Goal: Information Seeking & Learning: Learn about a topic

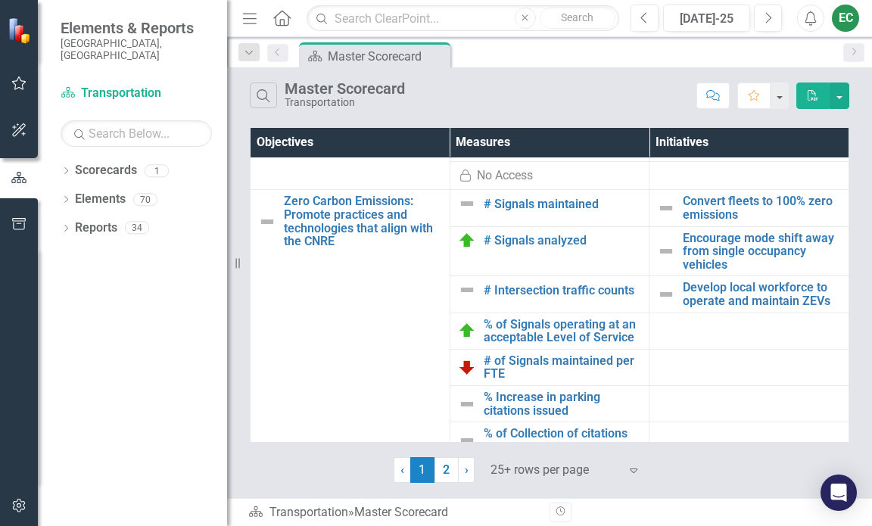
scroll to position [855, 0]
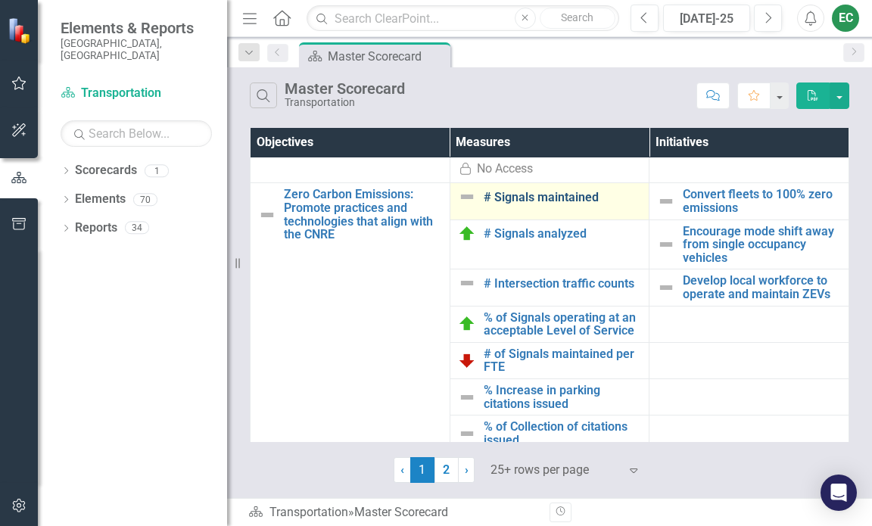
click at [570, 204] on link "# Signals maintained" at bounding box center [563, 198] width 158 height 14
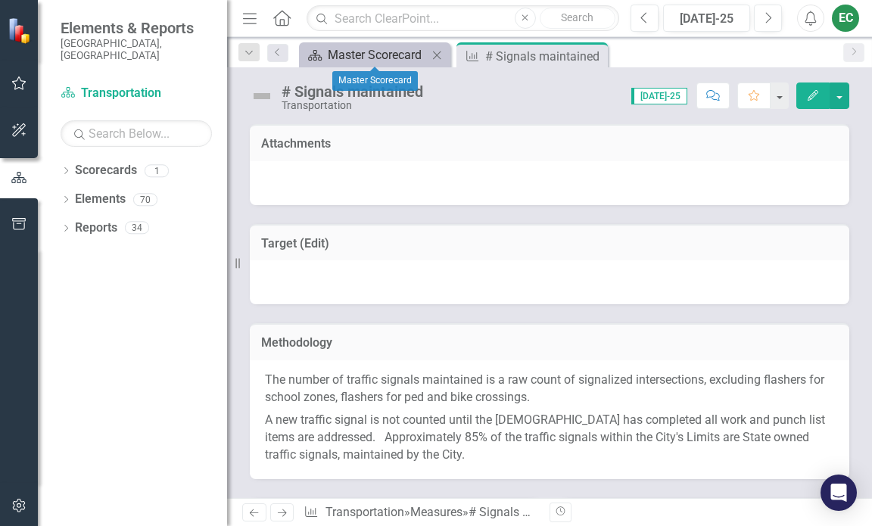
click at [407, 55] on div "Master Scorecard" at bounding box center [378, 54] width 100 height 19
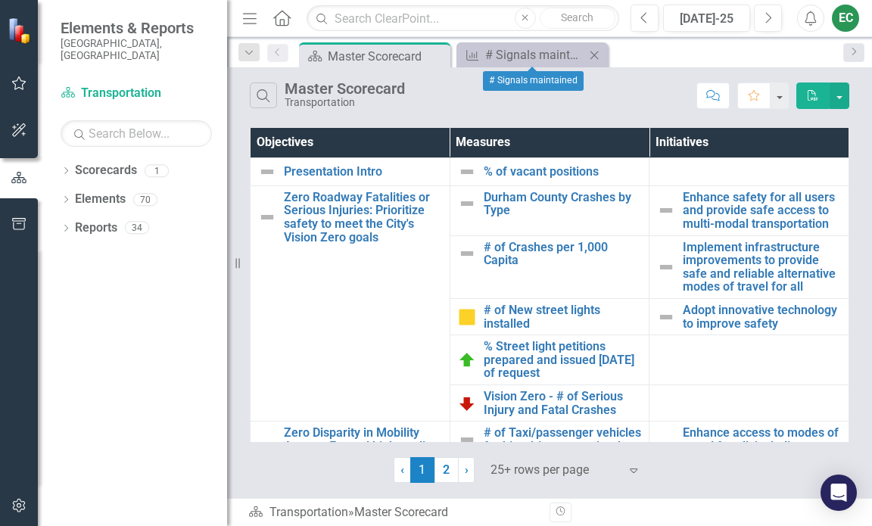
click at [596, 48] on div "Close" at bounding box center [594, 54] width 19 height 19
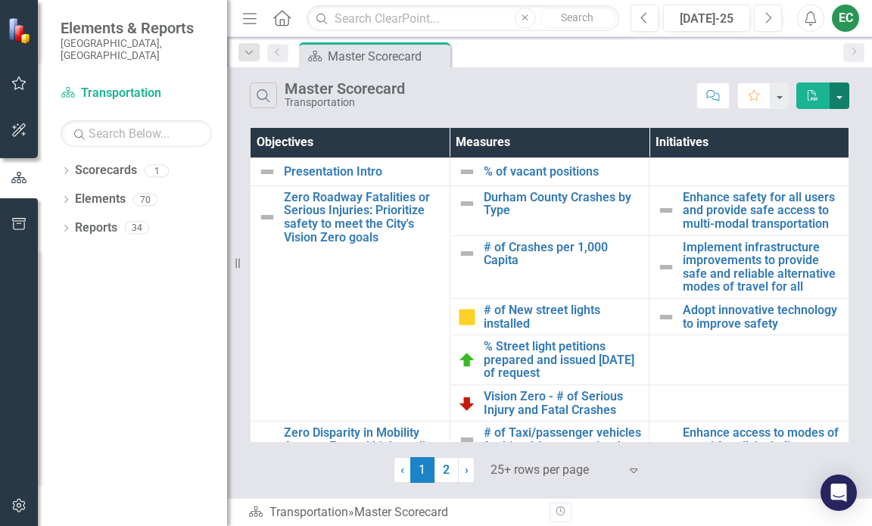
click at [843, 100] on button "button" at bounding box center [840, 96] width 20 height 27
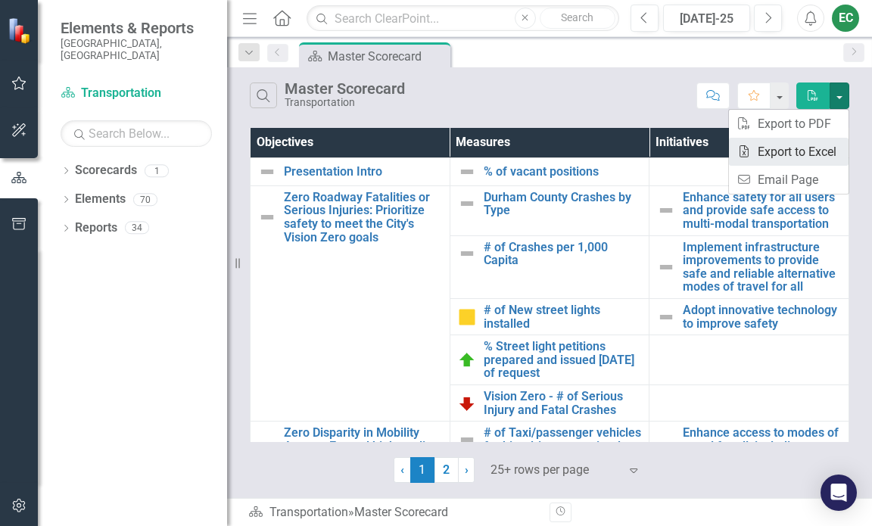
click at [816, 152] on link "Excel Export to Excel" at bounding box center [789, 152] width 120 height 28
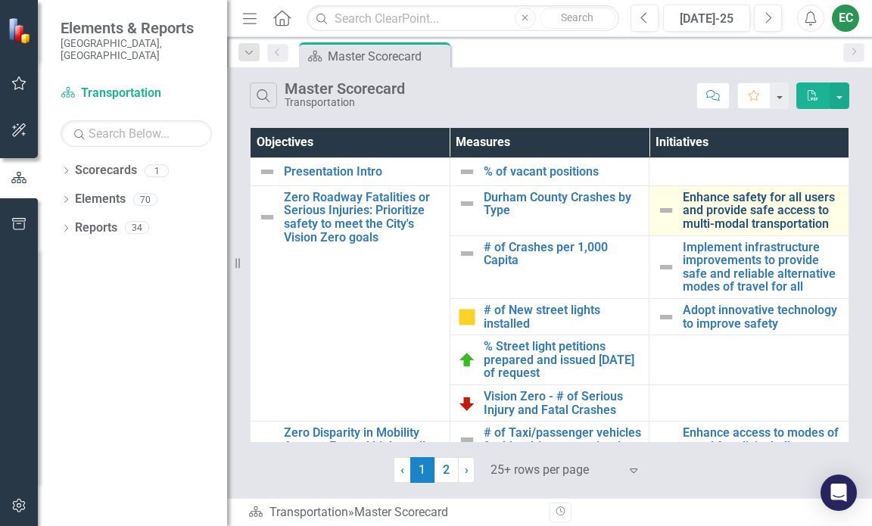
click at [744, 208] on link "Enhance safety for all users and provide safe access to multi-modal transportat…" at bounding box center [762, 211] width 158 height 40
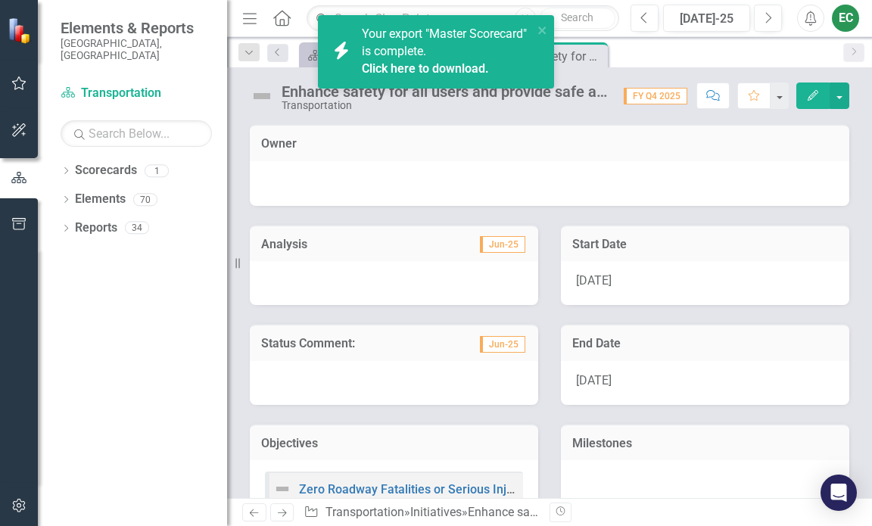
click at [463, 70] on link "Click here to download." at bounding box center [425, 68] width 127 height 14
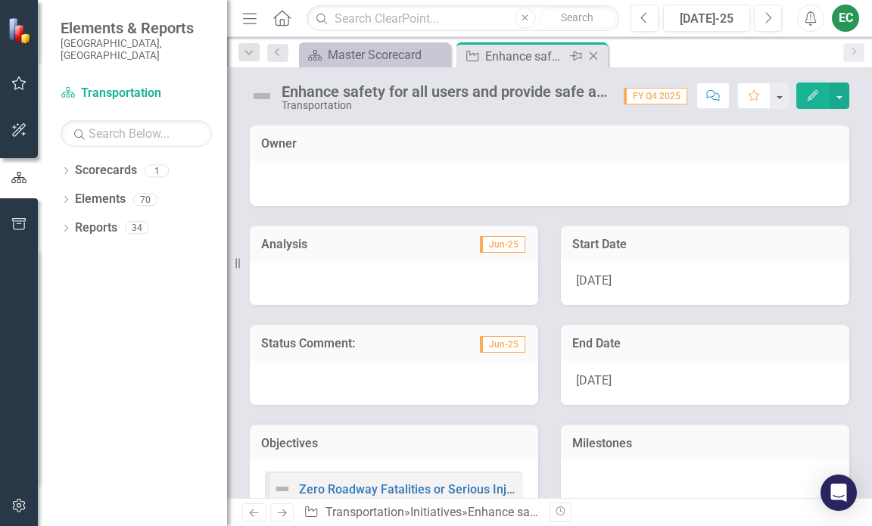
click at [593, 60] on icon "Close" at bounding box center [593, 56] width 15 height 12
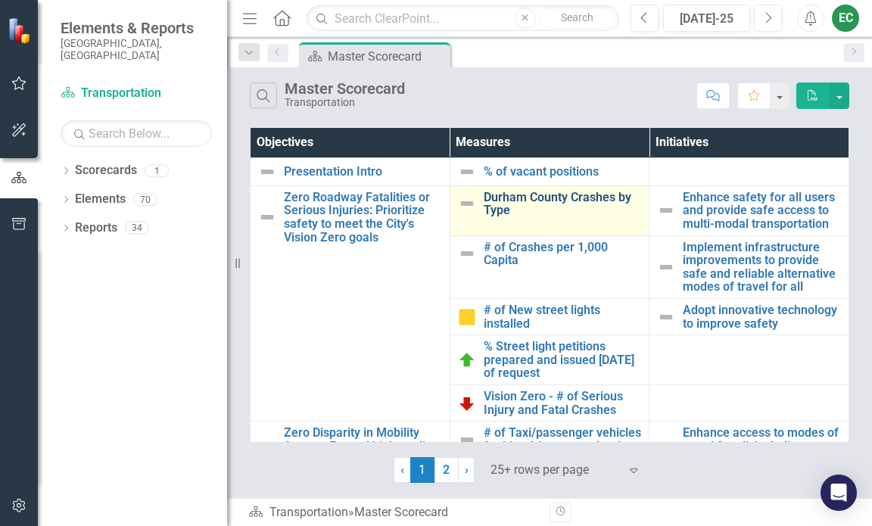
click at [554, 198] on link "Durham County Crashes by Type" at bounding box center [563, 204] width 158 height 27
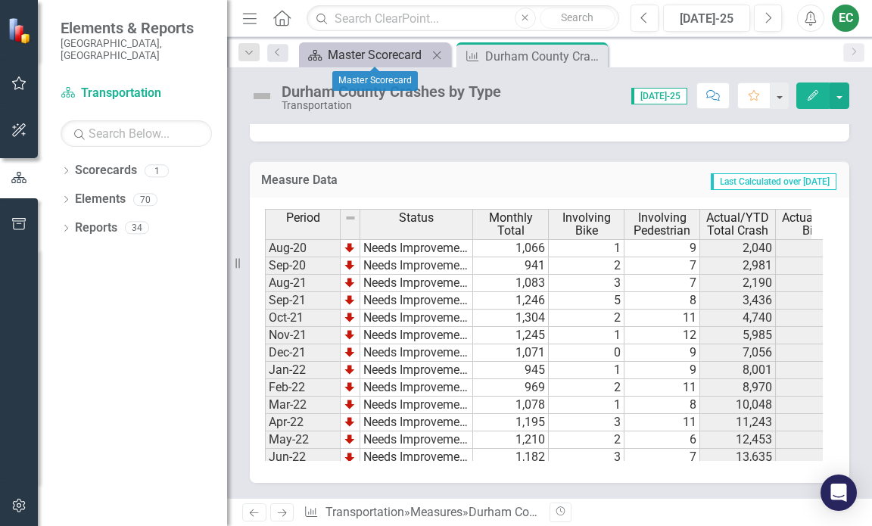
click at [379, 56] on div "Master Scorecard" at bounding box center [378, 54] width 100 height 19
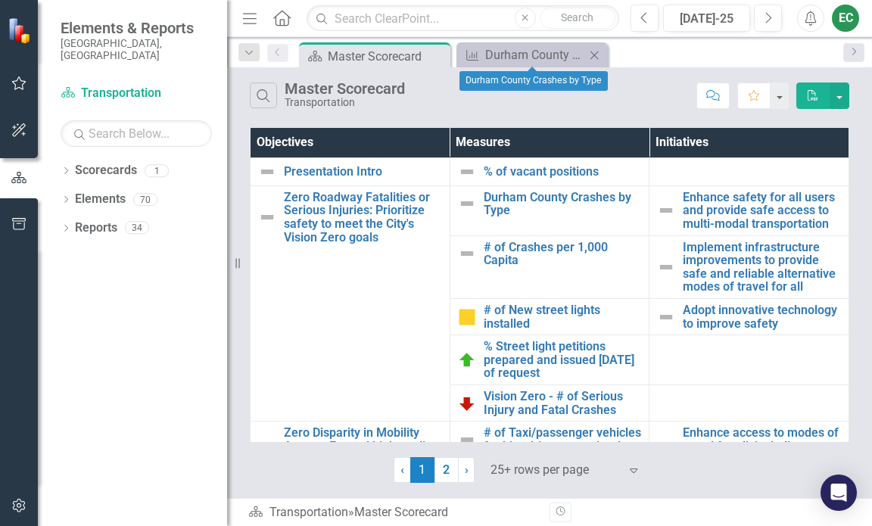
click at [594, 51] on icon "Close" at bounding box center [594, 55] width 15 height 12
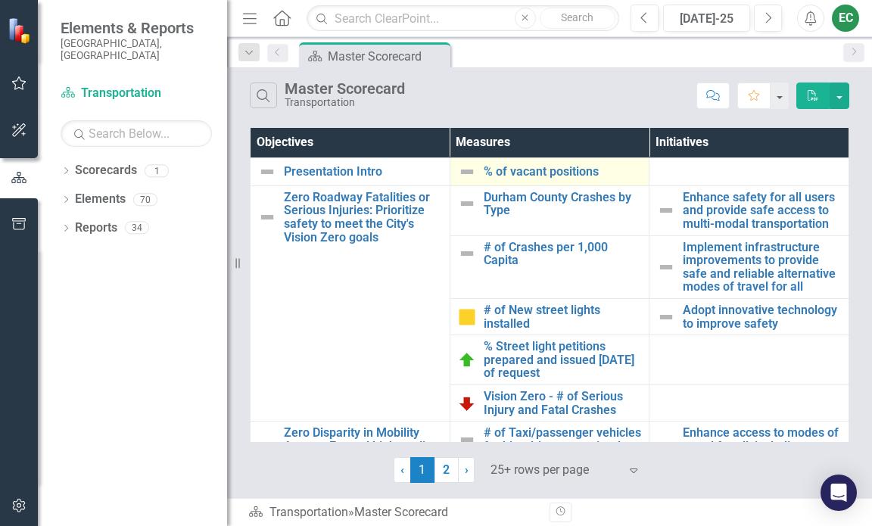
click at [572, 164] on div "% of vacant positions" at bounding box center [550, 172] width 184 height 18
click at [571, 173] on link "% of vacant positions" at bounding box center [563, 172] width 158 height 14
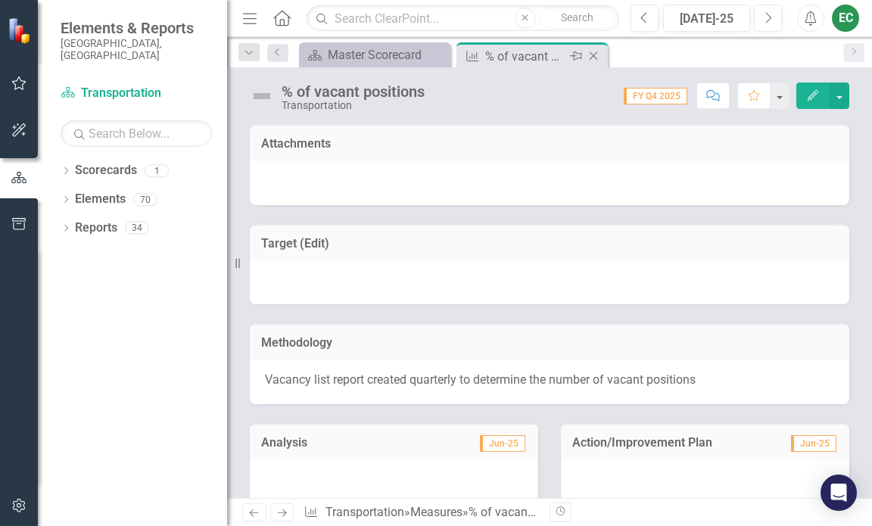
click at [592, 53] on icon "Close" at bounding box center [593, 56] width 15 height 12
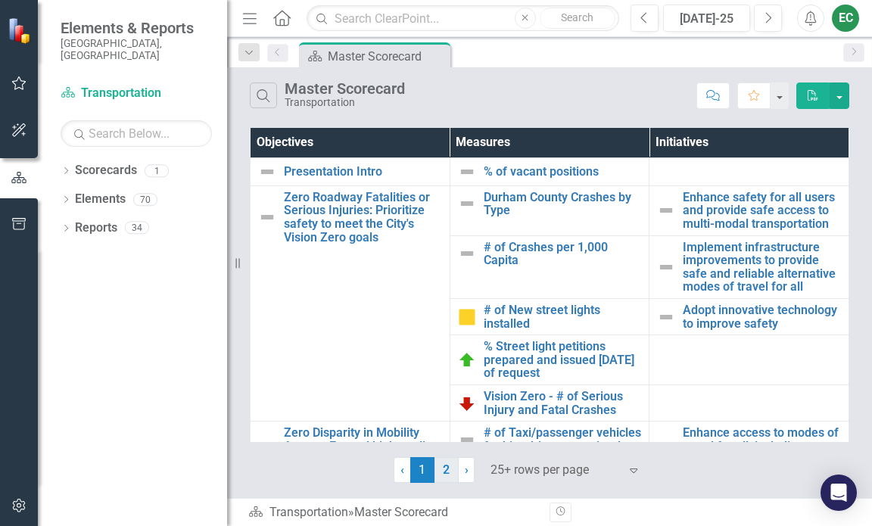
click at [450, 466] on link "2" at bounding box center [447, 470] width 24 height 26
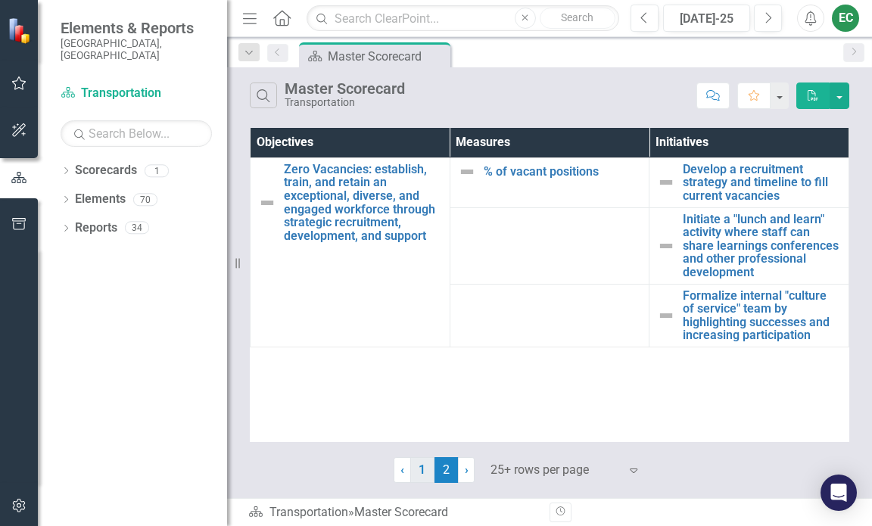
click at [421, 473] on link "1" at bounding box center [422, 470] width 24 height 26
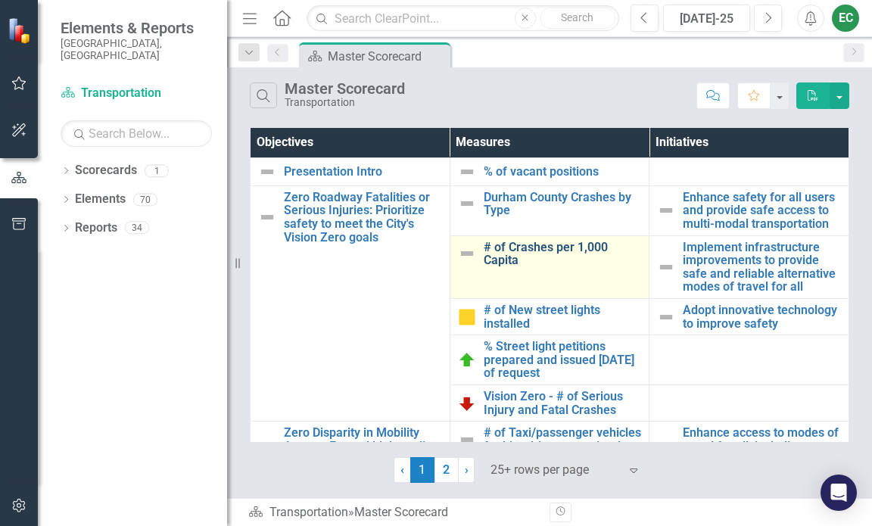
click at [539, 250] on link "# of Crashes per 1,000 Capita" at bounding box center [563, 254] width 158 height 27
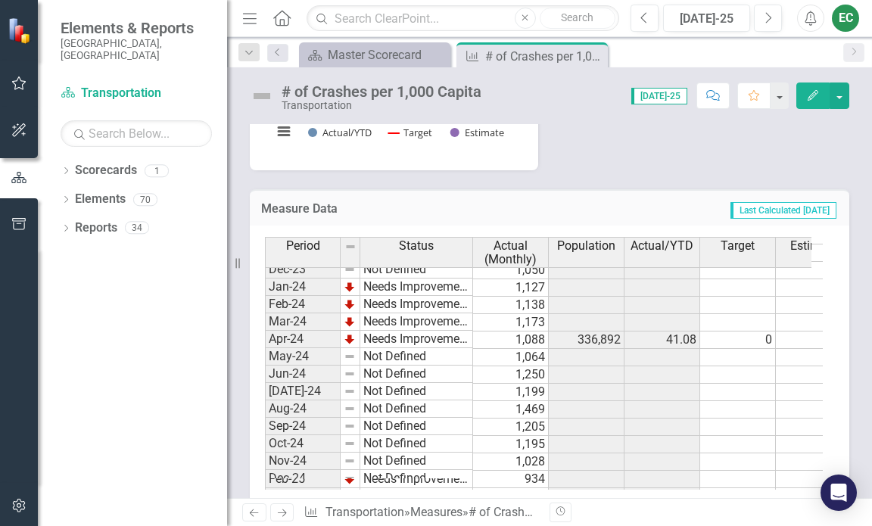
scroll to position [606, 0]
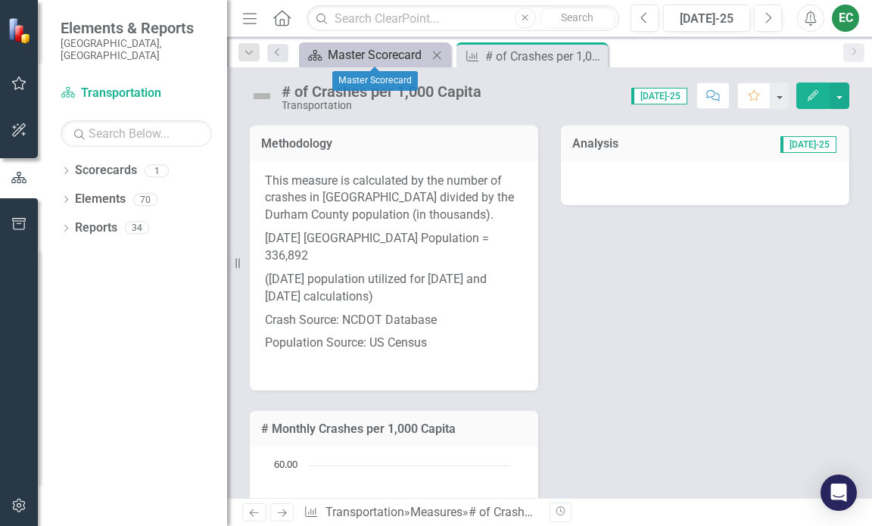
click at [387, 61] on div "Master Scorecard" at bounding box center [378, 54] width 100 height 19
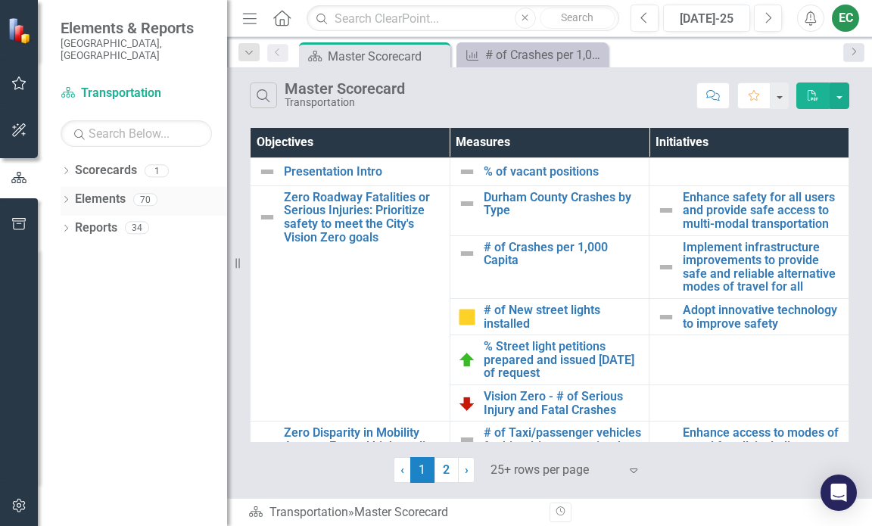
click at [104, 191] on link "Elements" at bounding box center [100, 199] width 51 height 17
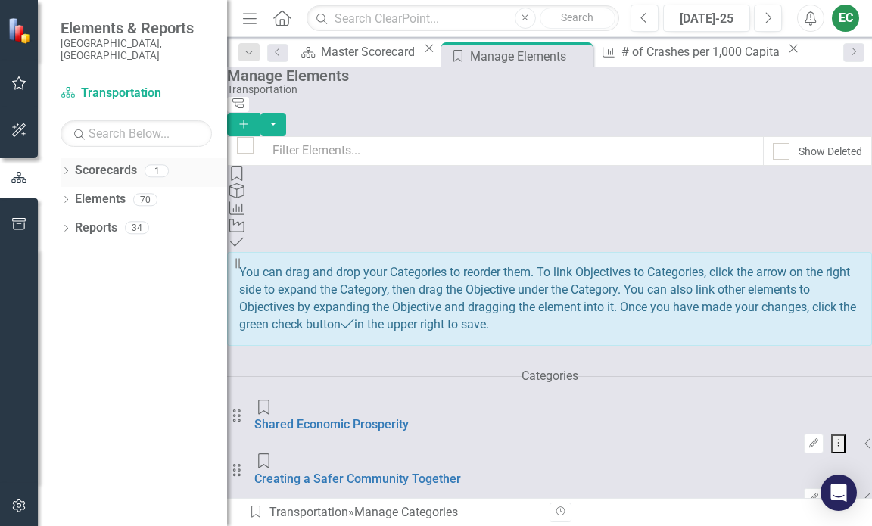
click at [98, 163] on link "Scorecards" at bounding box center [106, 170] width 62 height 17
click at [571, 58] on icon "Close" at bounding box center [578, 56] width 15 height 12
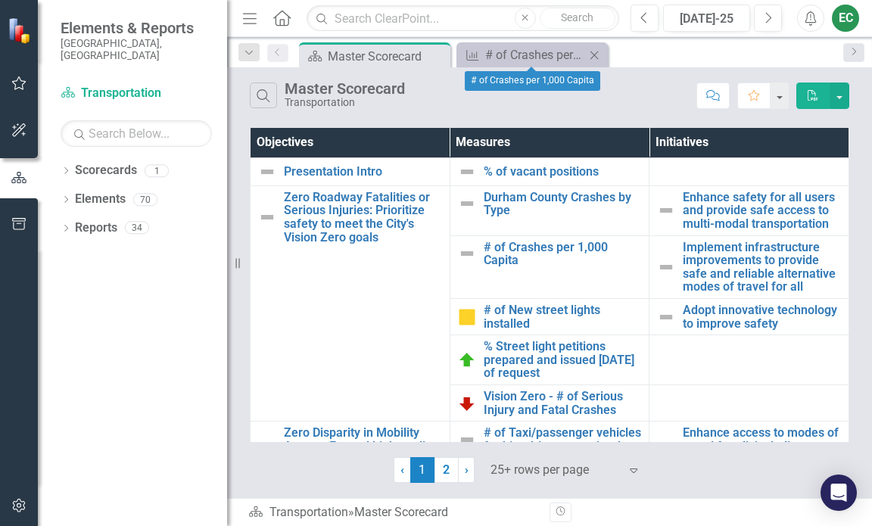
click at [594, 51] on icon "Close" at bounding box center [594, 55] width 15 height 12
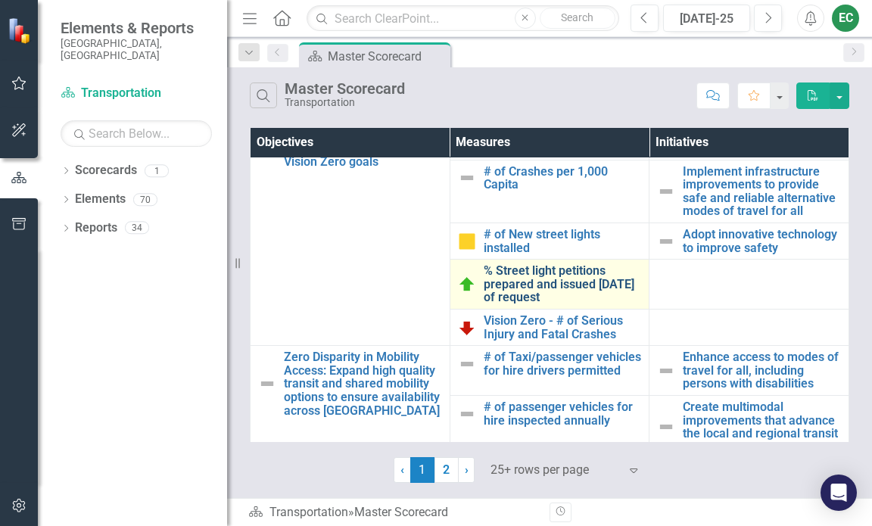
click at [519, 298] on link "% Street light petitions prepared and issued [DATE] of request" at bounding box center [563, 284] width 158 height 40
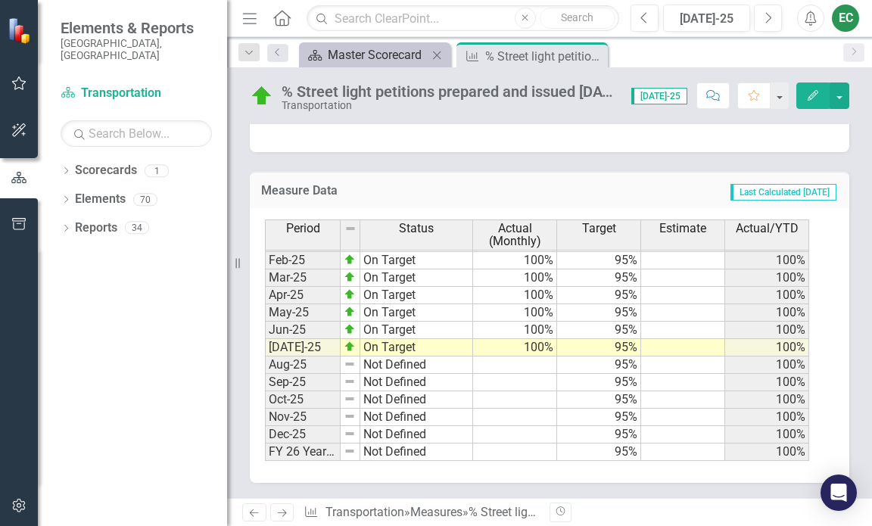
click at [387, 47] on div "Master Scorecard" at bounding box center [378, 54] width 100 height 19
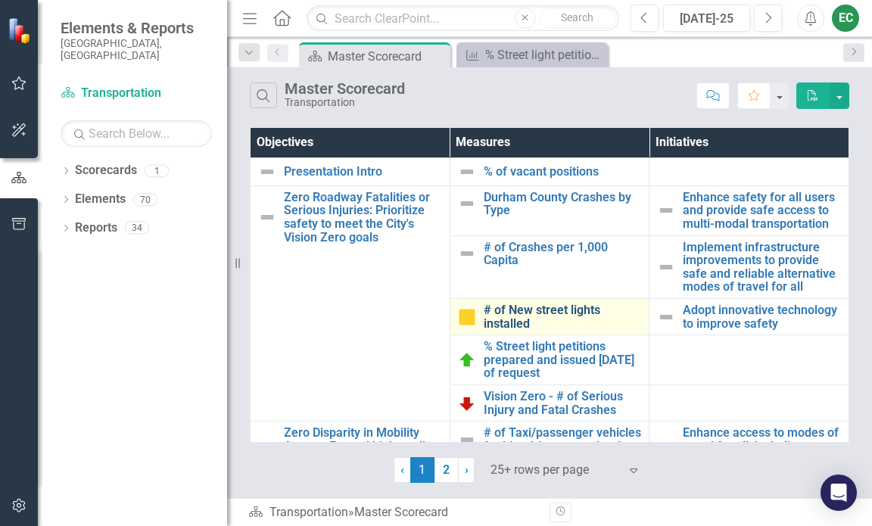
click at [534, 312] on link "# of New street lights installed" at bounding box center [563, 317] width 158 height 27
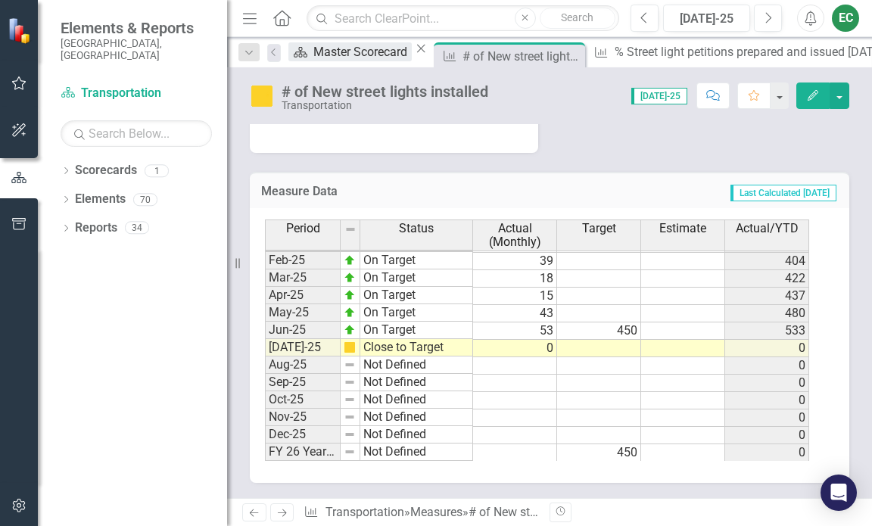
click at [352, 51] on div "Master Scorecard" at bounding box center [362, 51] width 98 height 19
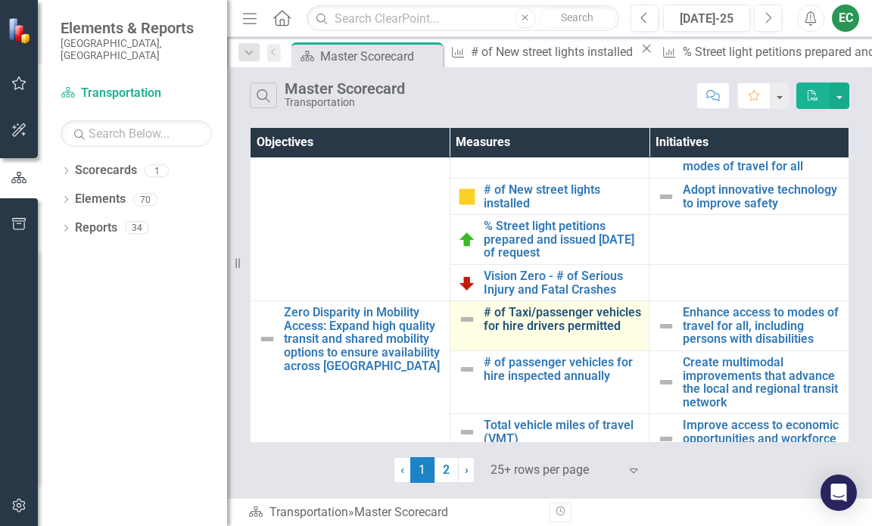
scroll to position [151, 0]
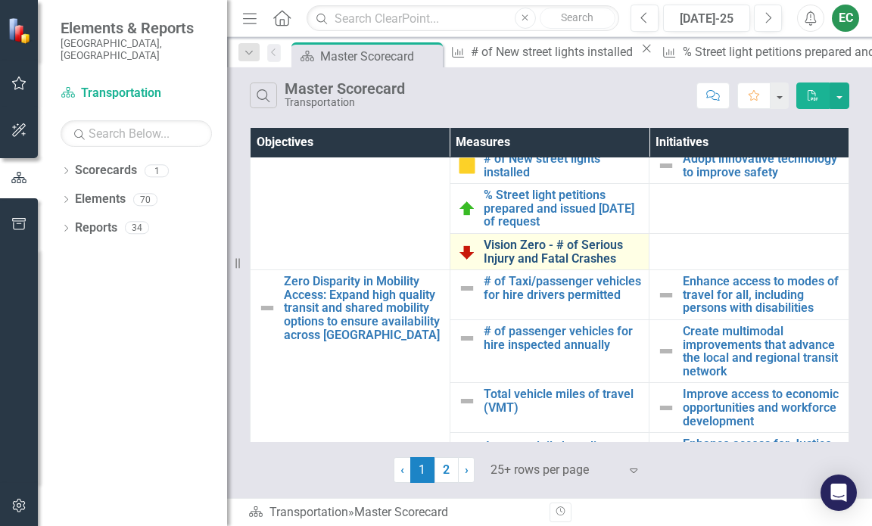
click at [547, 265] on link "Vision Zero - # of Serious Injury and Fatal Crashes" at bounding box center [563, 252] width 158 height 27
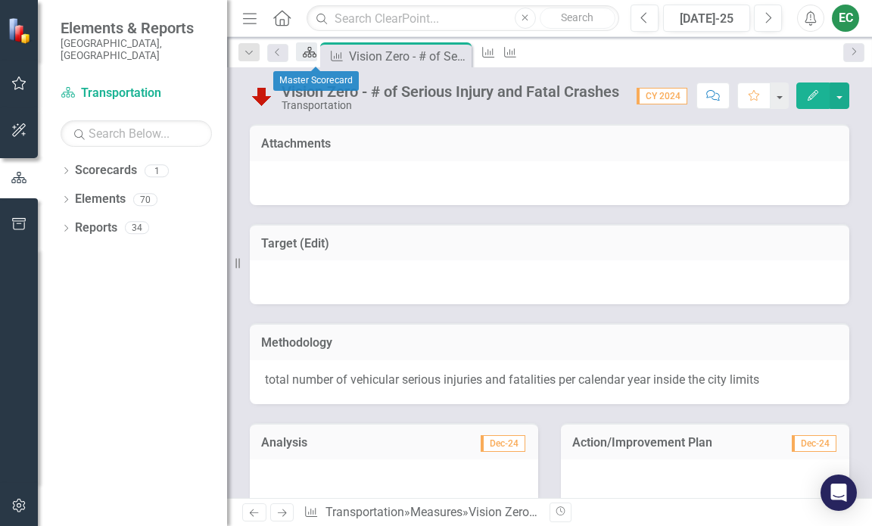
click at [310, 56] on icon "Scorecard" at bounding box center [309, 52] width 15 height 12
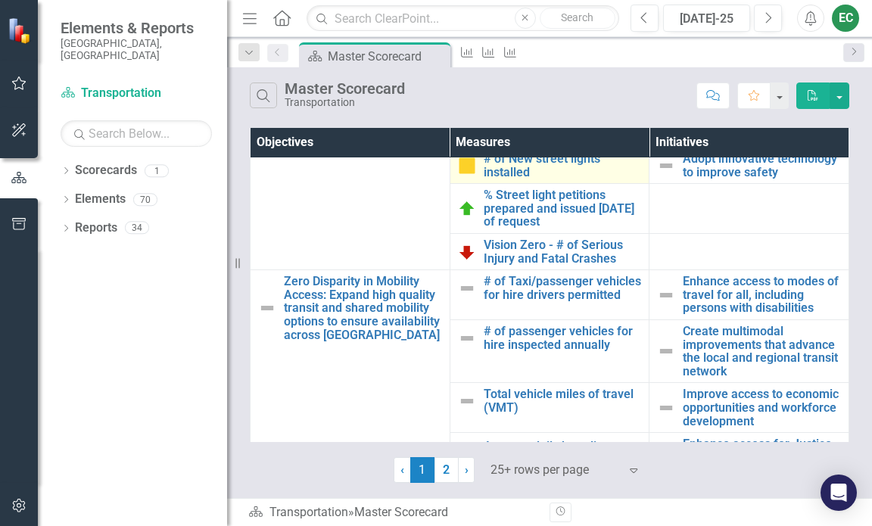
scroll to position [227, 0]
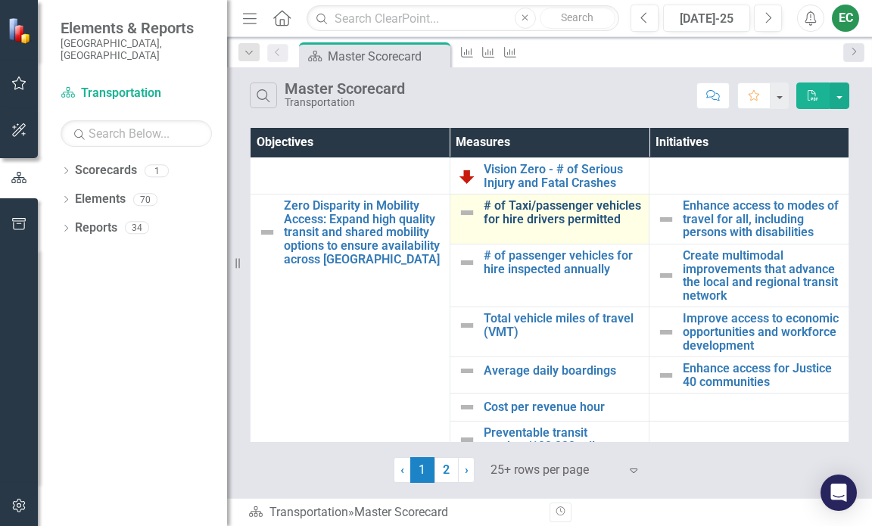
click at [541, 226] on link "# of Taxi/passenger vehicles for hire drivers permitted" at bounding box center [563, 212] width 158 height 27
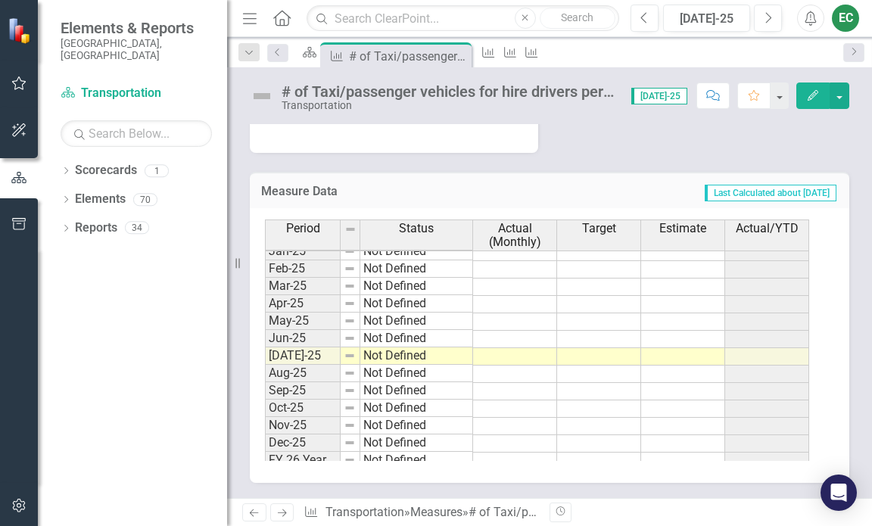
scroll to position [766, 0]
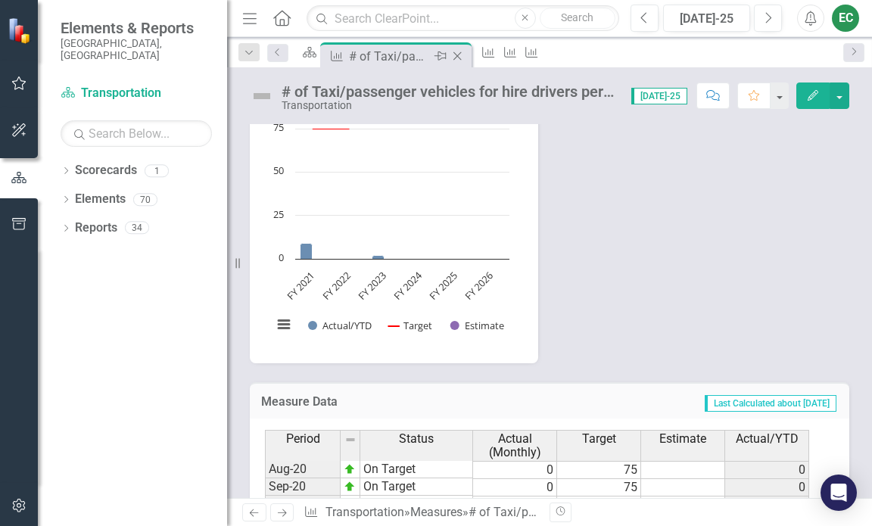
click at [465, 54] on icon "Close" at bounding box center [457, 56] width 15 height 12
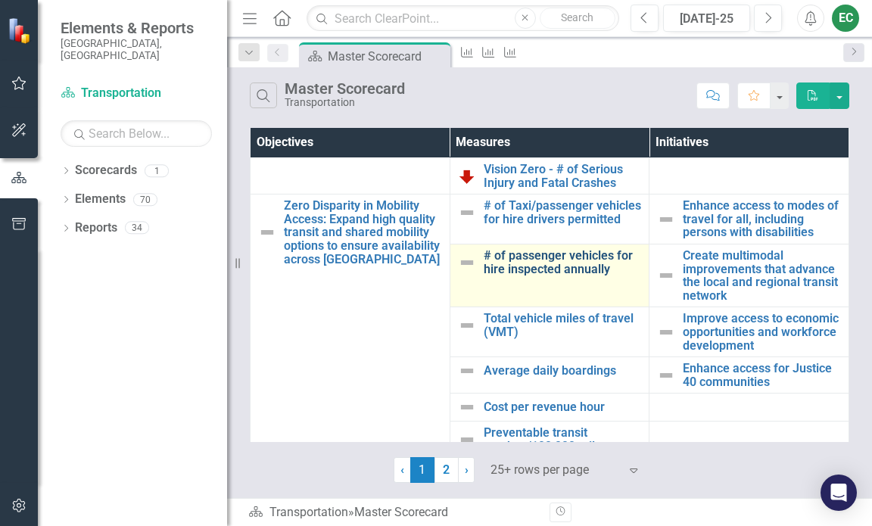
click at [524, 276] on link "# of passenger vehicles for hire inspected annually" at bounding box center [563, 262] width 158 height 27
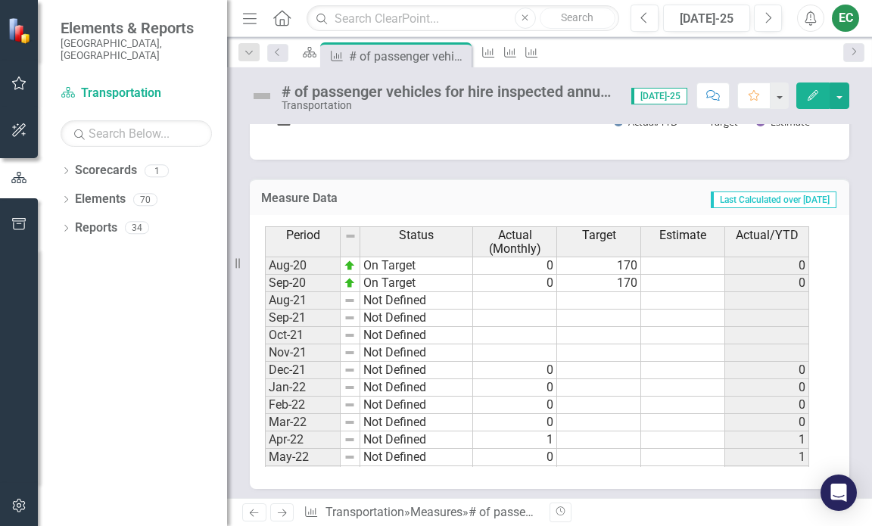
scroll to position [677, 0]
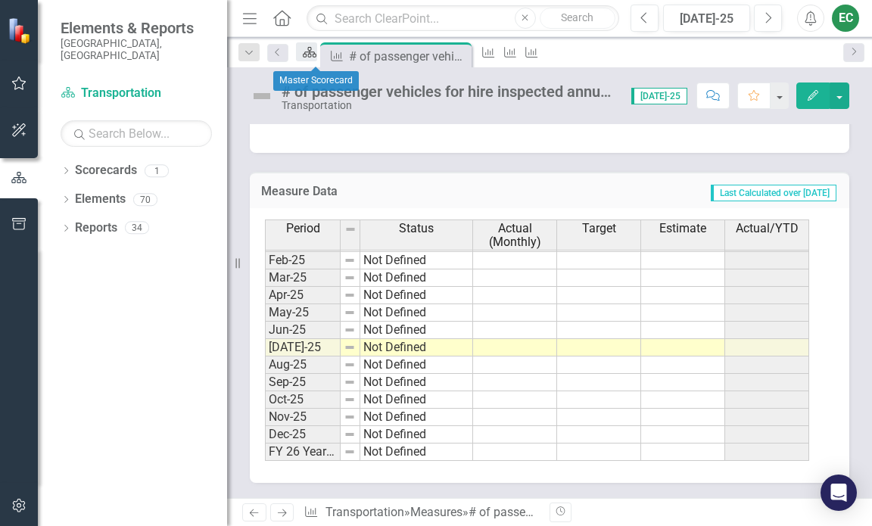
click at [317, 58] on icon "Scorecard" at bounding box center [309, 52] width 15 height 12
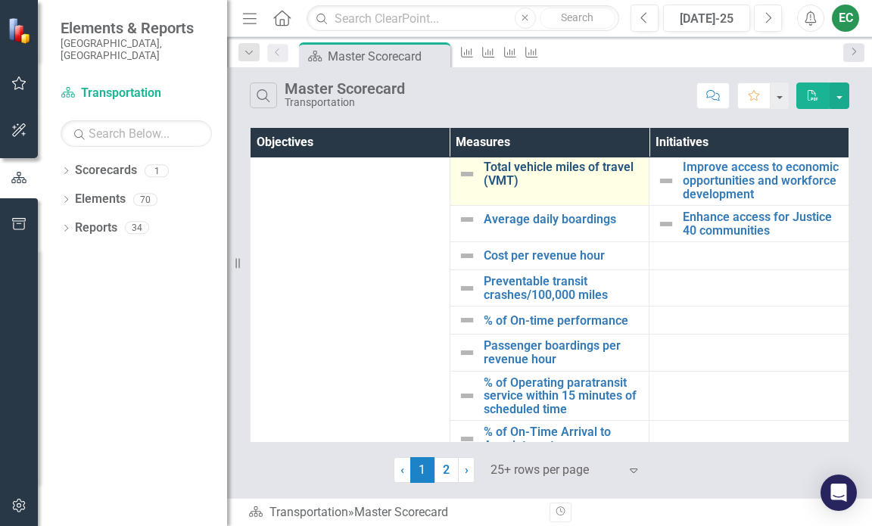
click at [519, 179] on link "Total vehicle miles of travel (VMT)" at bounding box center [563, 174] width 158 height 27
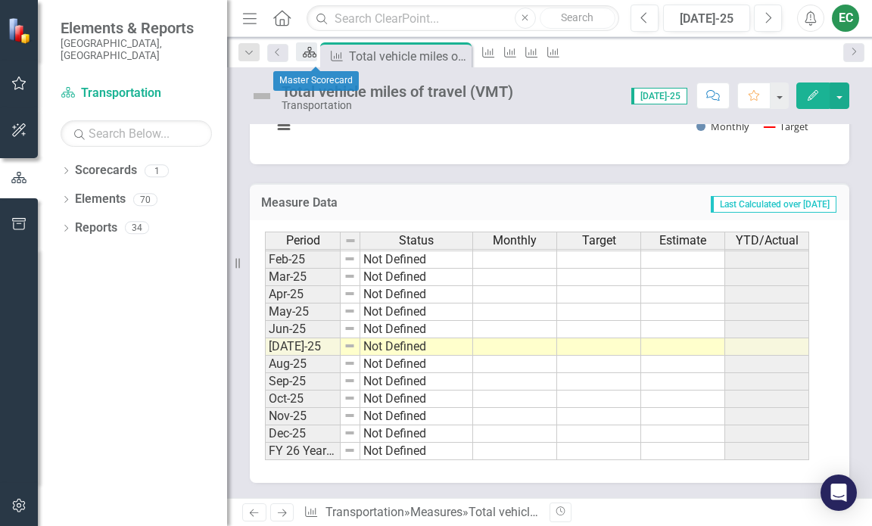
click at [317, 57] on icon at bounding box center [310, 52] width 14 height 11
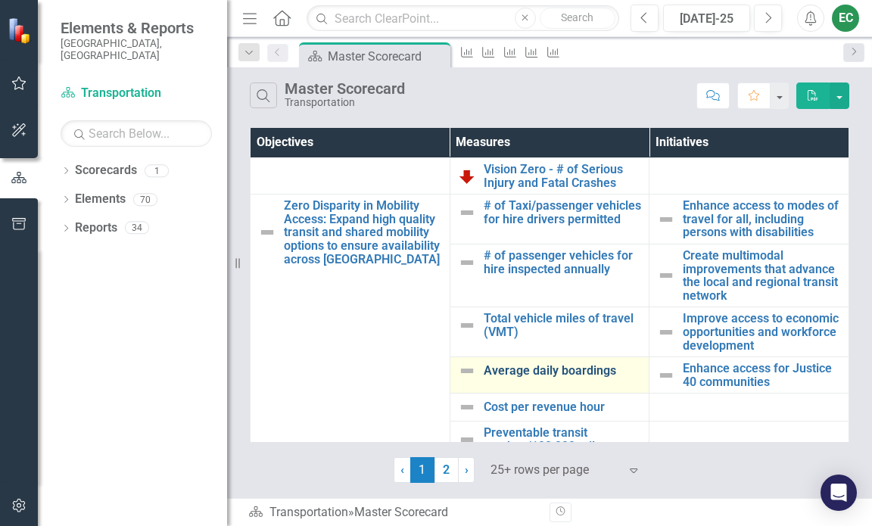
click at [536, 378] on link "Average daily boardings" at bounding box center [563, 371] width 158 height 14
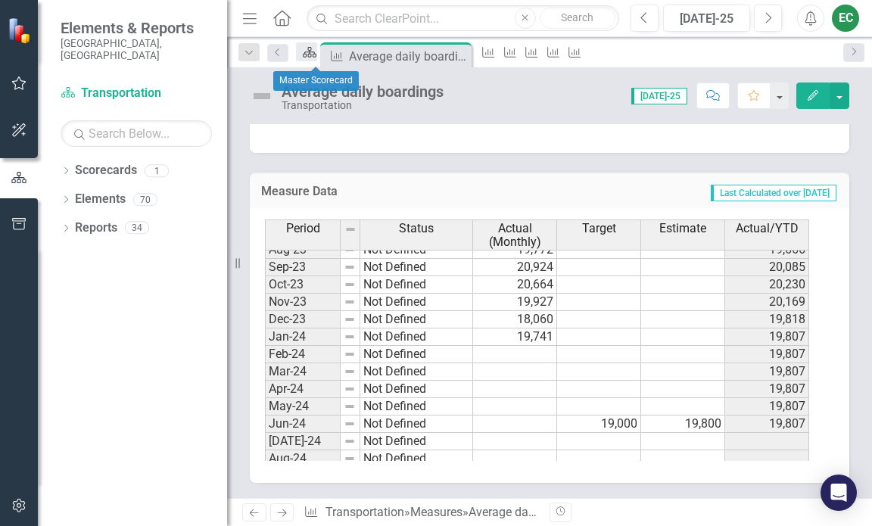
click at [313, 52] on icon "Scorecard" at bounding box center [309, 52] width 15 height 12
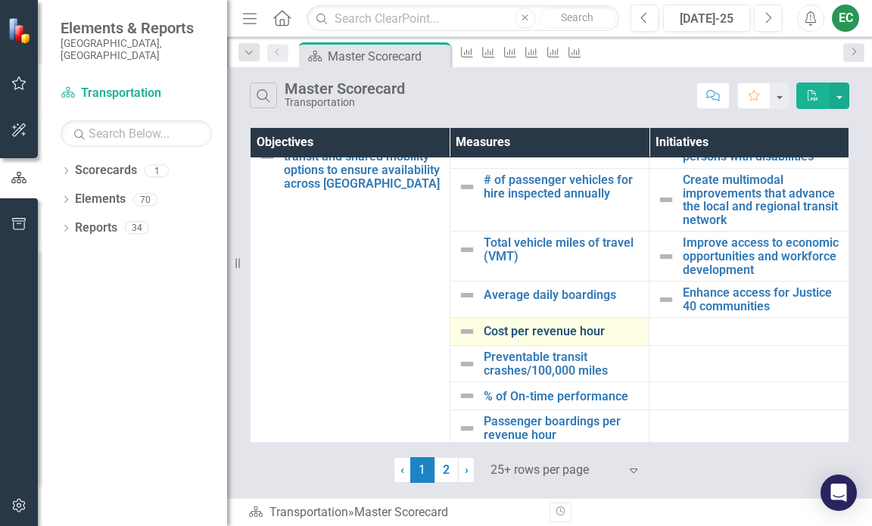
click at [551, 338] on link "Cost per revenue hour" at bounding box center [563, 332] width 158 height 14
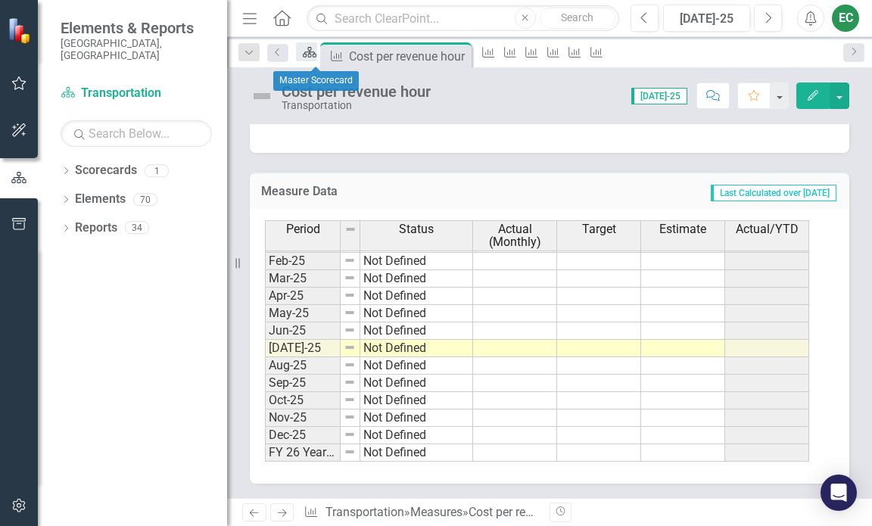
click at [308, 58] on icon "Scorecard" at bounding box center [309, 52] width 15 height 12
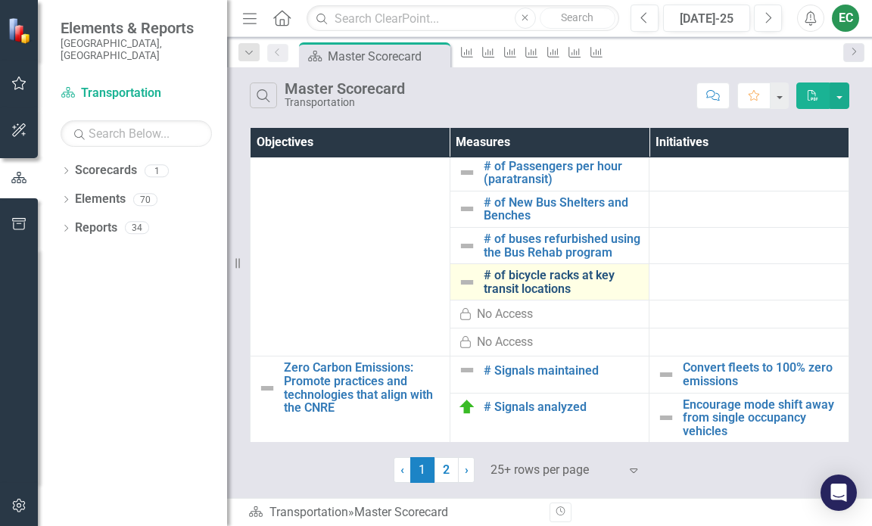
click at [532, 295] on link "# of bicycle racks at key transit locations" at bounding box center [563, 282] width 158 height 27
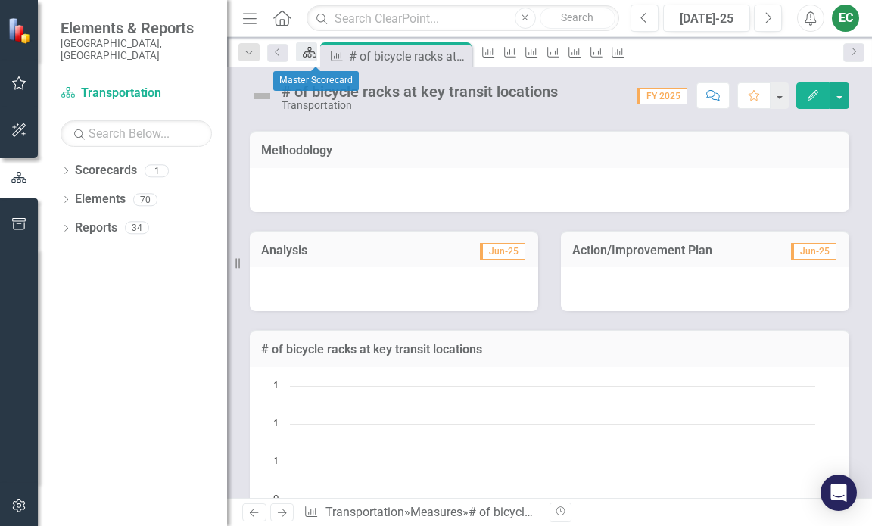
click at [317, 53] on icon at bounding box center [310, 52] width 14 height 11
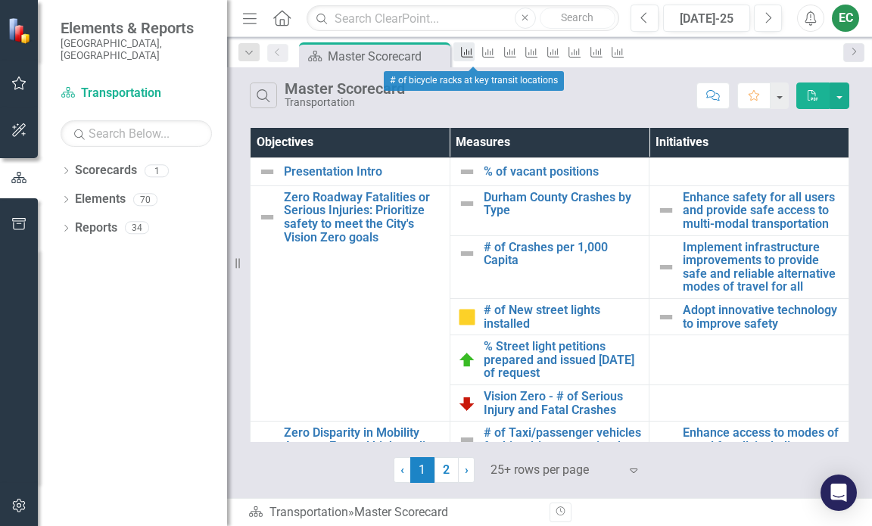
click at [475, 58] on icon "Measure" at bounding box center [467, 52] width 15 height 12
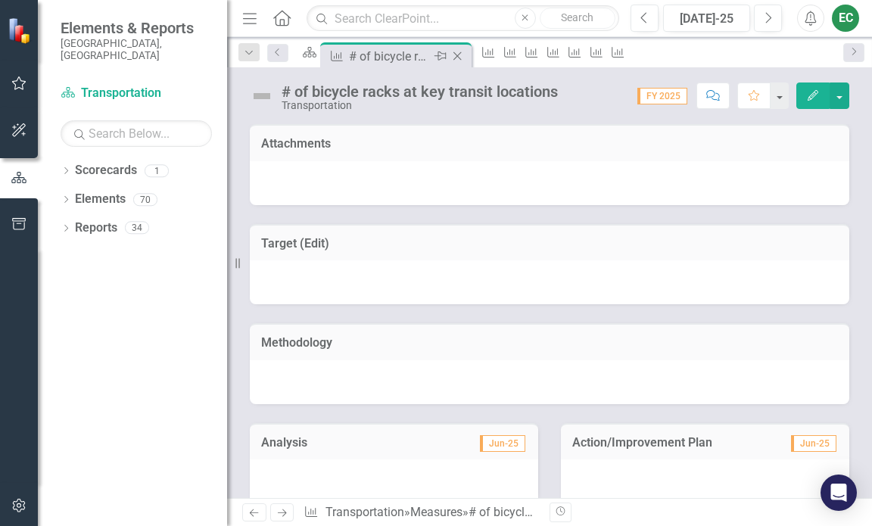
click at [465, 59] on icon "Close" at bounding box center [457, 56] width 15 height 12
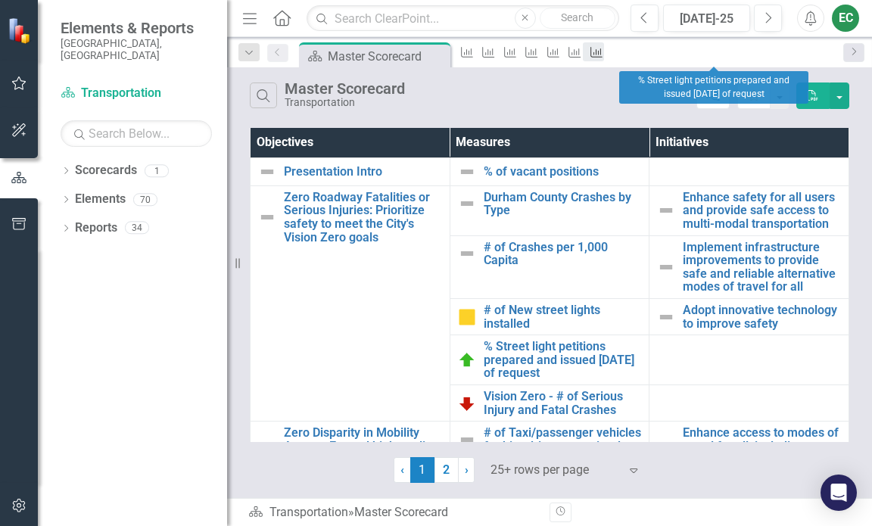
click at [604, 51] on icon "Measure" at bounding box center [596, 52] width 15 height 12
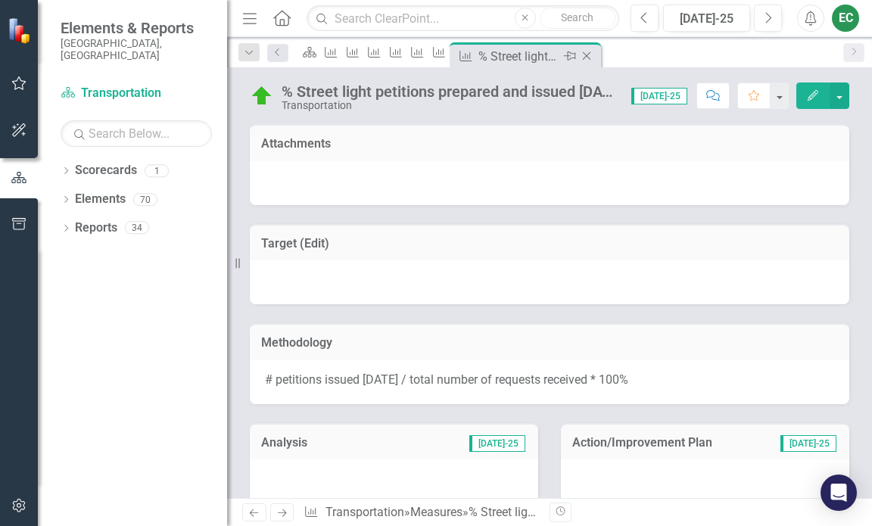
click at [594, 55] on icon "Close" at bounding box center [586, 56] width 15 height 12
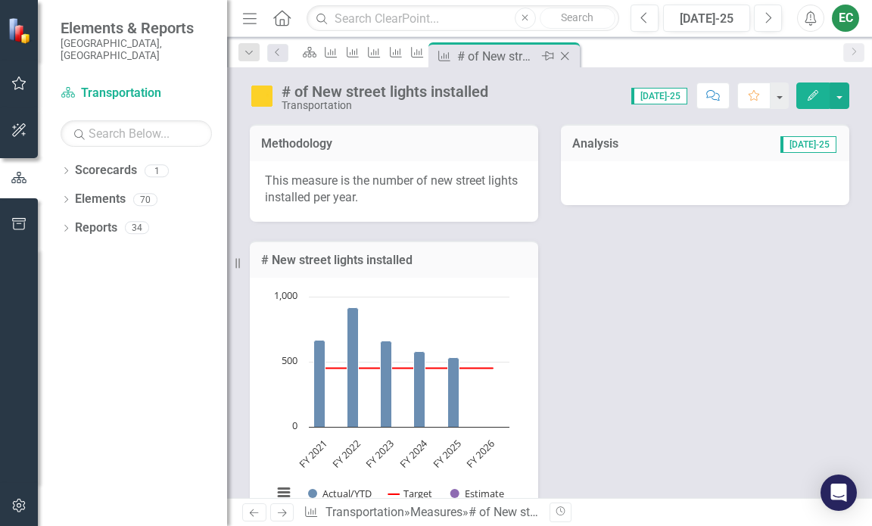
click at [572, 50] on icon "Close" at bounding box center [564, 56] width 15 height 12
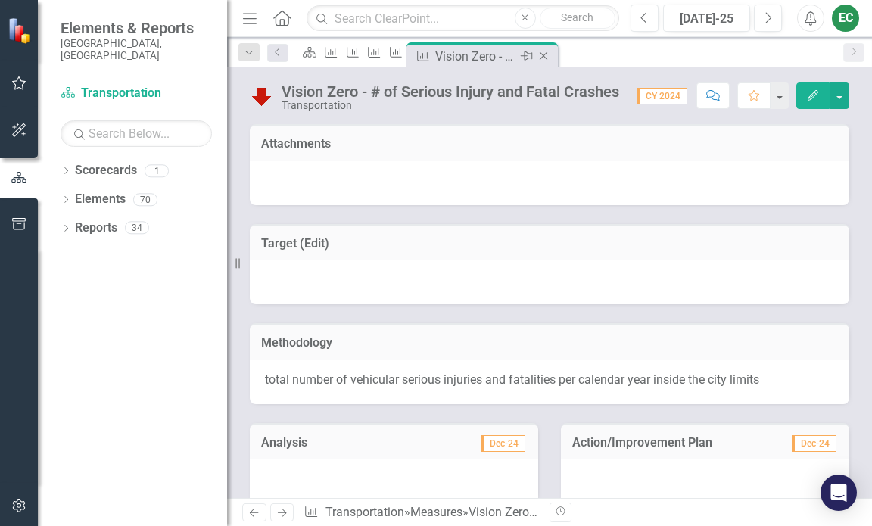
click at [551, 51] on icon "Close" at bounding box center [543, 56] width 15 height 12
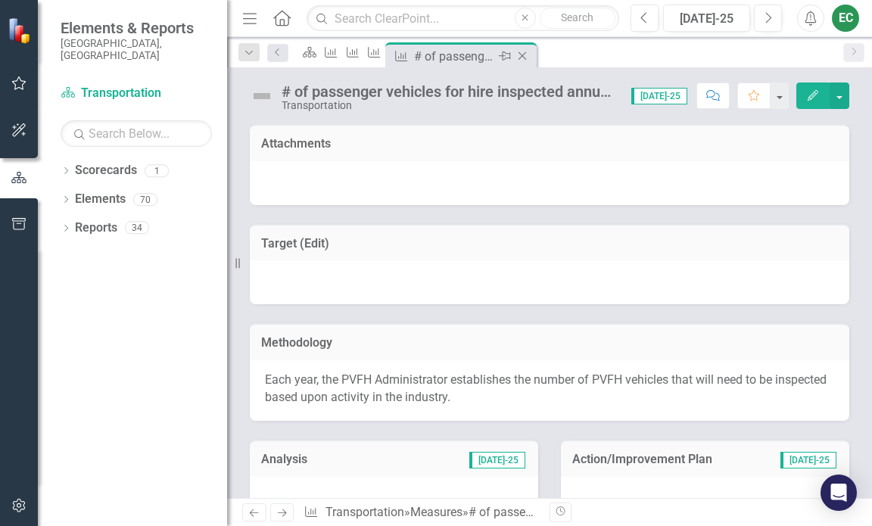
click at [530, 53] on icon "Close" at bounding box center [522, 56] width 15 height 12
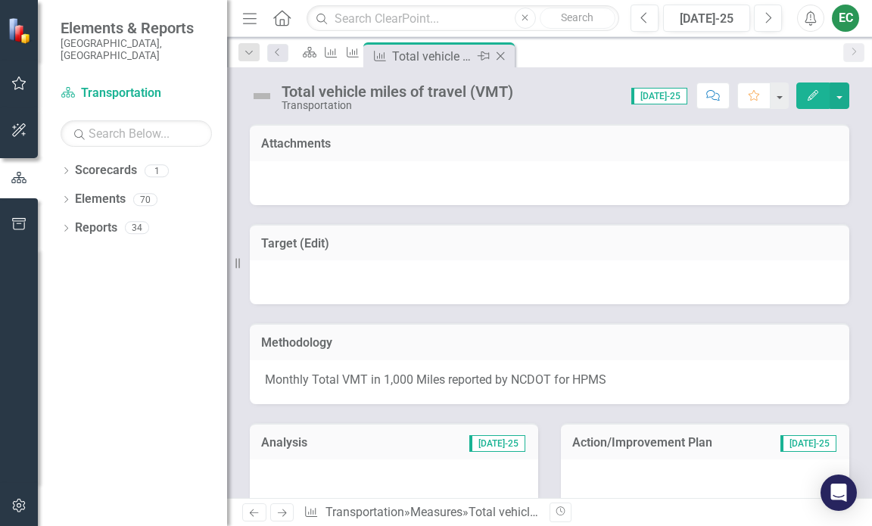
click at [508, 57] on icon "Close" at bounding box center [500, 56] width 15 height 12
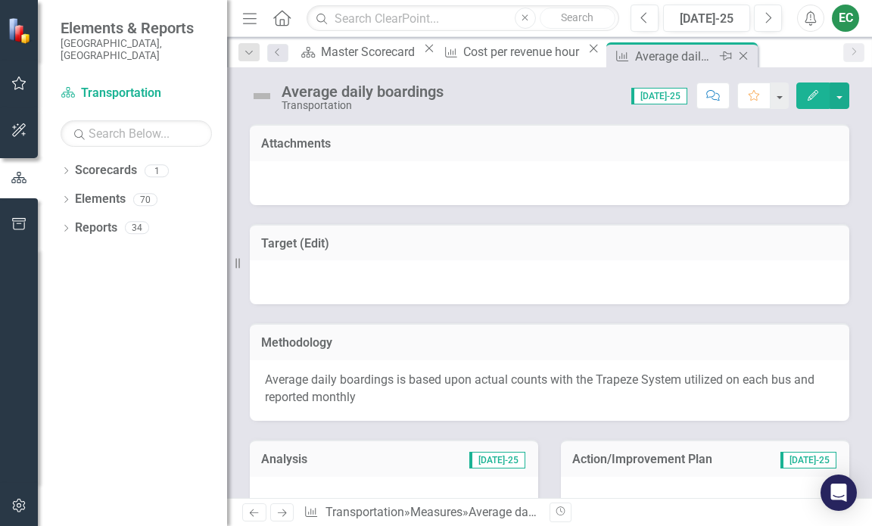
click at [740, 58] on icon at bounding box center [744, 56] width 8 height 8
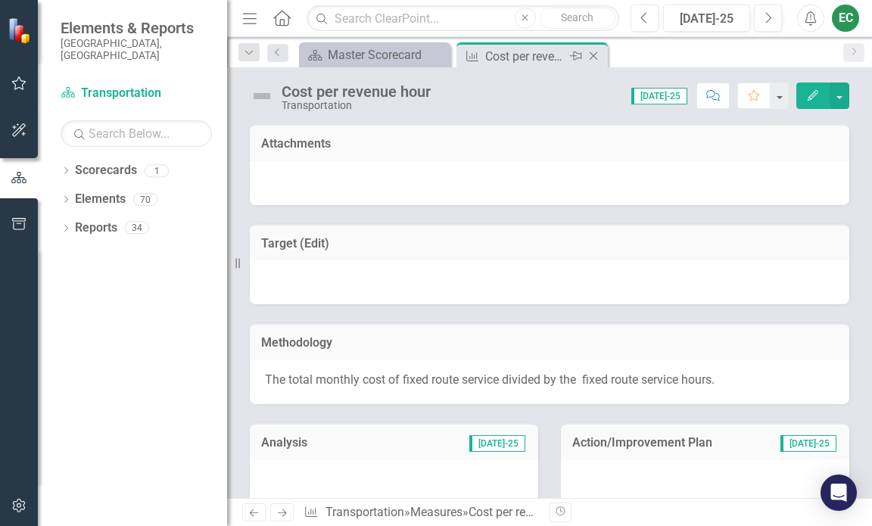
click at [594, 55] on icon "Close" at bounding box center [593, 56] width 15 height 12
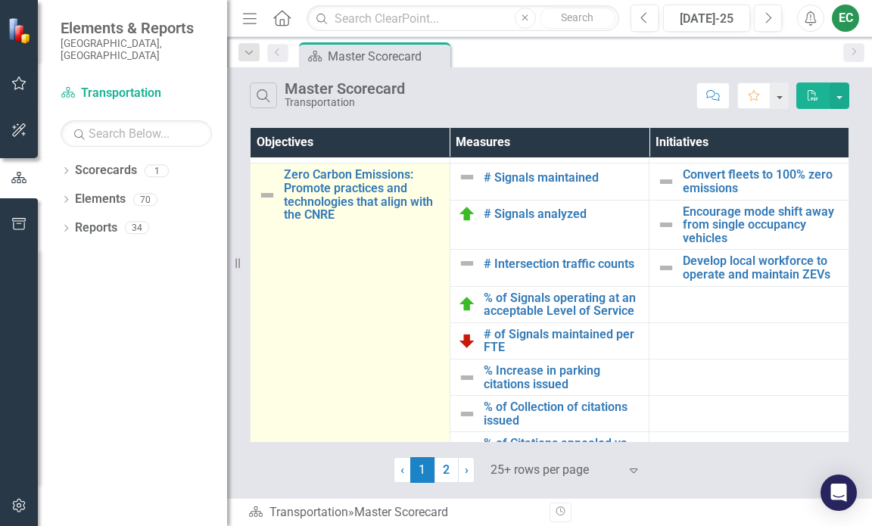
scroll to position [833, 0]
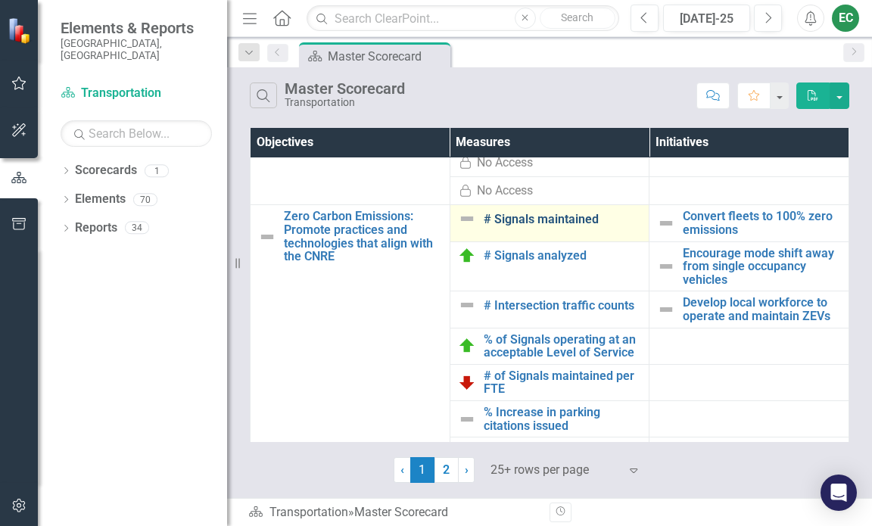
click at [550, 226] on link "# Signals maintained" at bounding box center [563, 220] width 158 height 14
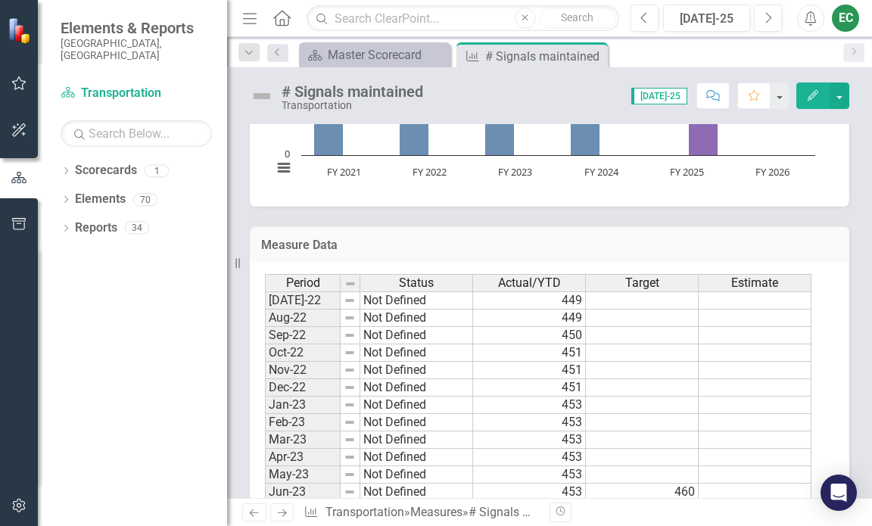
scroll to position [268, 0]
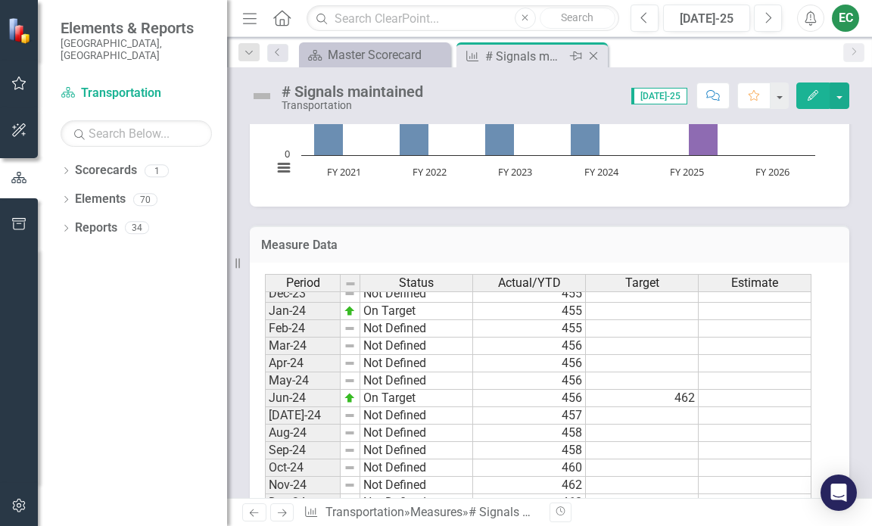
click at [597, 58] on icon "Close" at bounding box center [593, 56] width 15 height 12
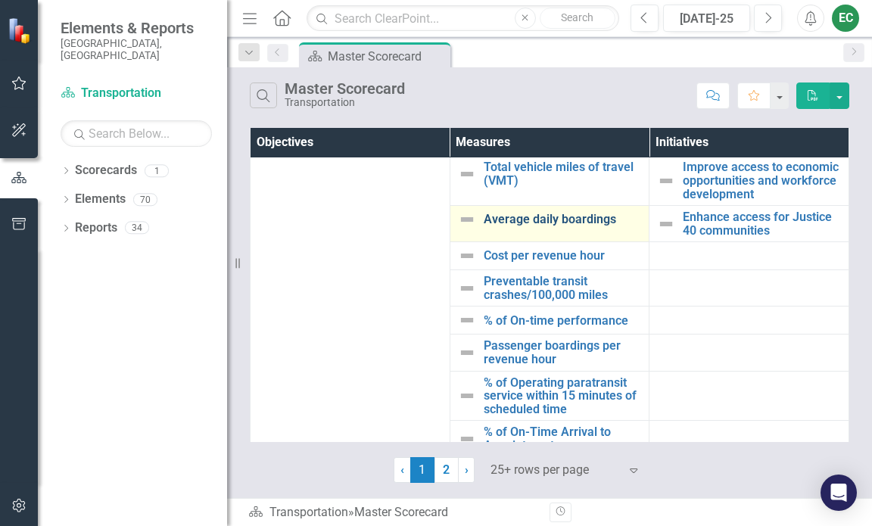
click at [553, 226] on link "Average daily boardings" at bounding box center [563, 220] width 158 height 14
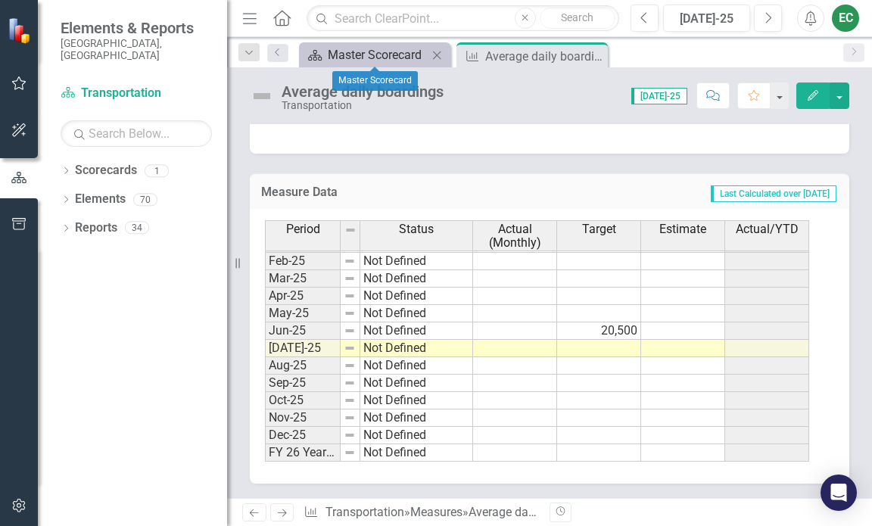
click at [376, 49] on div "Master Scorecard" at bounding box center [378, 54] width 100 height 19
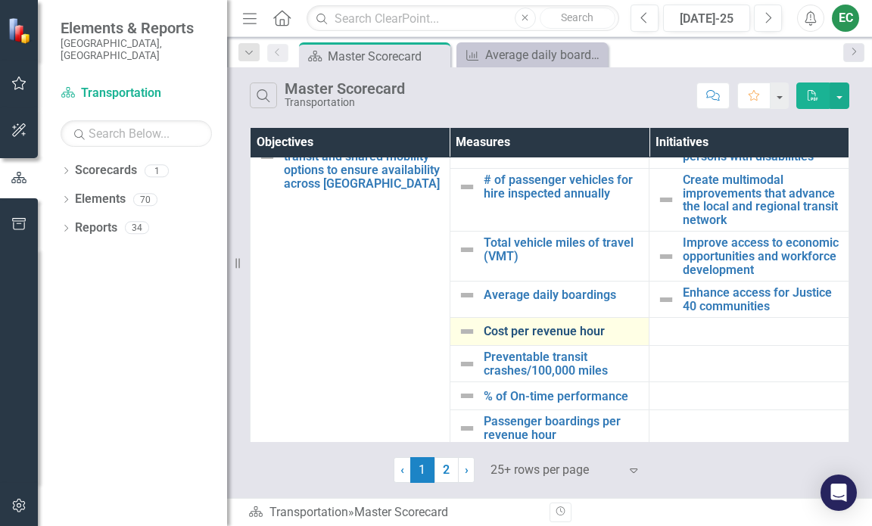
click at [522, 338] on link "Cost per revenue hour" at bounding box center [563, 332] width 158 height 14
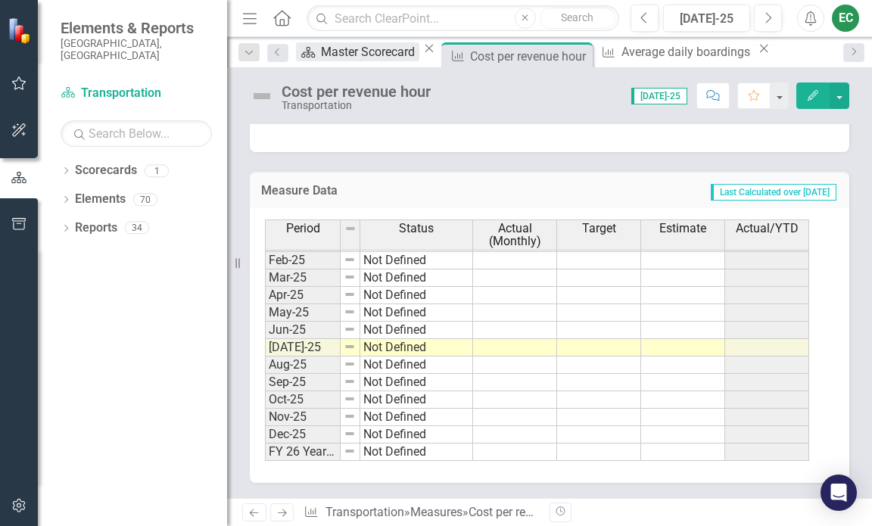
click at [343, 56] on div "Master Scorecard" at bounding box center [370, 51] width 98 height 19
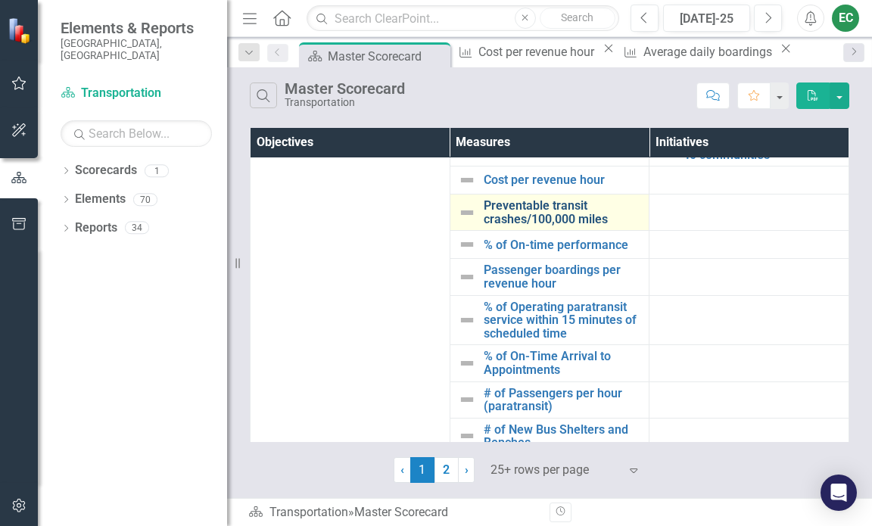
click at [522, 225] on link "Preventable transit crashes/100,000 miles" at bounding box center [563, 212] width 158 height 27
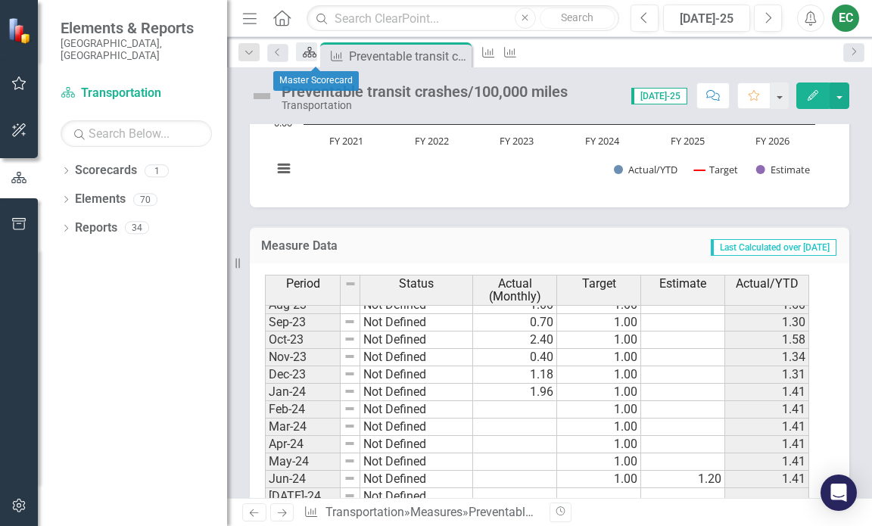
click at [309, 56] on icon "Scorecard" at bounding box center [309, 52] width 15 height 12
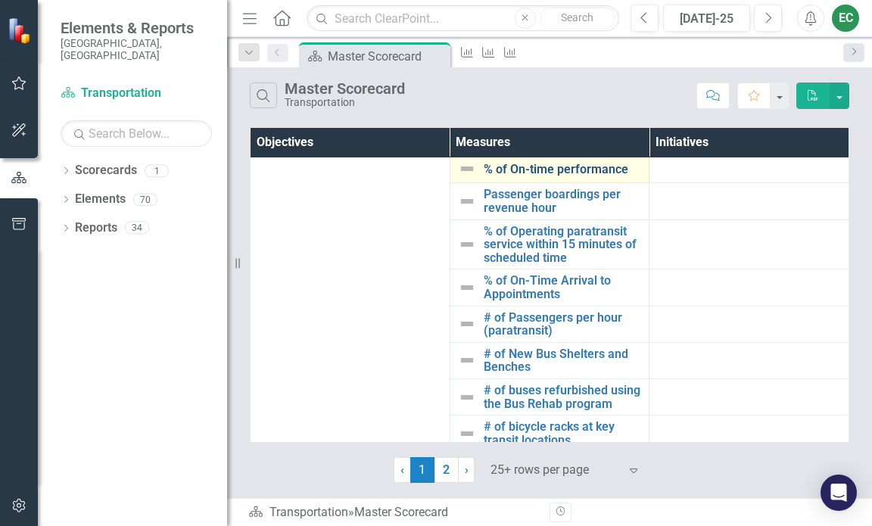
click at [522, 176] on link "% of On-time performance" at bounding box center [563, 170] width 158 height 14
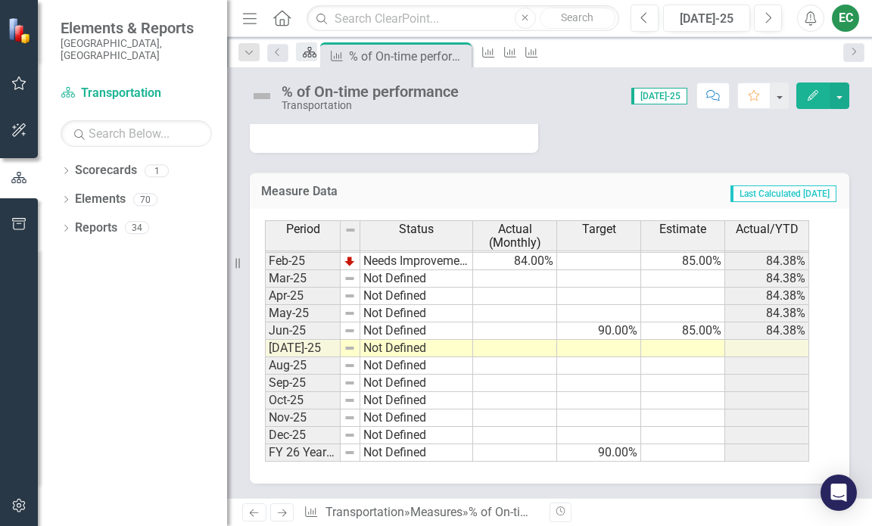
click at [312, 55] on icon "Scorecard" at bounding box center [309, 52] width 15 height 12
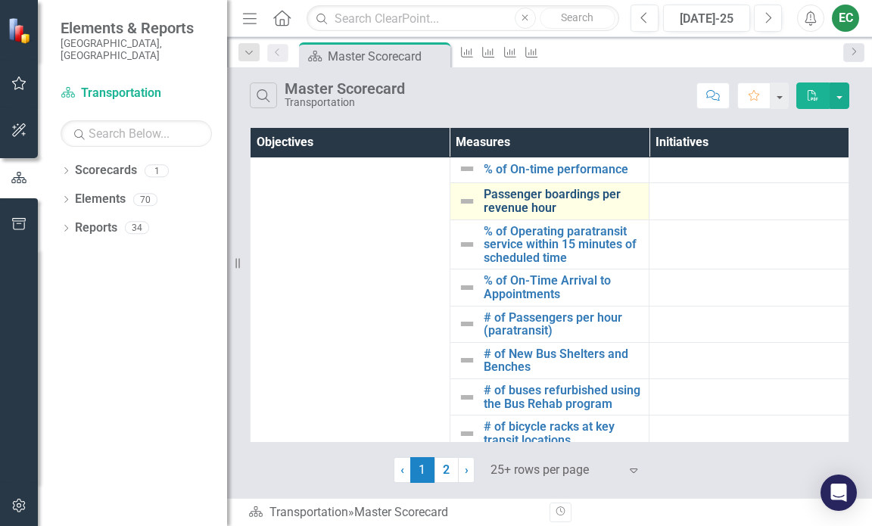
click at [513, 214] on link "Passenger boardings per revenue hour" at bounding box center [563, 201] width 158 height 27
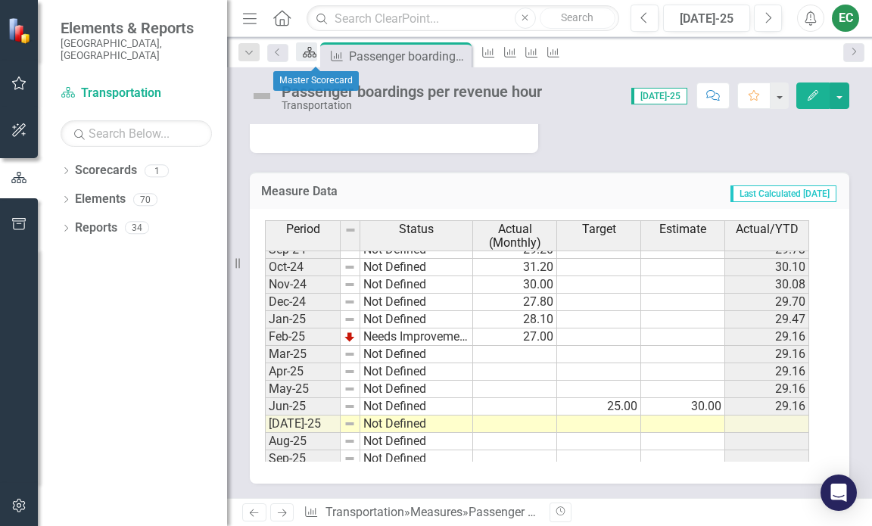
click at [313, 54] on icon "Scorecard" at bounding box center [309, 52] width 15 height 12
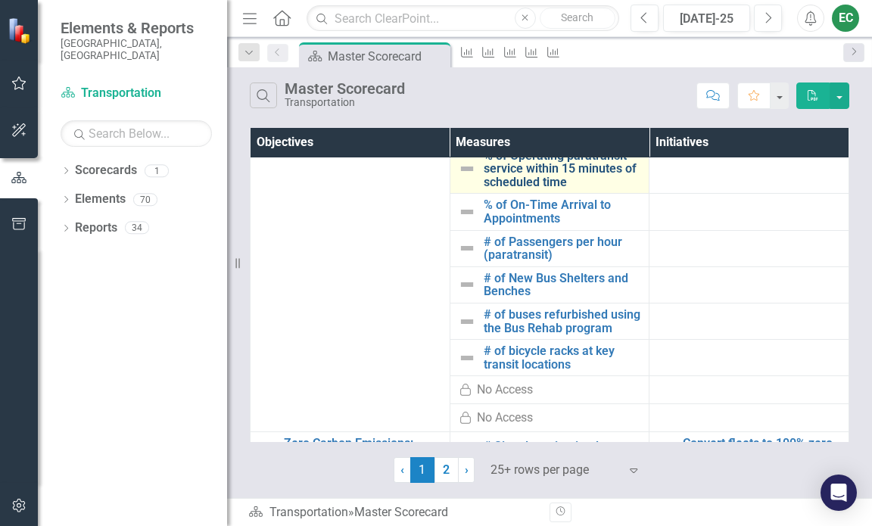
click at [510, 182] on link "% of Operating paratransit service within 15 minutes of scheduled time" at bounding box center [563, 169] width 158 height 40
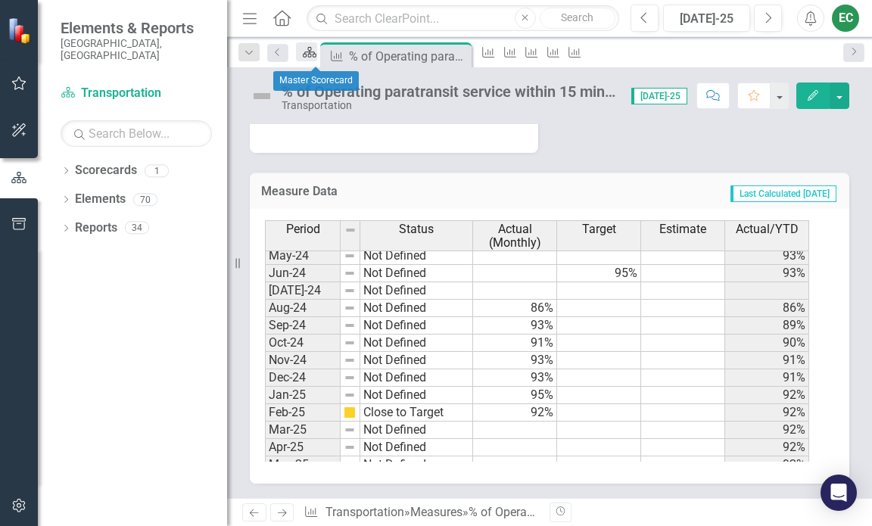
click at [306, 54] on div "Scorecard" at bounding box center [306, 51] width 21 height 19
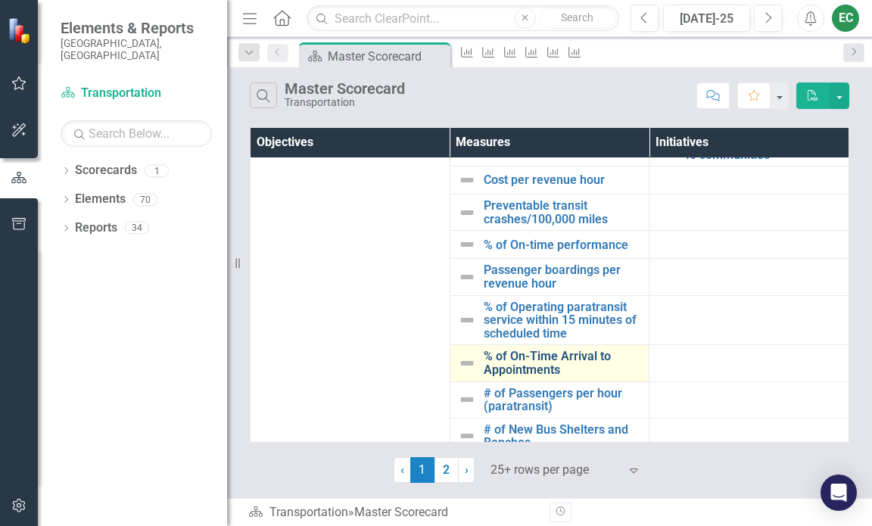
click at [532, 364] on link "% of On-Time Arrival to Appointments" at bounding box center [563, 363] width 158 height 27
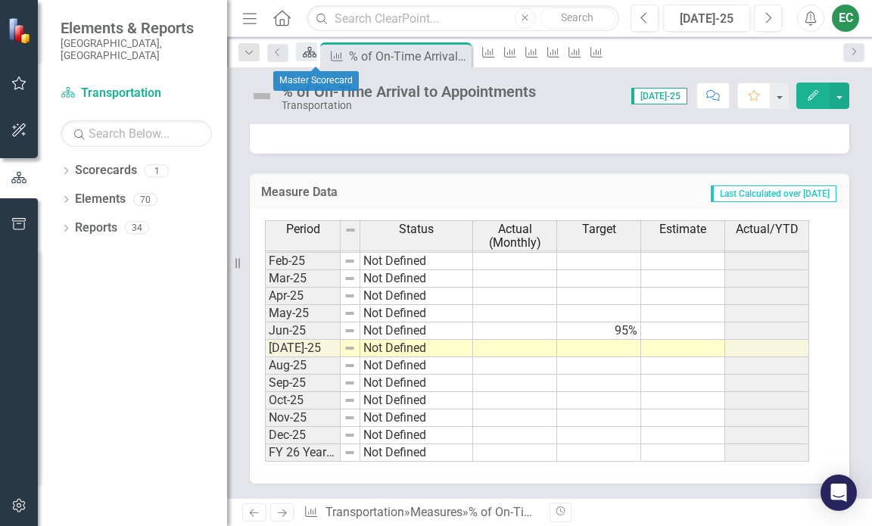
click at [315, 56] on icon "Scorecard" at bounding box center [309, 52] width 15 height 12
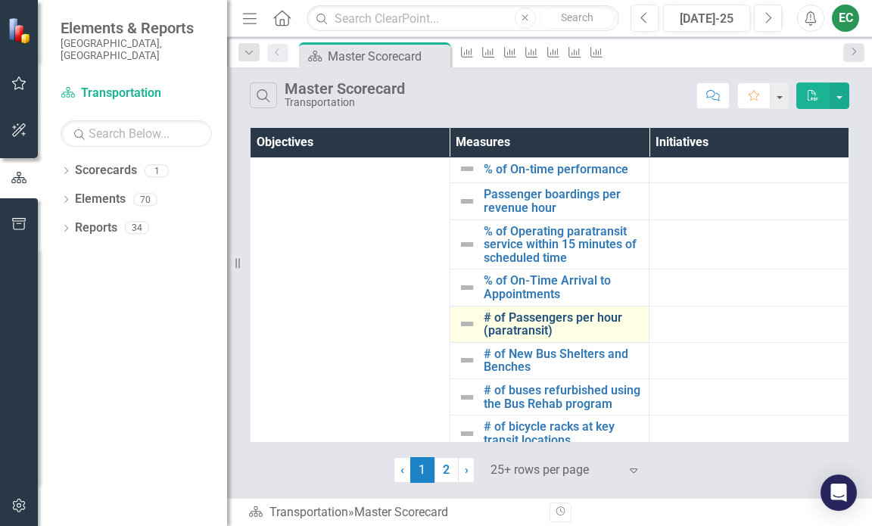
click at [510, 338] on link "# of Passengers per hour (paratransit)" at bounding box center [563, 324] width 158 height 27
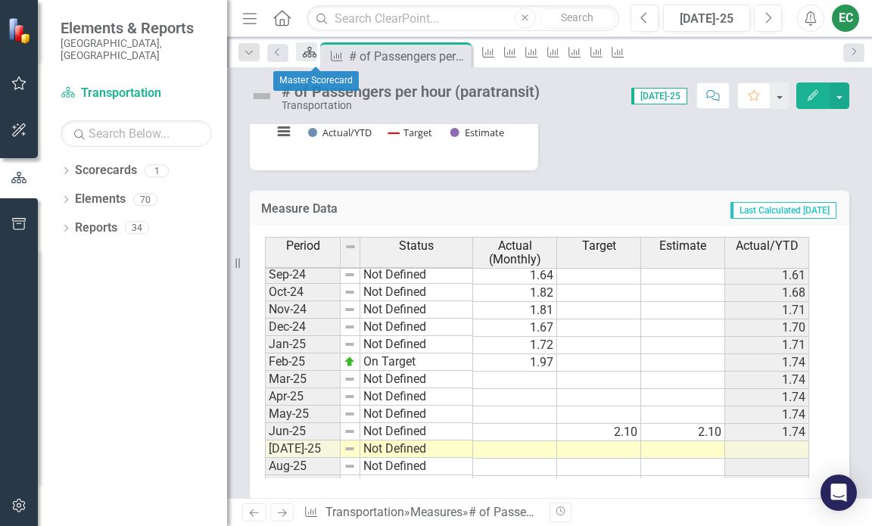
click at [305, 55] on div "Scorecard" at bounding box center [306, 51] width 21 height 19
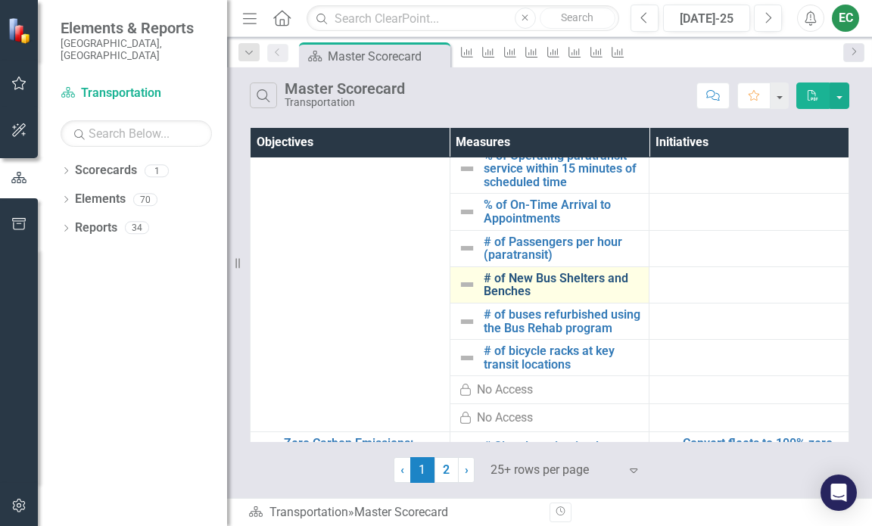
click at [521, 298] on link "# of New Bus Shelters and Benches" at bounding box center [563, 285] width 158 height 27
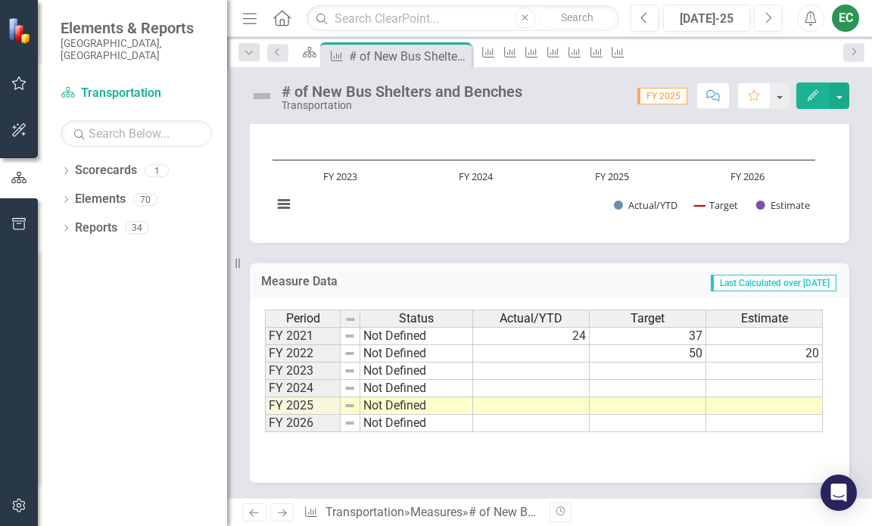
click at [296, 49] on span "Scorecard" at bounding box center [306, 54] width 21 height 24
click at [307, 55] on div "Scorecard" at bounding box center [306, 51] width 21 height 19
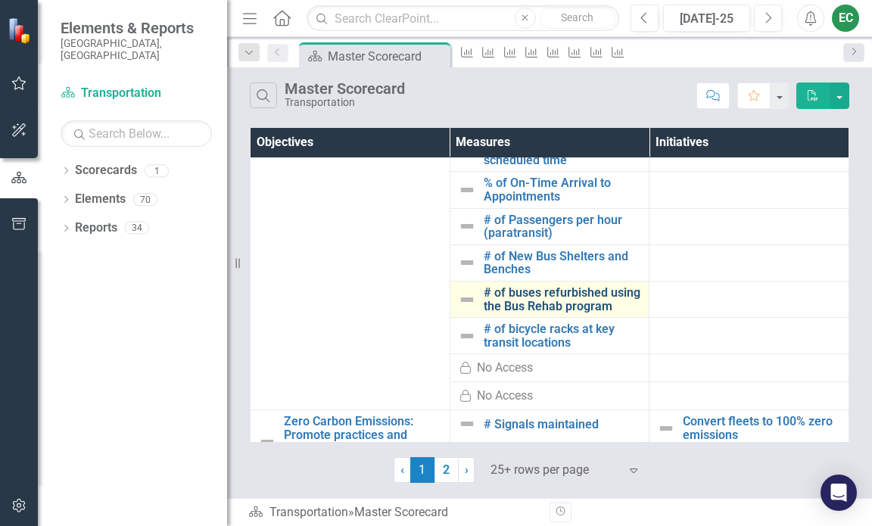
click at [525, 310] on link "# of buses refurbished using the Bus Rehab program" at bounding box center [563, 299] width 158 height 27
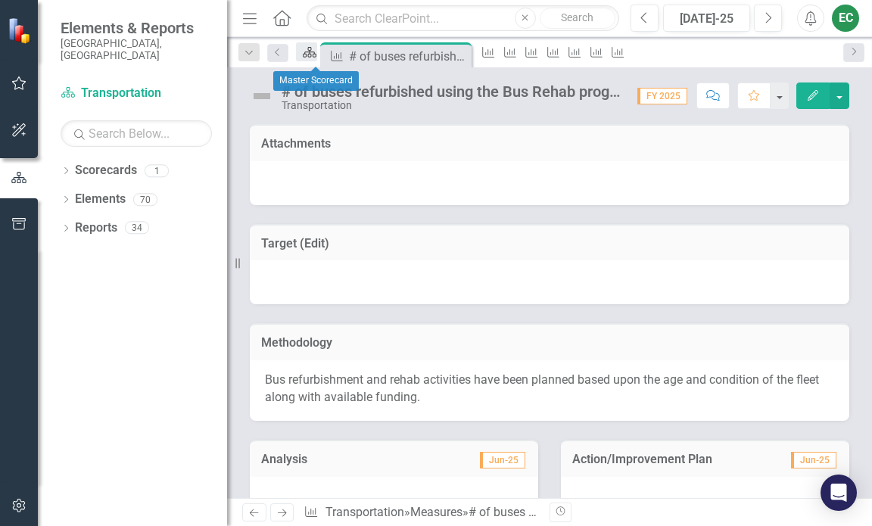
click at [307, 57] on div "Scorecard" at bounding box center [306, 51] width 21 height 19
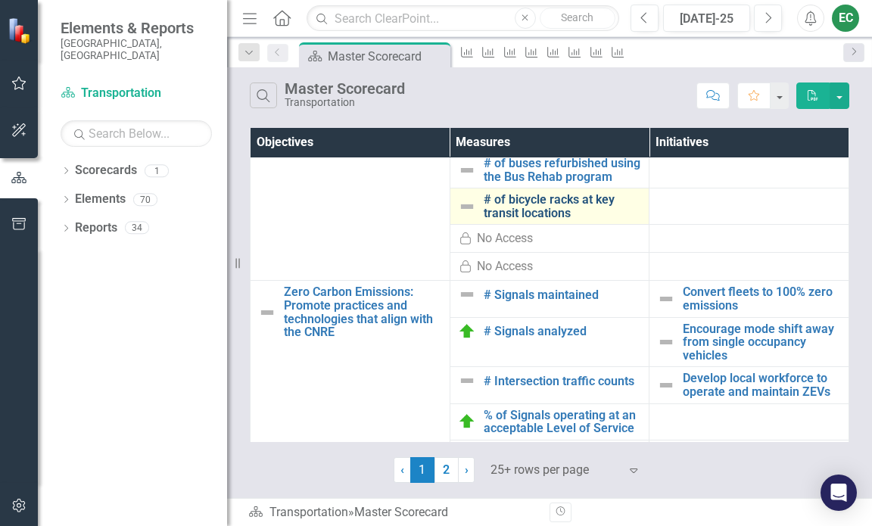
click at [500, 220] on link "# of bicycle racks at key transit locations" at bounding box center [563, 206] width 158 height 27
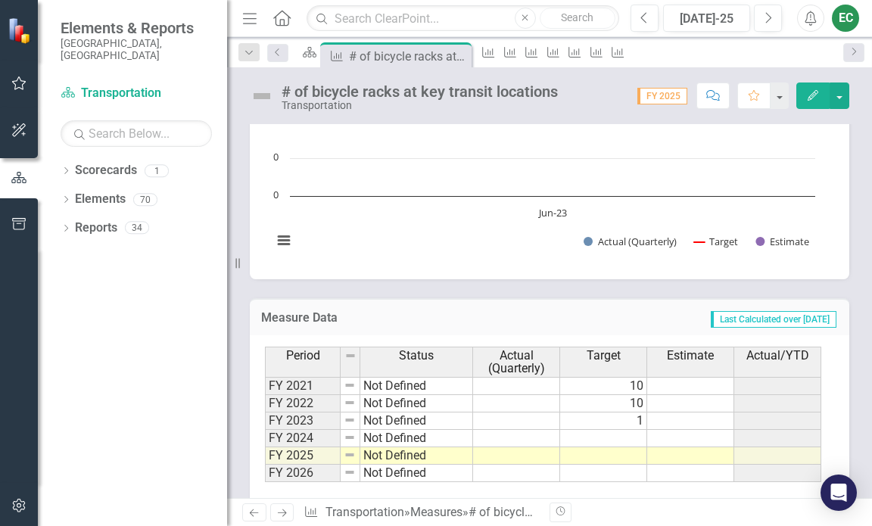
scroll to position [571, 0]
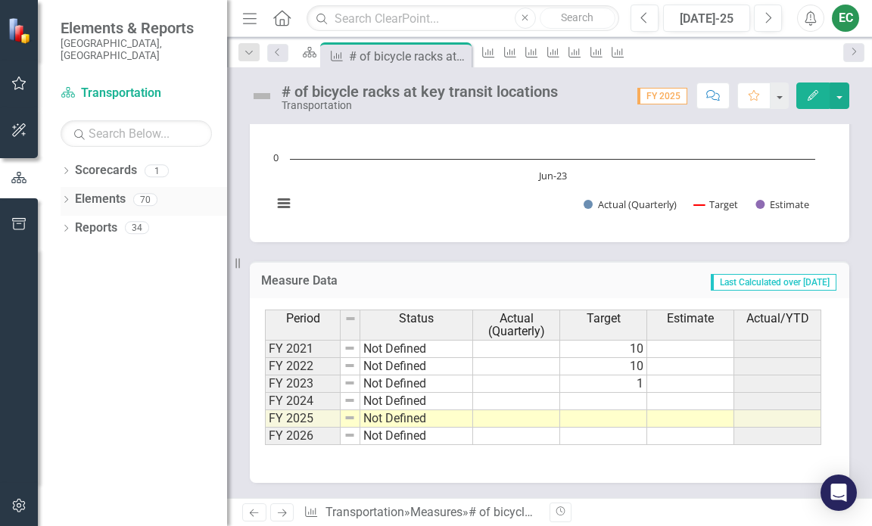
click at [86, 191] on link "Elements" at bounding box center [100, 199] width 51 height 17
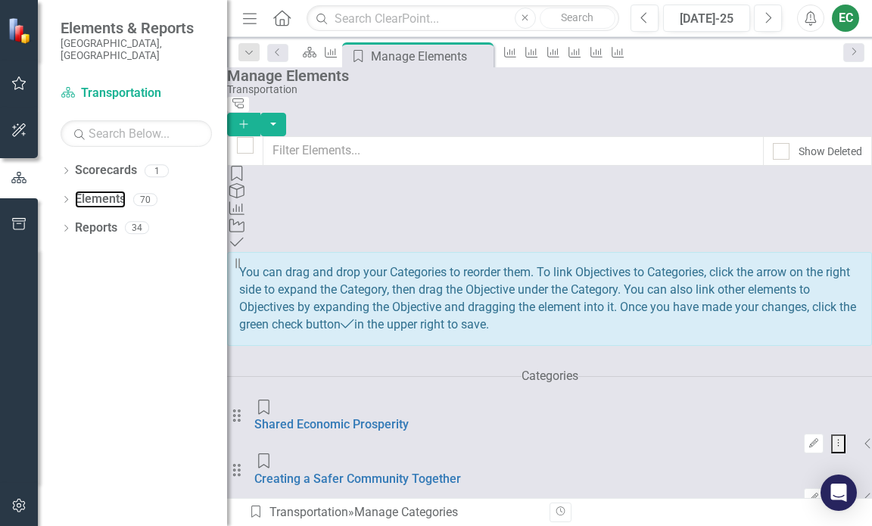
scroll to position [127, 0]
click at [92, 220] on link "Reports" at bounding box center [96, 228] width 42 height 17
click at [93, 224] on link "Reports" at bounding box center [96, 228] width 42 height 17
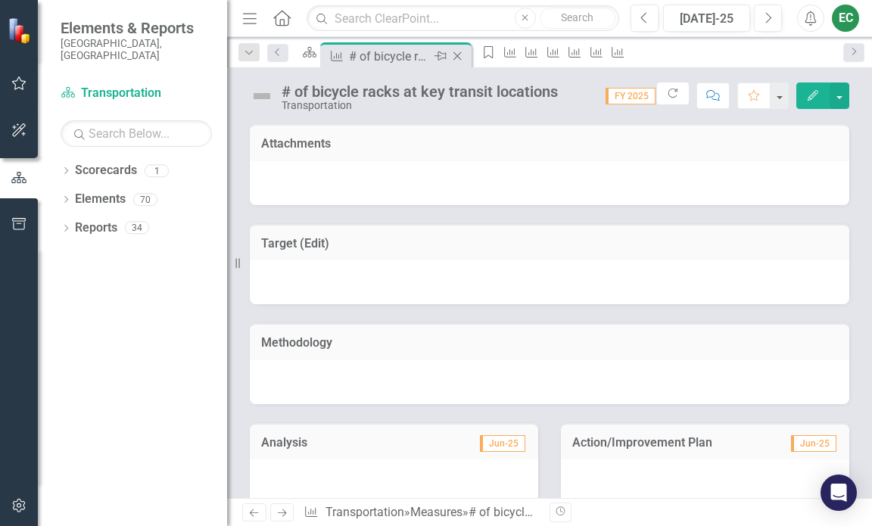
click at [465, 55] on icon "Close" at bounding box center [457, 56] width 15 height 12
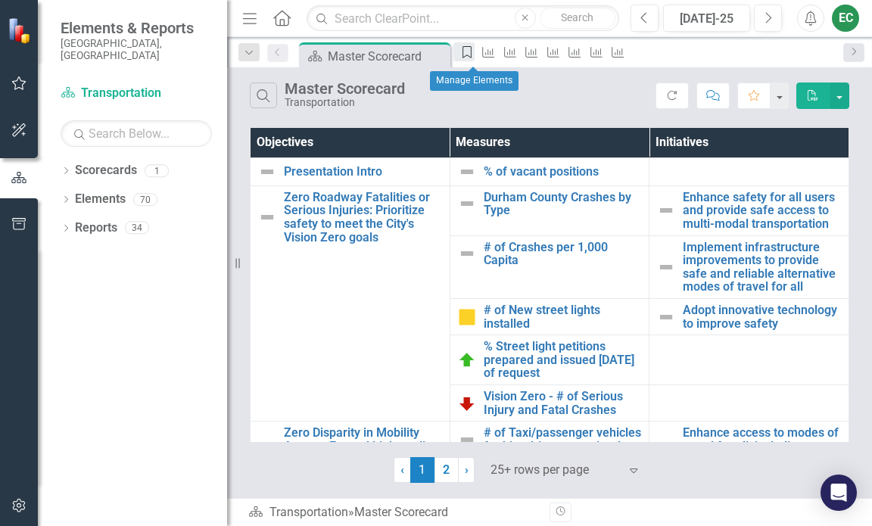
click at [467, 55] on icon "Category" at bounding box center [467, 52] width 15 height 12
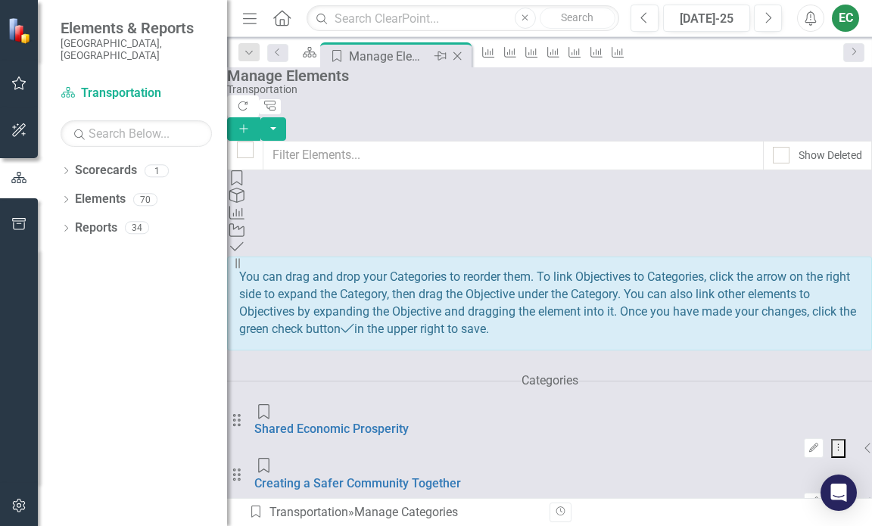
click at [465, 58] on icon "Close" at bounding box center [457, 56] width 15 height 12
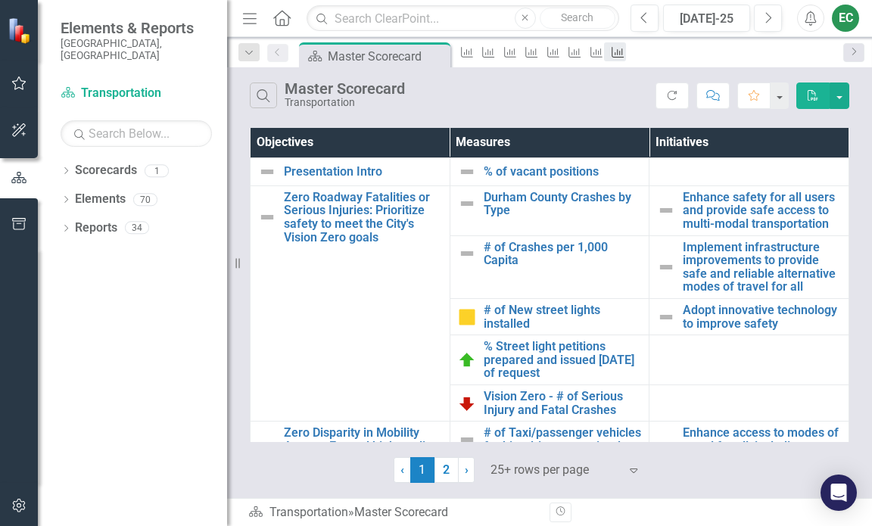
click at [625, 56] on icon "Measure" at bounding box center [617, 52] width 15 height 12
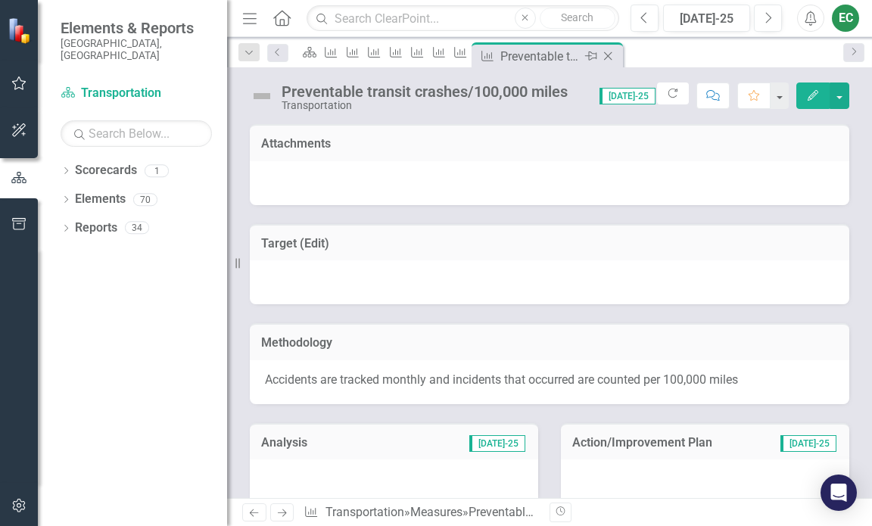
click at [616, 55] on icon "Close" at bounding box center [607, 56] width 15 height 12
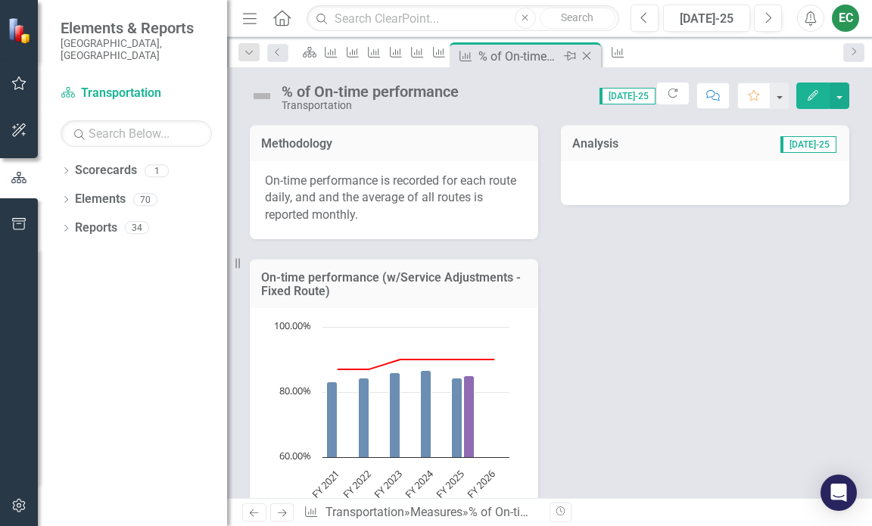
click at [594, 54] on icon "Close" at bounding box center [586, 56] width 15 height 12
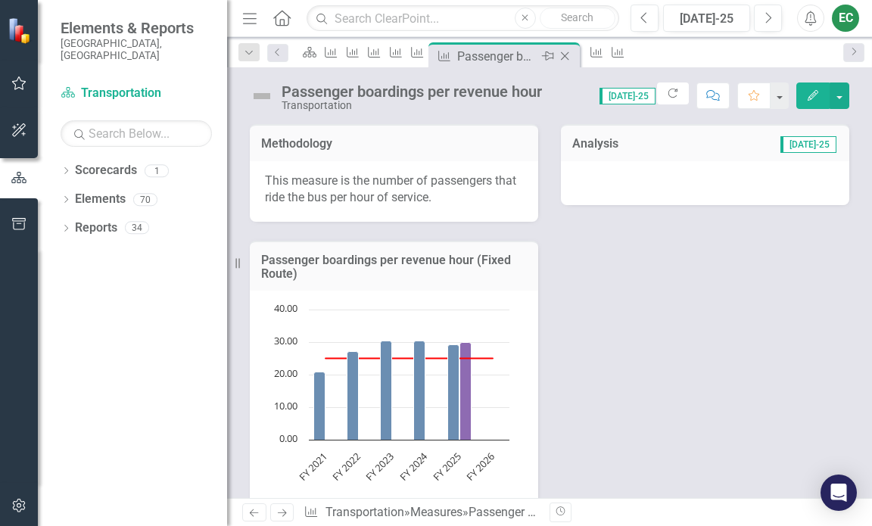
click at [572, 57] on icon "Close" at bounding box center [564, 56] width 15 height 12
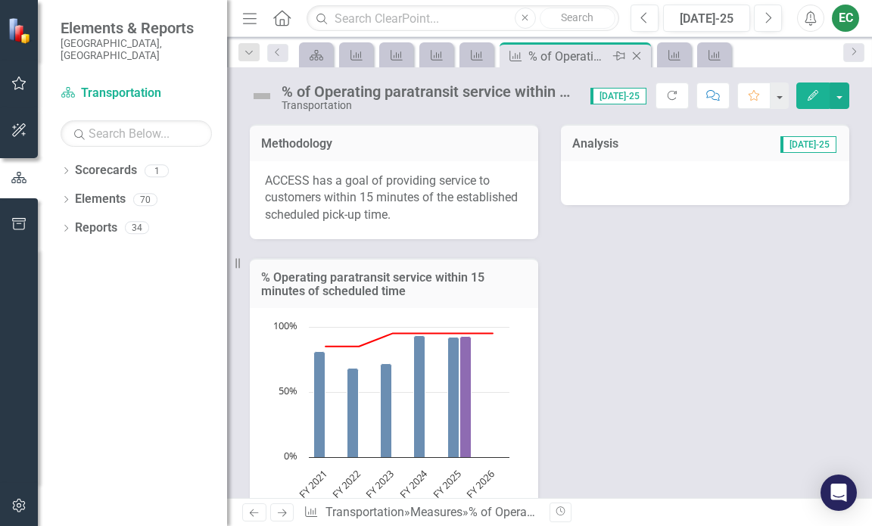
click at [636, 60] on icon "Close" at bounding box center [636, 56] width 15 height 12
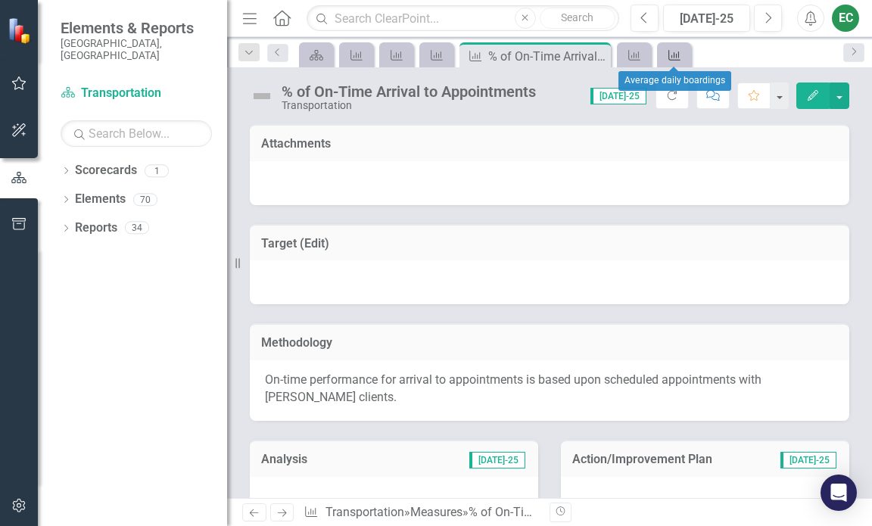
click at [678, 55] on icon "Measure" at bounding box center [674, 55] width 15 height 12
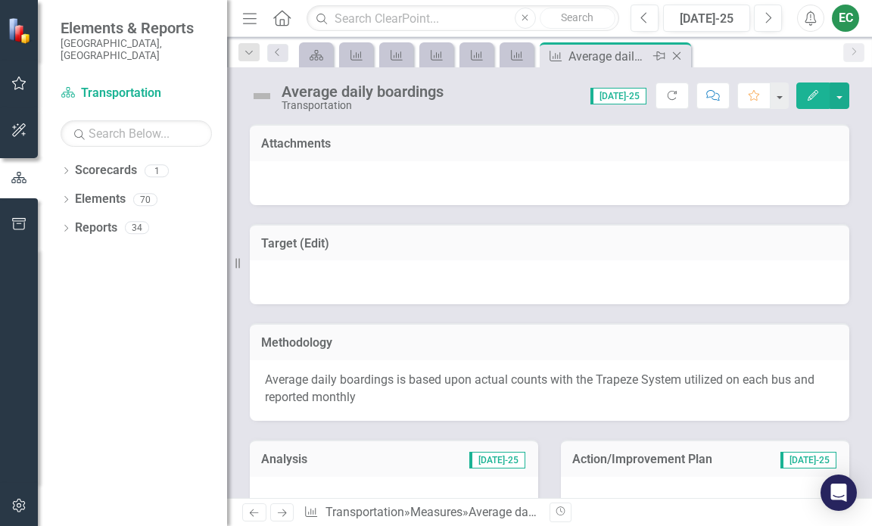
click at [683, 53] on icon "Close" at bounding box center [676, 56] width 15 height 12
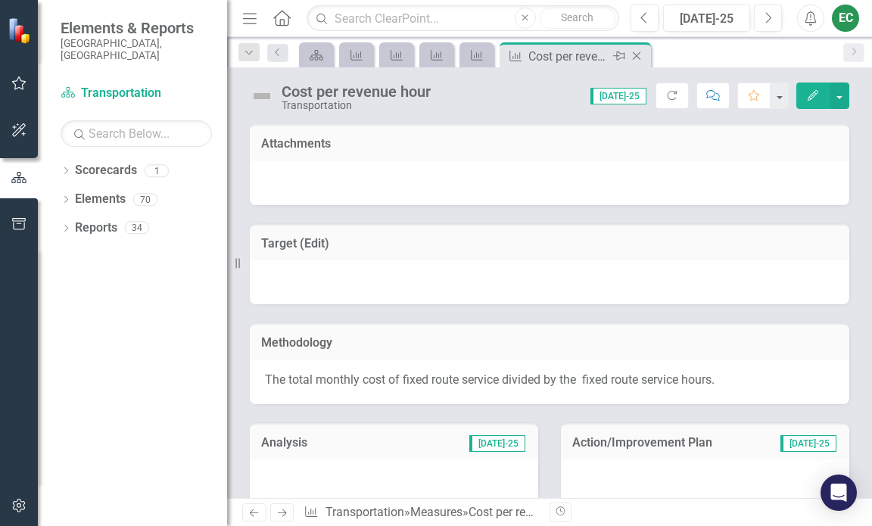
click at [644, 58] on icon "Close" at bounding box center [636, 56] width 15 height 12
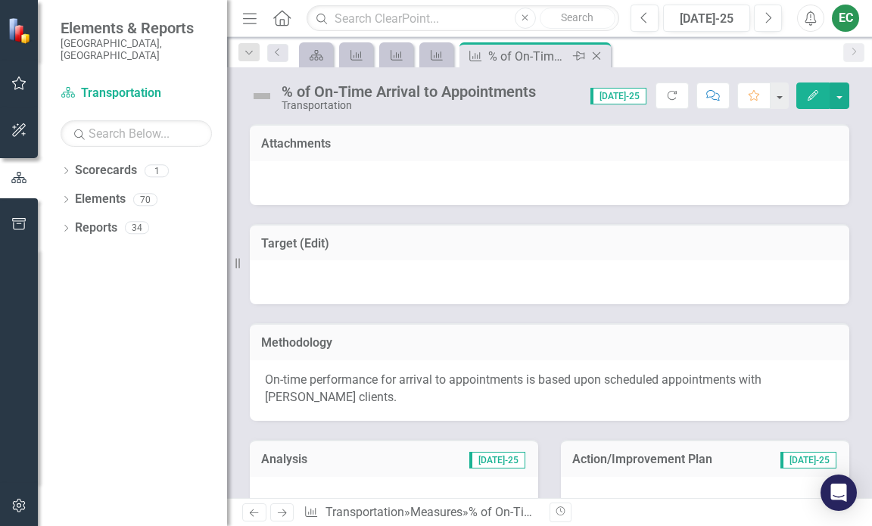
click at [601, 52] on icon "Close" at bounding box center [596, 56] width 15 height 12
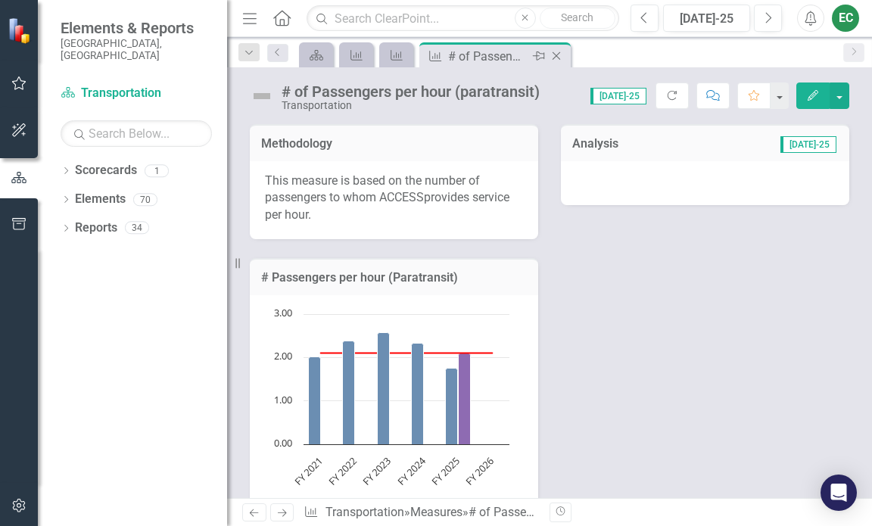
click at [557, 49] on div "Close" at bounding box center [557, 56] width 19 height 19
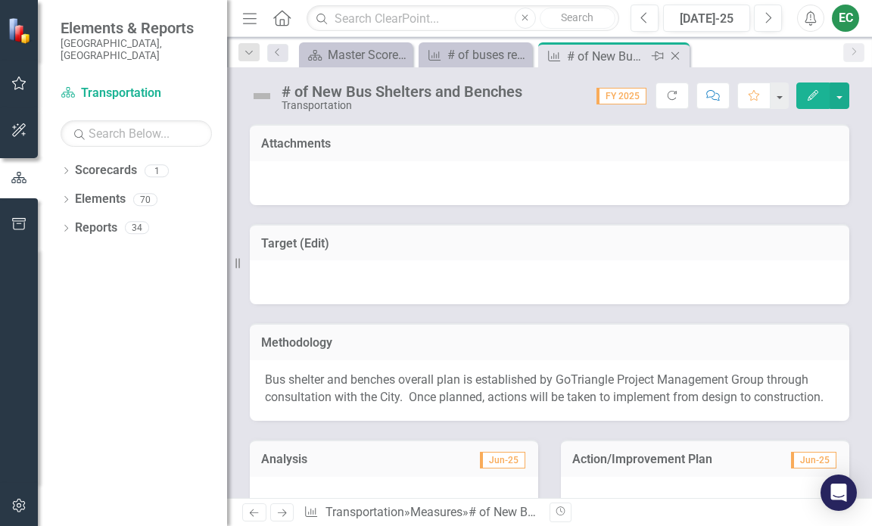
click at [671, 55] on icon "Close" at bounding box center [675, 56] width 15 height 12
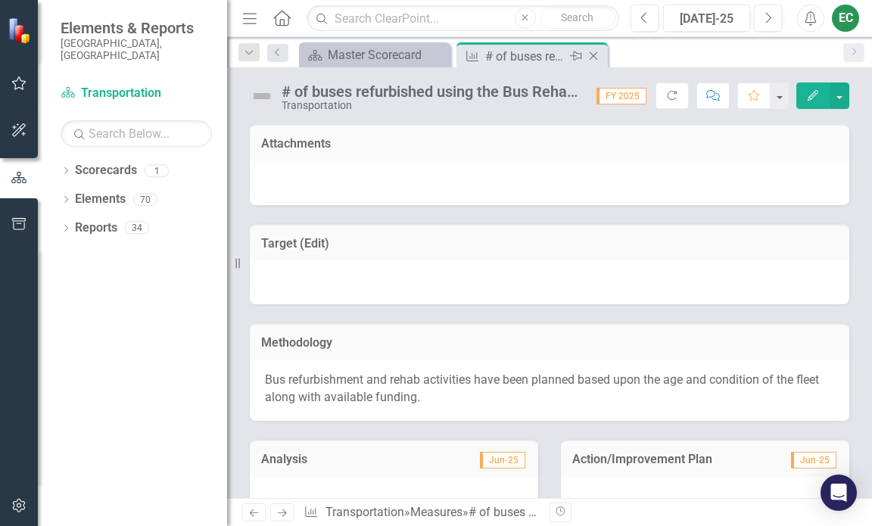
click at [600, 58] on icon "Close" at bounding box center [593, 56] width 15 height 12
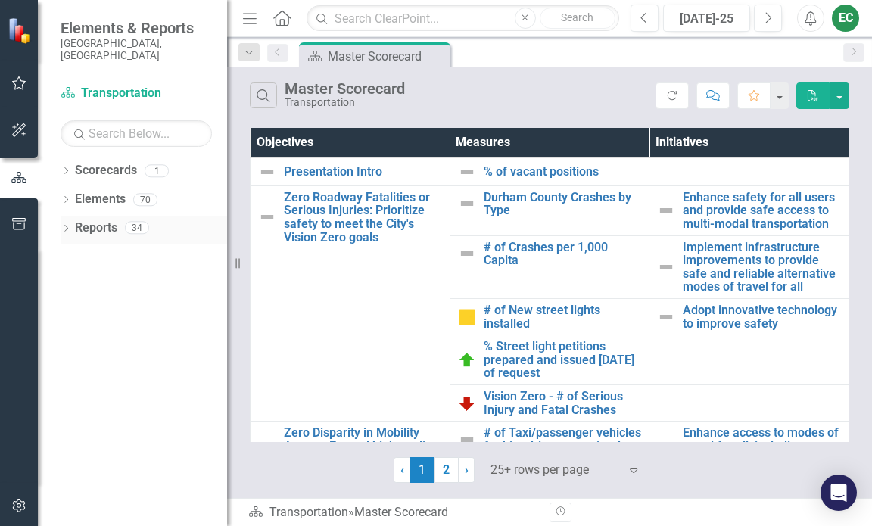
click at [69, 226] on icon "Dropdown" at bounding box center [66, 230] width 11 height 8
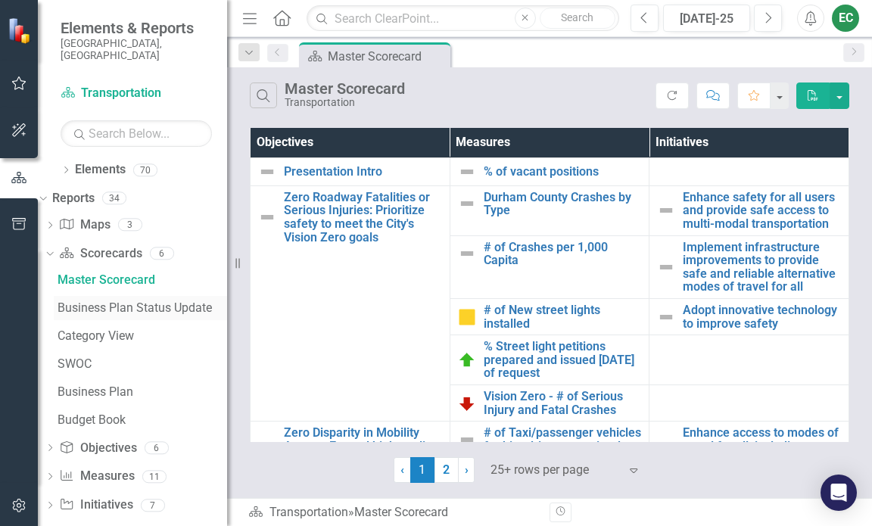
scroll to position [64, 0]
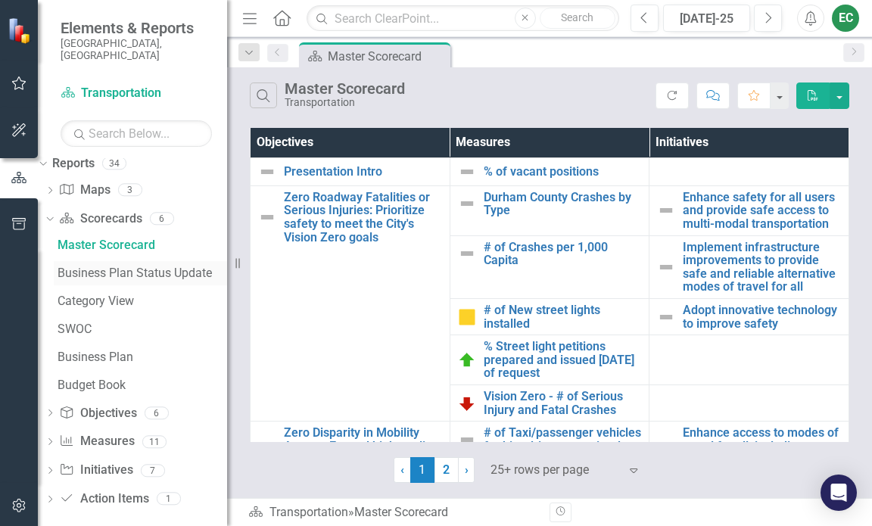
click at [108, 267] on div "Business Plan Status Update" at bounding box center [143, 274] width 170 height 14
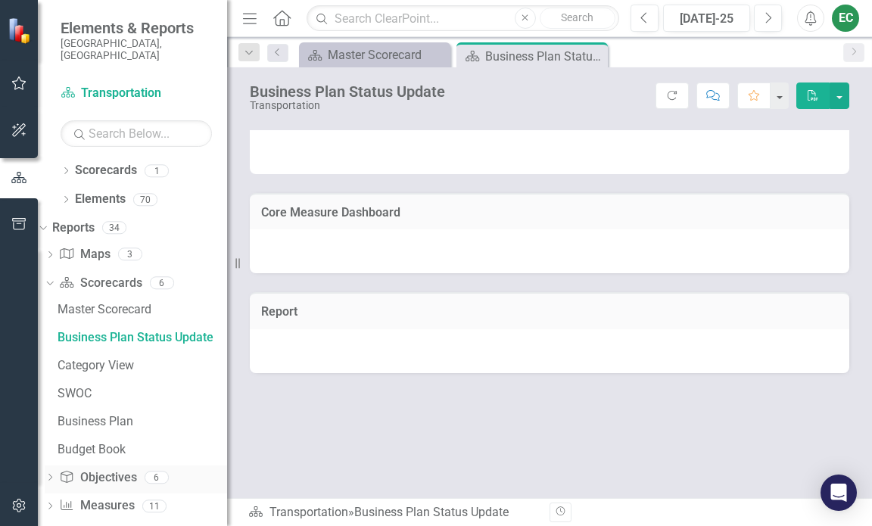
click at [136, 469] on link "Objective Objectives" at bounding box center [97, 477] width 77 height 17
click at [124, 443] on div "Budget Book" at bounding box center [143, 450] width 170 height 14
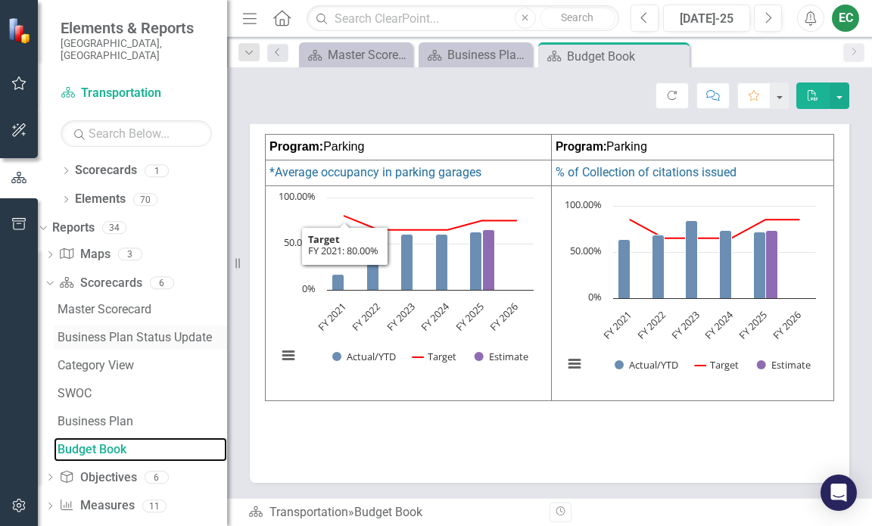
scroll to position [64, 0]
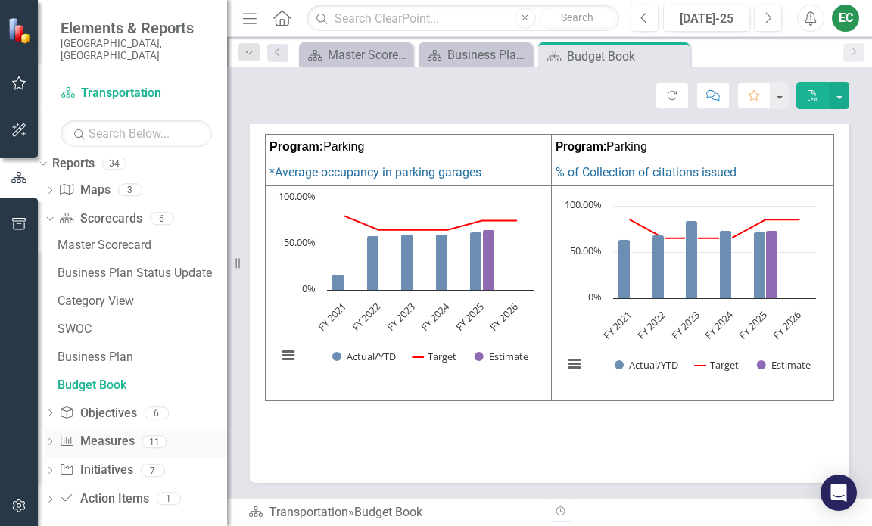
click at [55, 439] on icon "Dropdown" at bounding box center [50, 443] width 11 height 8
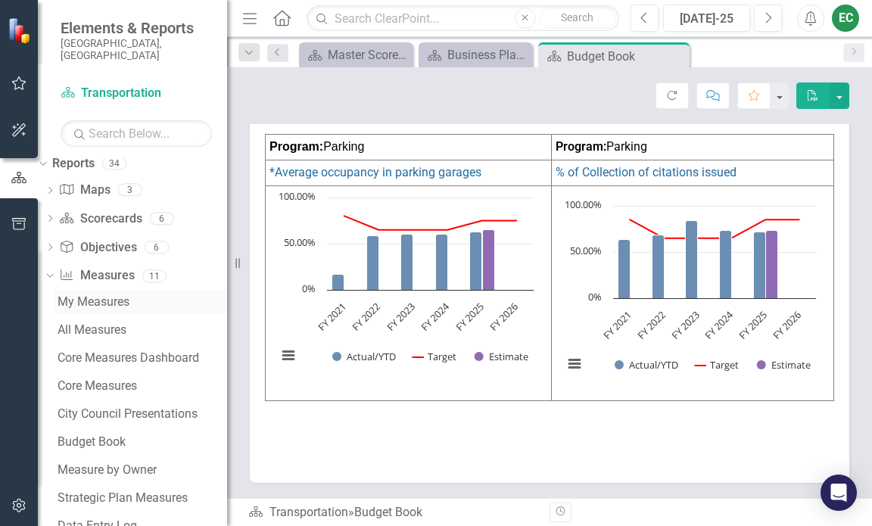
click at [117, 295] on div "My Measures" at bounding box center [143, 302] width 170 height 14
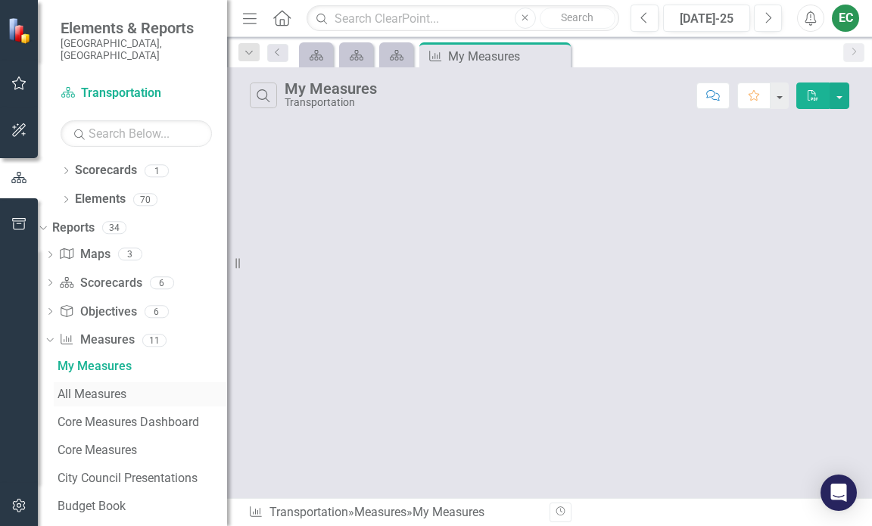
click at [126, 388] on div "All Measures" at bounding box center [143, 395] width 170 height 14
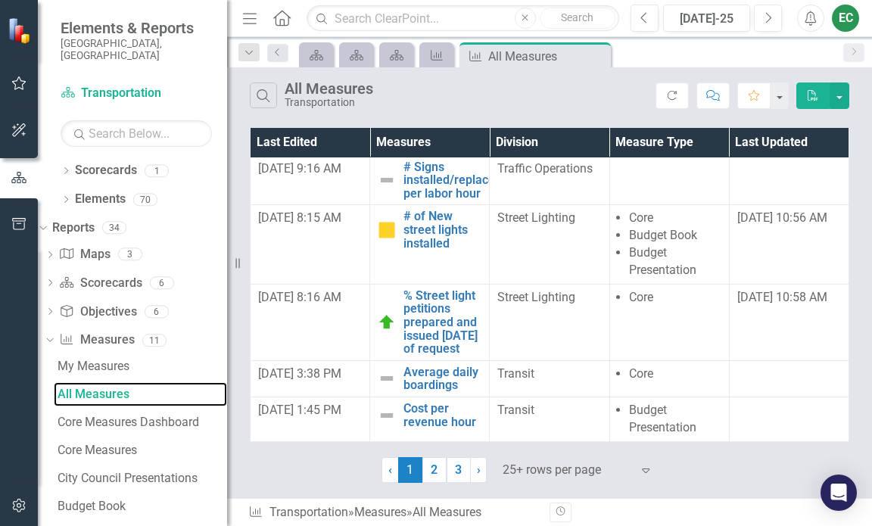
scroll to position [1328, 0]
click at [429, 466] on link "2" at bounding box center [435, 470] width 24 height 26
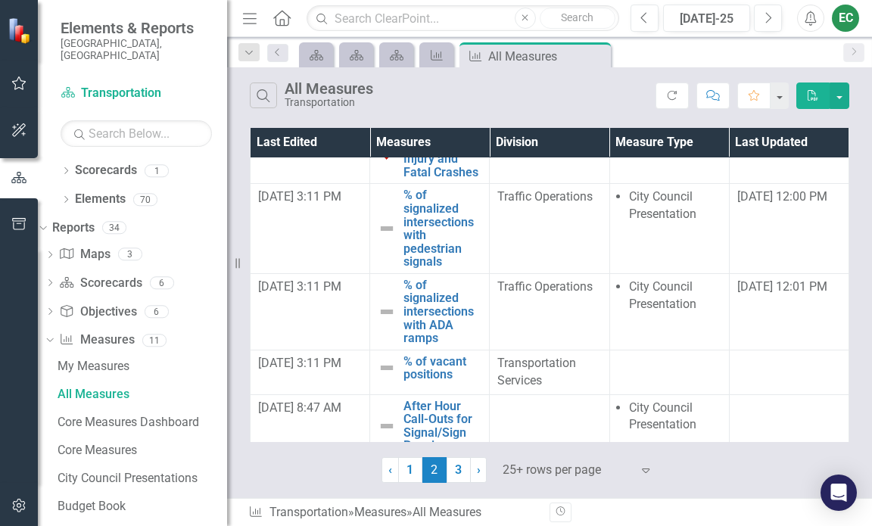
scroll to position [1384, 0]
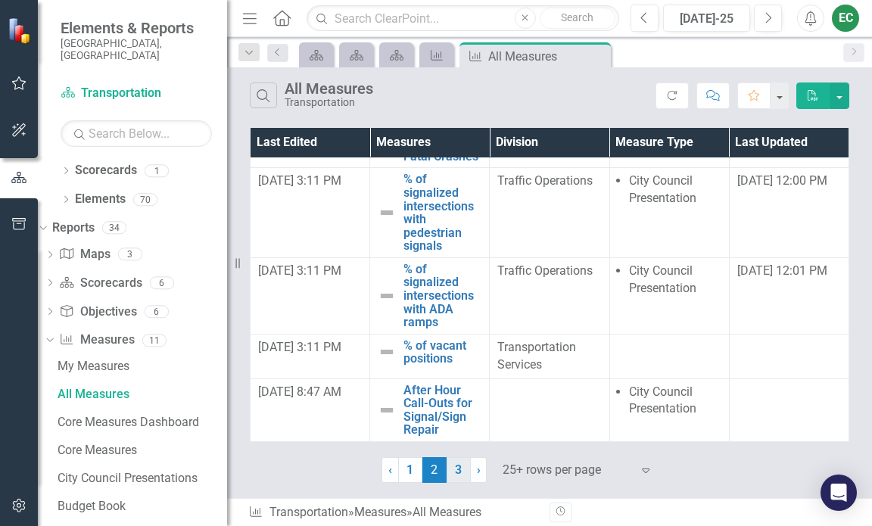
click at [455, 466] on link "3" at bounding box center [459, 470] width 24 height 26
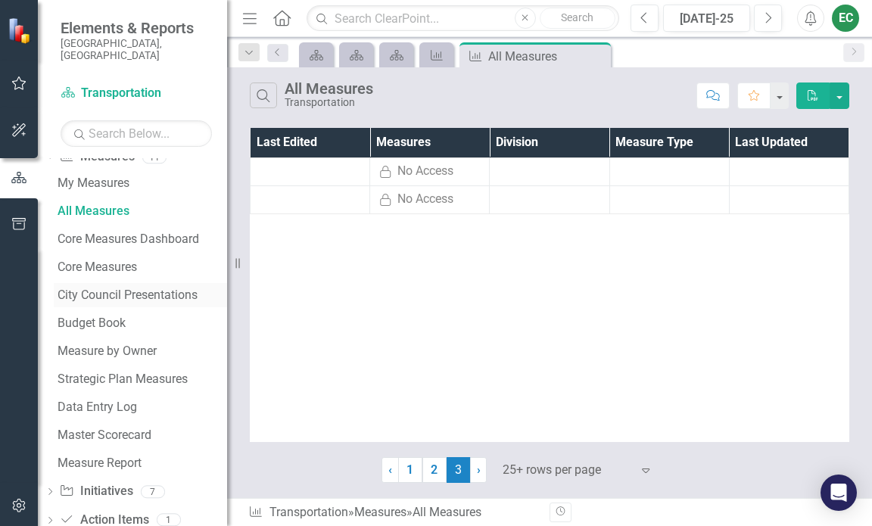
scroll to position [204, 0]
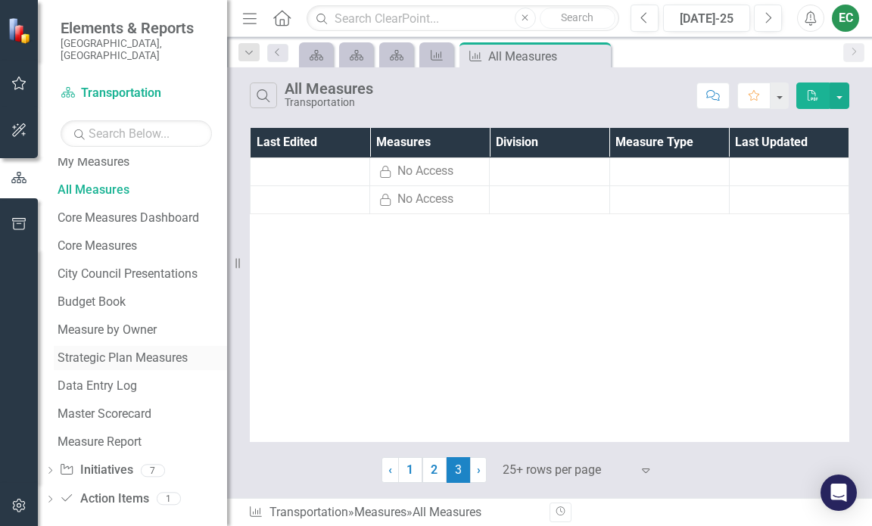
click at [151, 351] on div "Strategic Plan Measures" at bounding box center [143, 358] width 170 height 14
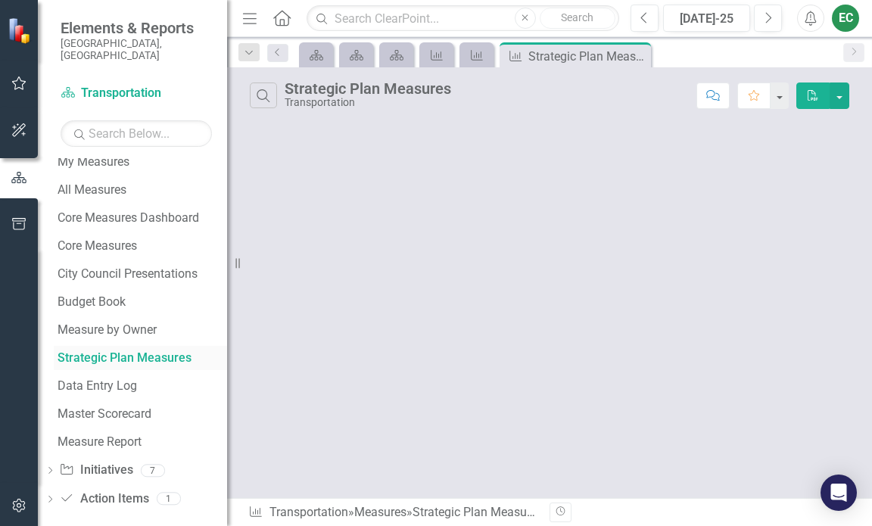
scroll to position [36, 0]
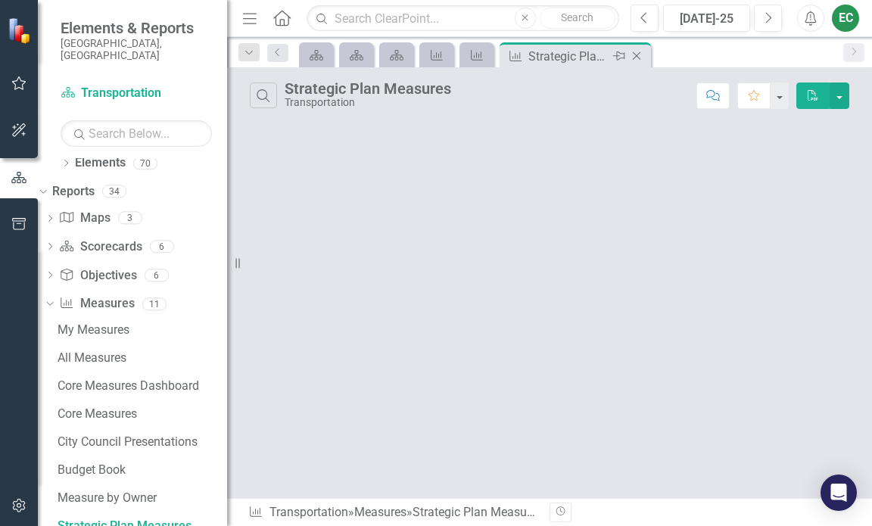
click at [640, 55] on icon "Close" at bounding box center [636, 56] width 15 height 12
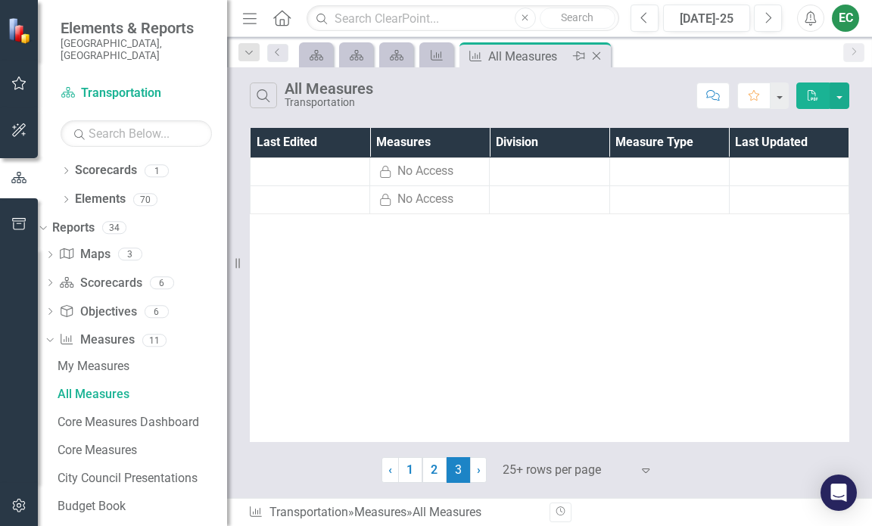
click at [602, 55] on icon "Close" at bounding box center [596, 56] width 15 height 12
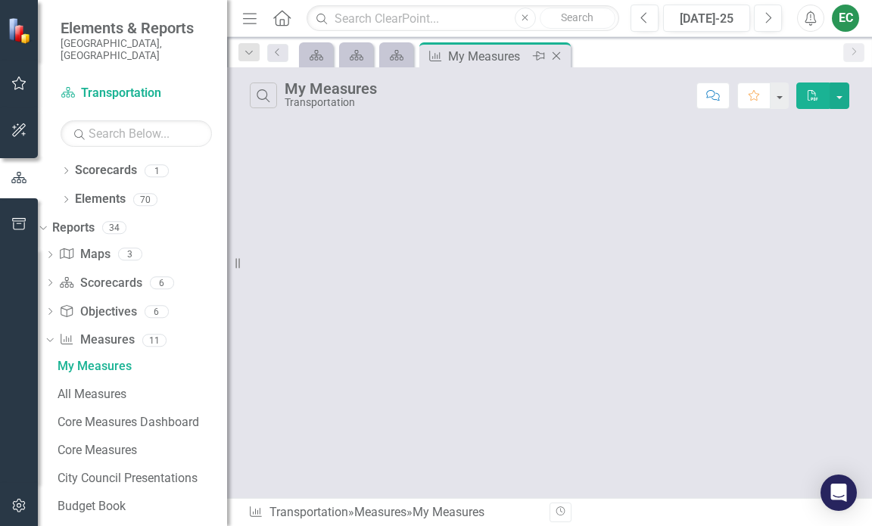
click at [556, 54] on icon "Close" at bounding box center [556, 56] width 15 height 12
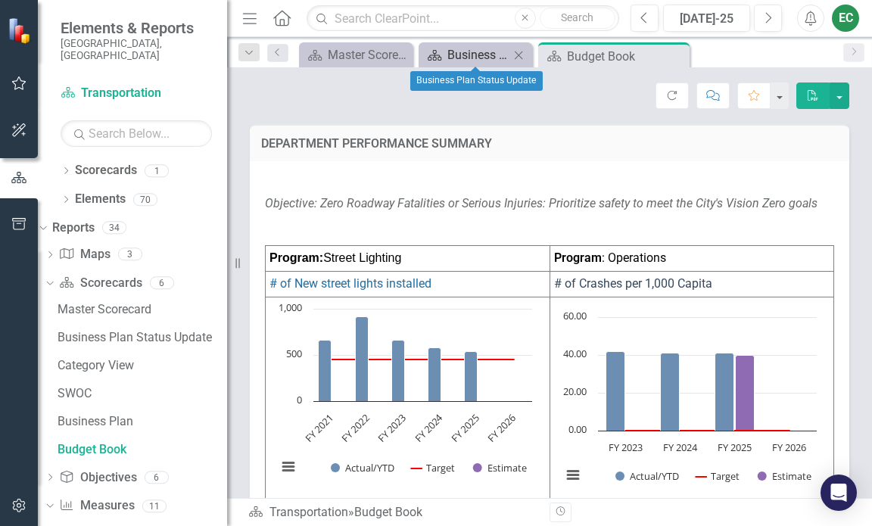
click at [481, 51] on div "Business Plan Status Update" at bounding box center [479, 54] width 62 height 19
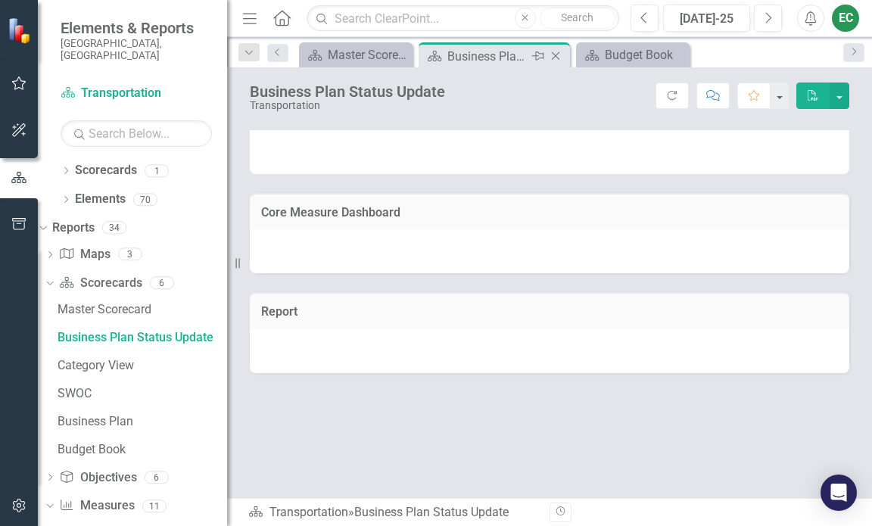
click at [557, 58] on icon at bounding box center [556, 56] width 8 height 8
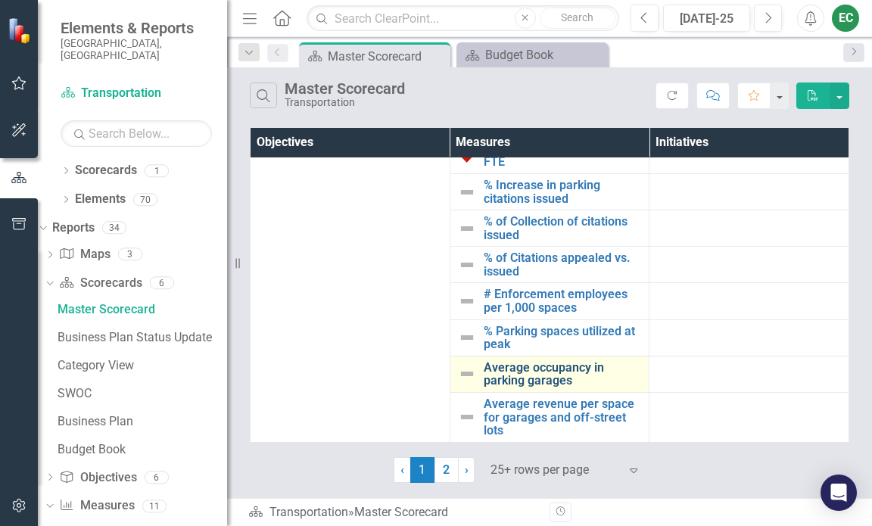
scroll to position [1233, 0]
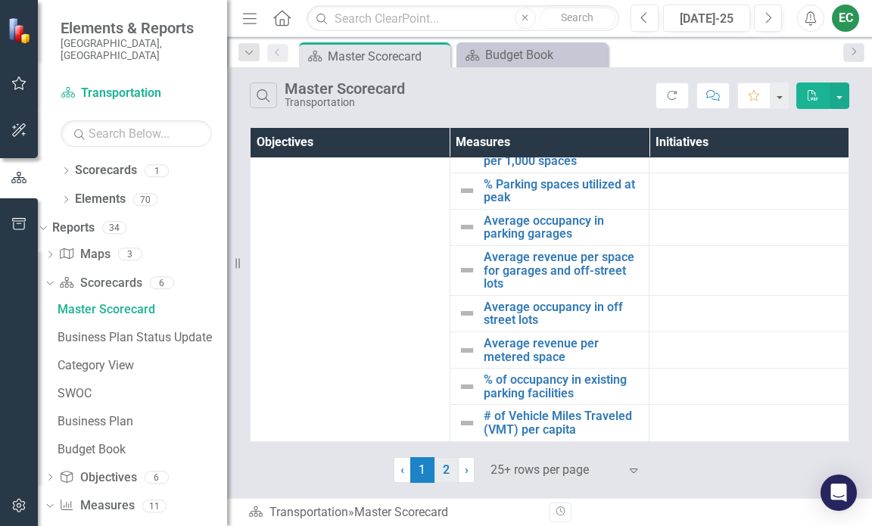
click at [448, 471] on link "2" at bounding box center [447, 470] width 24 height 26
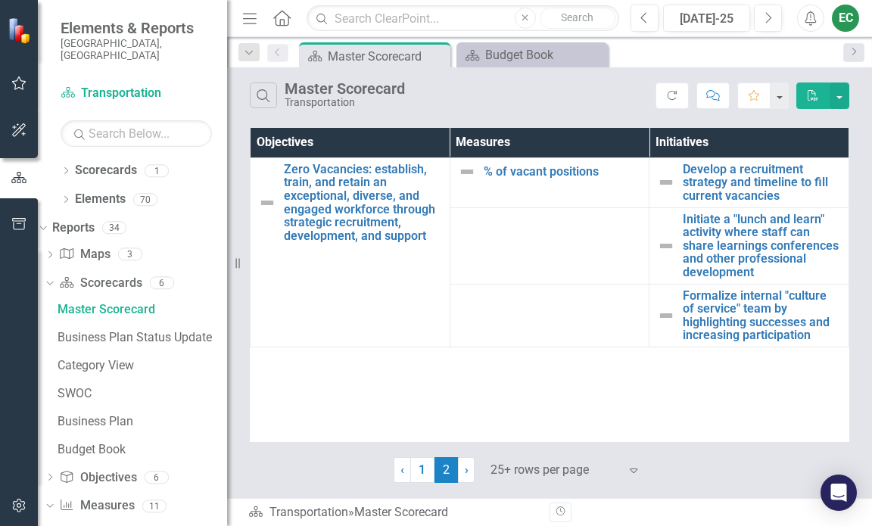
scroll to position [0, 0]
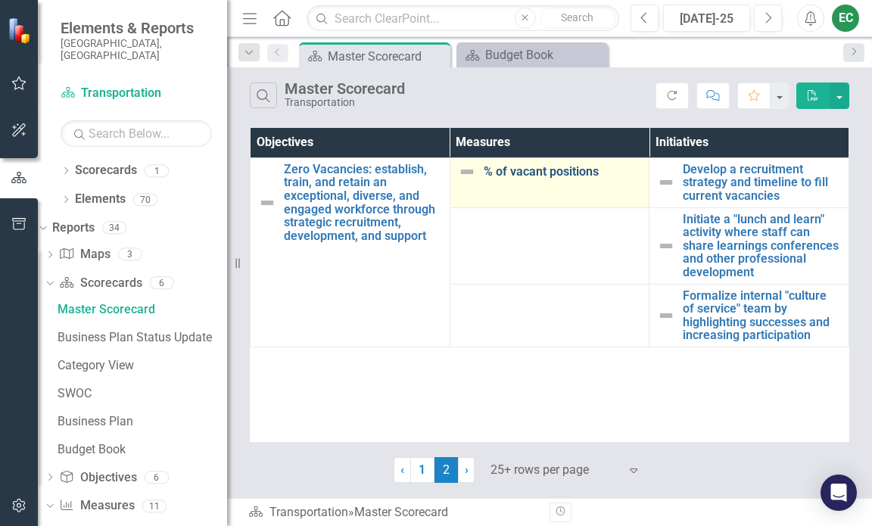
click at [529, 167] on link "% of vacant positions" at bounding box center [563, 172] width 158 height 14
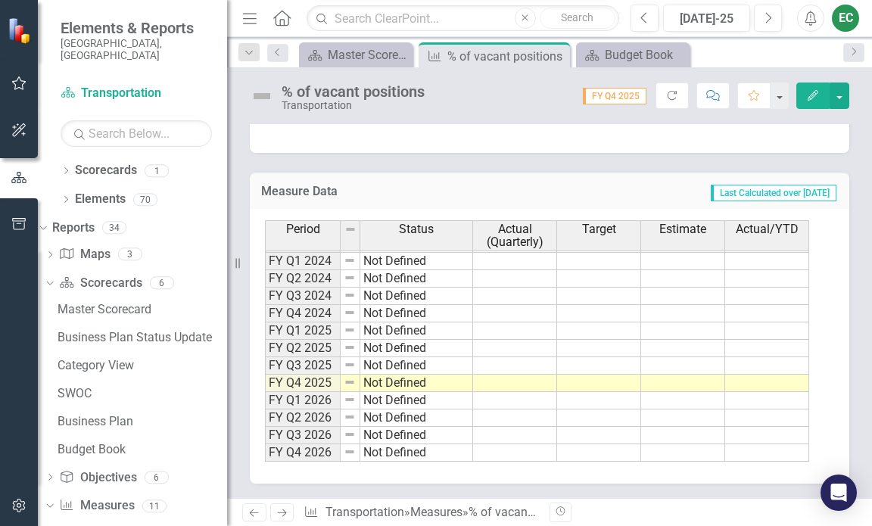
scroll to position [661, 0]
click at [353, 45] on div "Master Scorecard" at bounding box center [359, 54] width 62 height 19
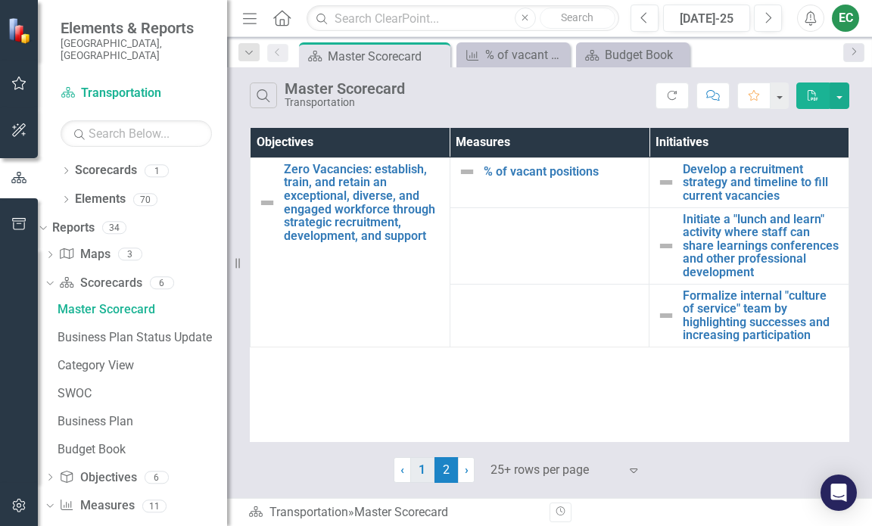
click at [414, 471] on link "1" at bounding box center [422, 470] width 24 height 26
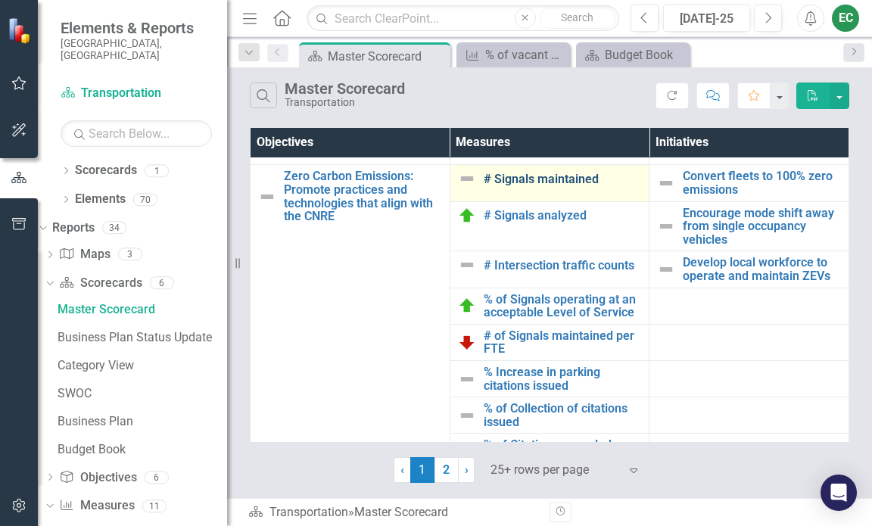
scroll to position [833, 0]
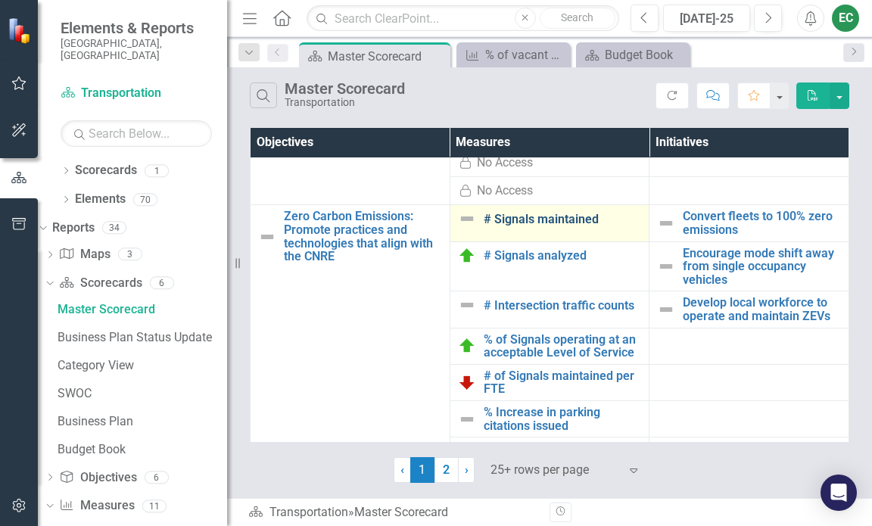
click at [529, 221] on link "# Signals maintained" at bounding box center [563, 220] width 158 height 14
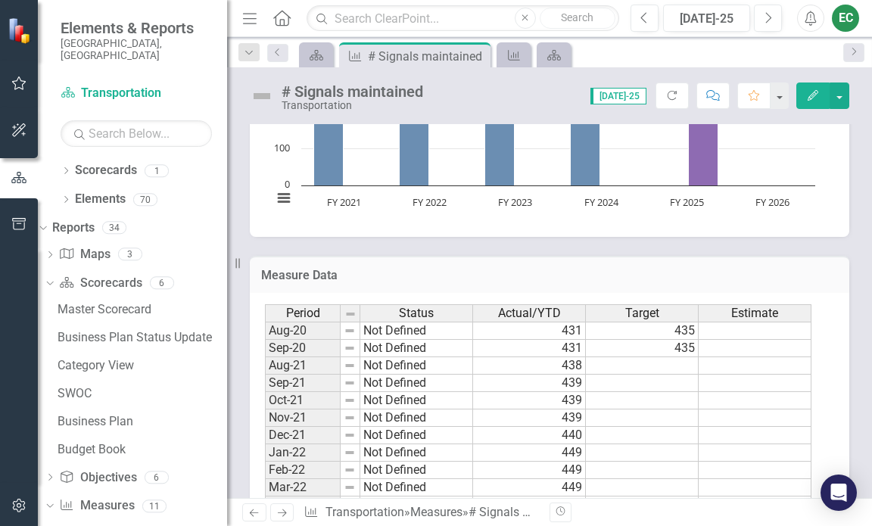
scroll to position [681, 0]
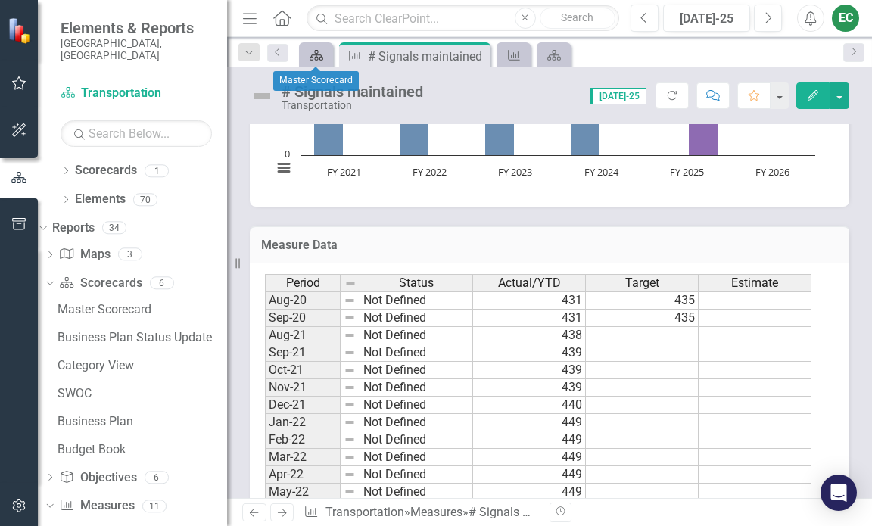
click at [321, 55] on icon "Scorecard" at bounding box center [316, 55] width 15 height 12
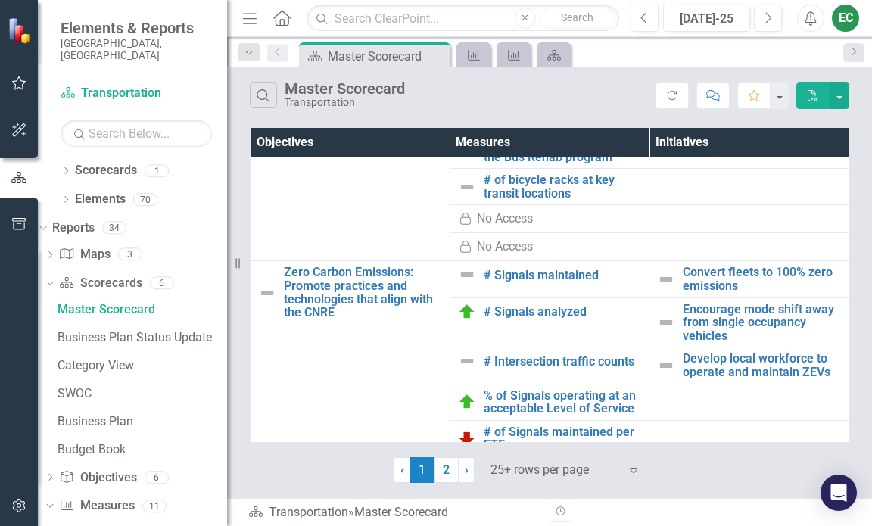
scroll to position [833, 0]
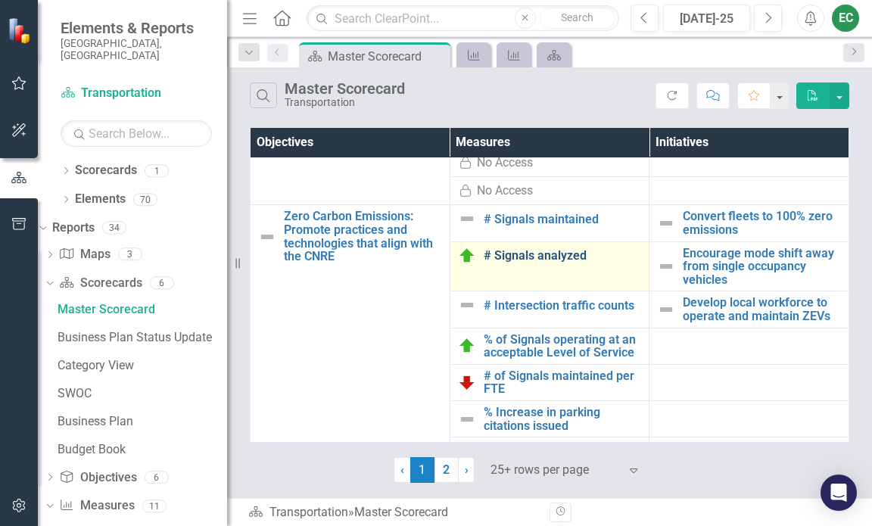
click at [527, 263] on link "# Signals analyzed" at bounding box center [563, 256] width 158 height 14
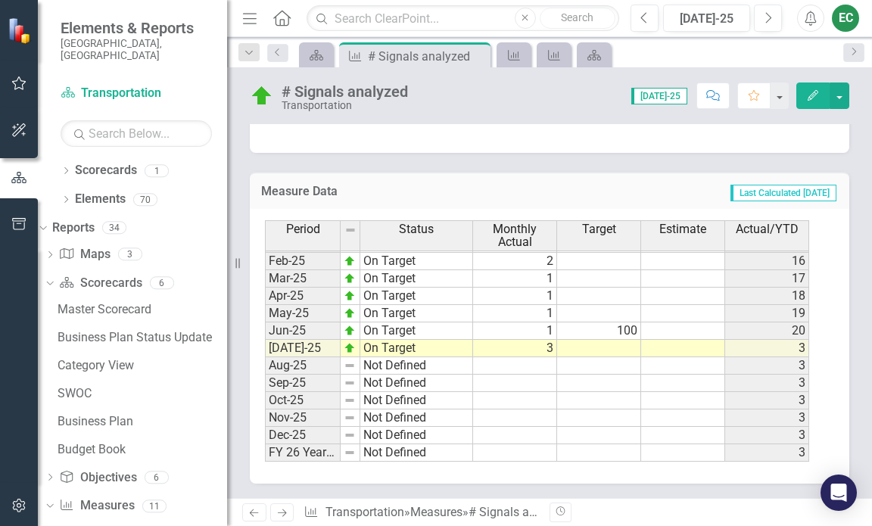
scroll to position [736, 0]
click at [309, 57] on icon "Scorecard" at bounding box center [316, 55] width 15 height 12
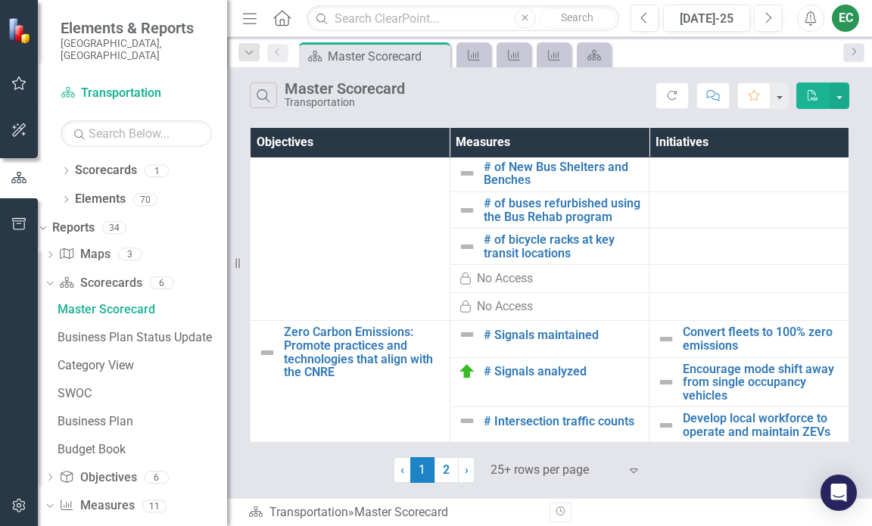
scroll to position [757, 0]
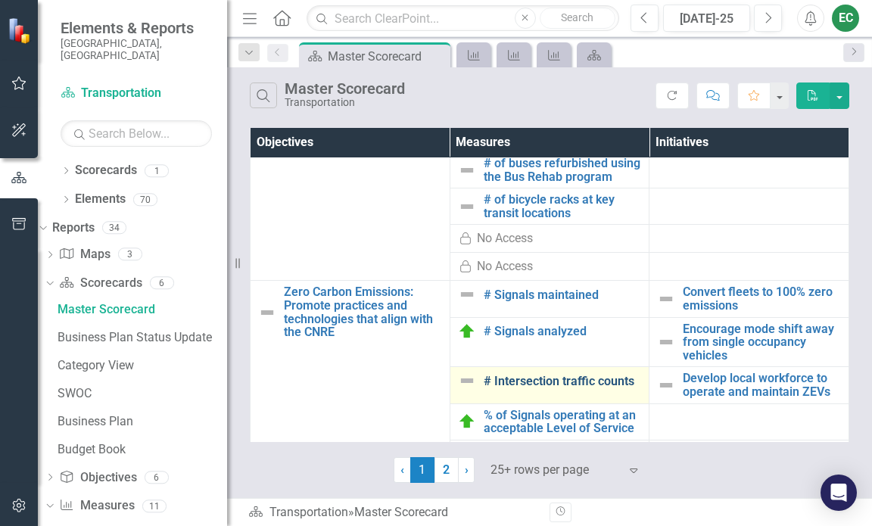
click at [529, 388] on link "# Intersection traffic counts" at bounding box center [563, 382] width 158 height 14
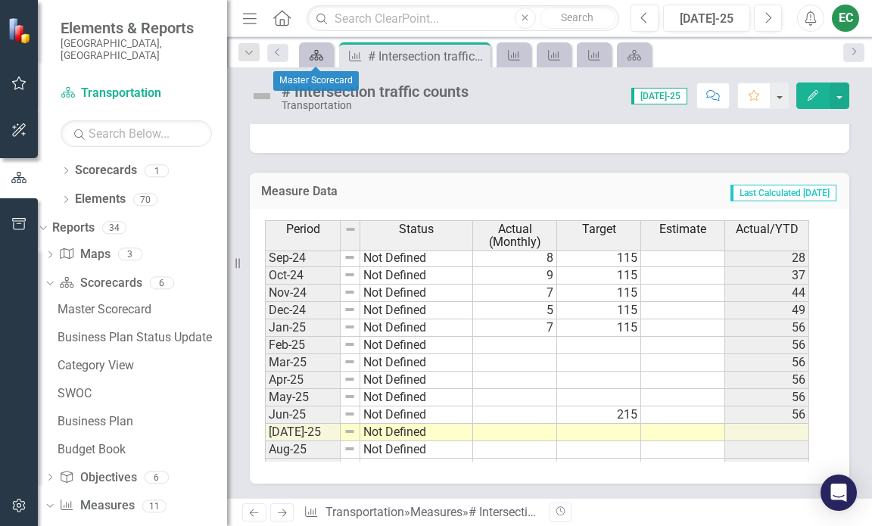
click at [313, 51] on icon "Scorecard" at bounding box center [316, 55] width 15 height 12
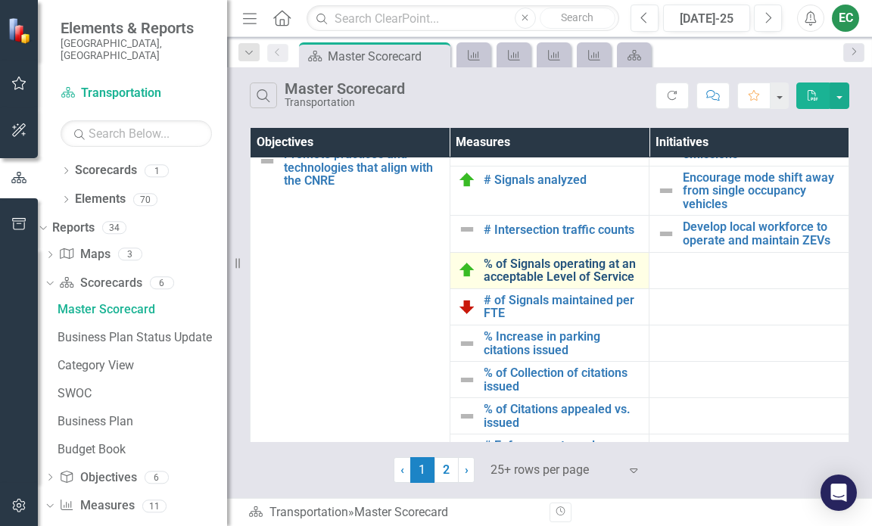
click at [543, 284] on link "% of Signals operating at an acceptable Level of Service" at bounding box center [563, 270] width 158 height 27
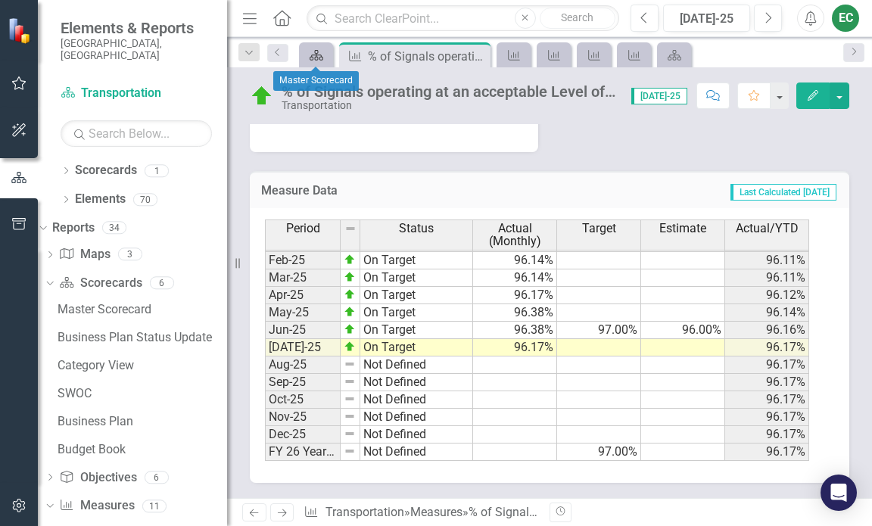
click at [313, 59] on icon "Scorecard" at bounding box center [316, 55] width 15 height 12
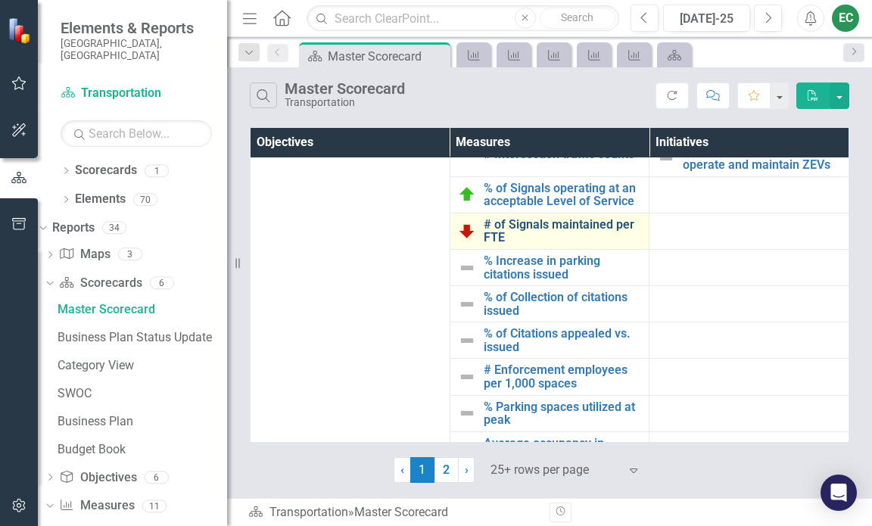
click at [499, 245] on link "# of Signals maintained per FTE" at bounding box center [563, 231] width 158 height 27
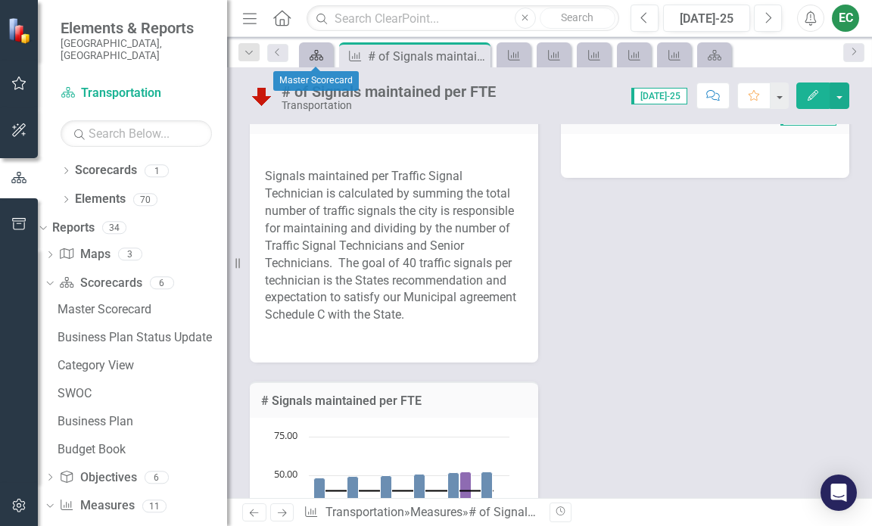
click at [311, 55] on icon "Scorecard" at bounding box center [316, 55] width 15 height 12
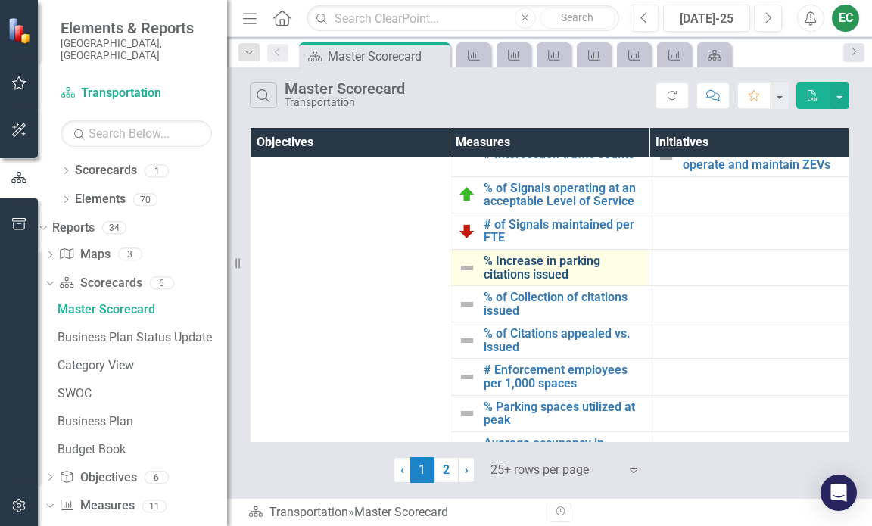
click at [536, 281] on link "% Increase in parking citations issued" at bounding box center [563, 267] width 158 height 27
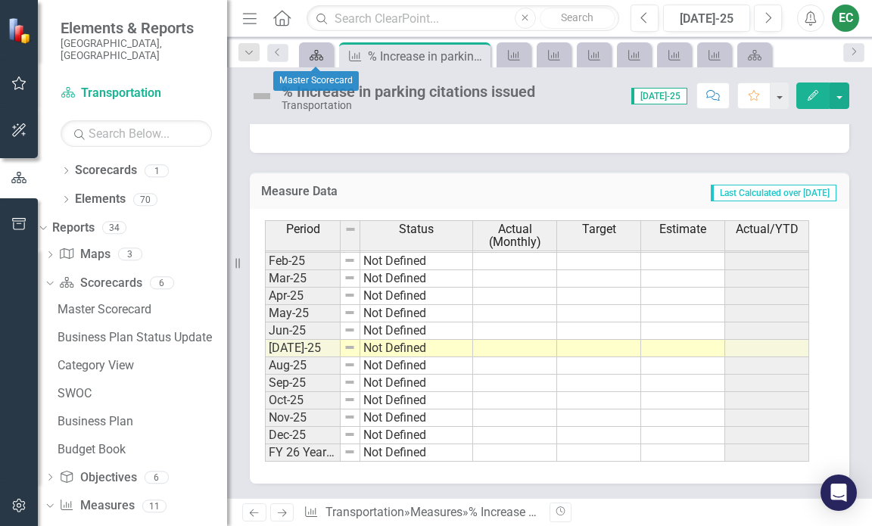
click at [313, 56] on icon "Scorecard" at bounding box center [316, 55] width 15 height 12
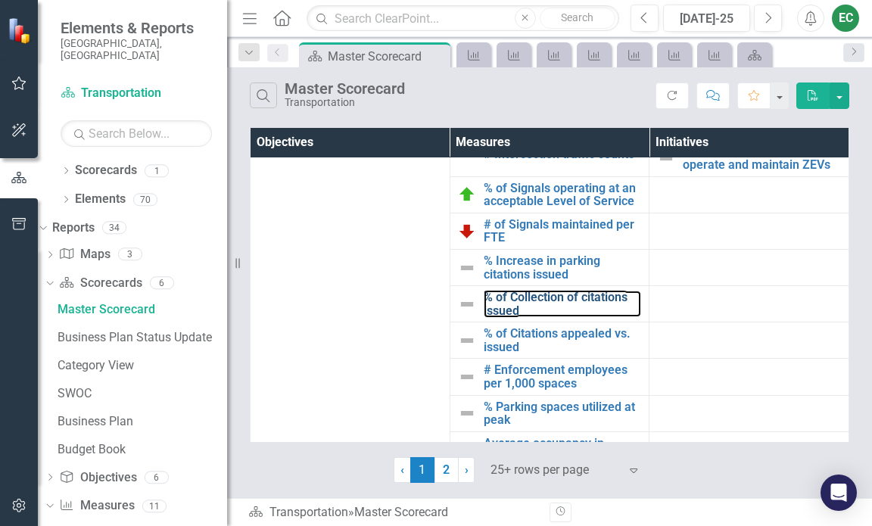
click at [545, 317] on link "% of Collection of citations issued" at bounding box center [563, 304] width 158 height 27
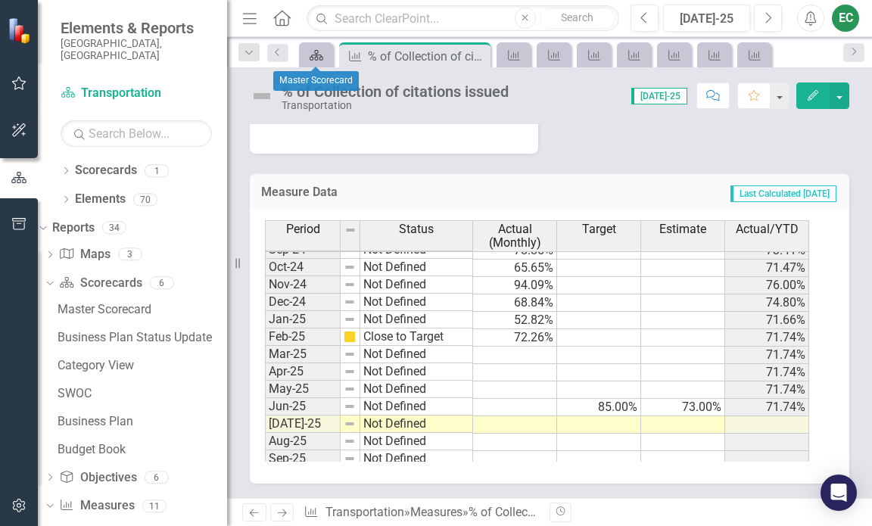
click at [311, 55] on icon "Scorecard" at bounding box center [316, 55] width 15 height 12
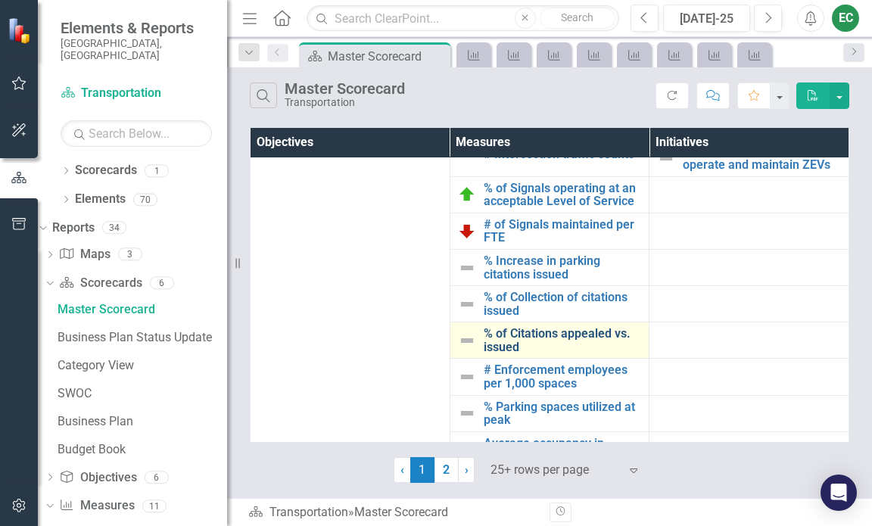
click at [509, 354] on link "% of Citations appealed vs. issued" at bounding box center [563, 340] width 158 height 27
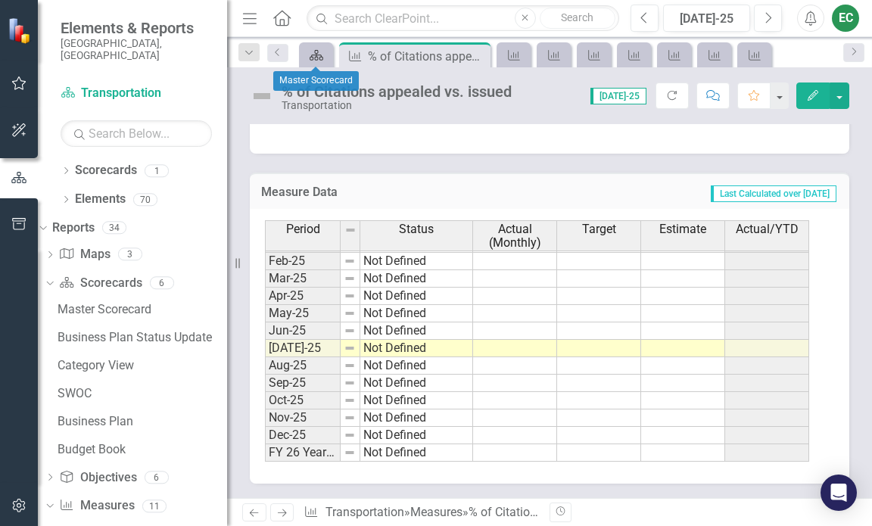
click at [307, 56] on div "Scorecard" at bounding box center [313, 54] width 21 height 19
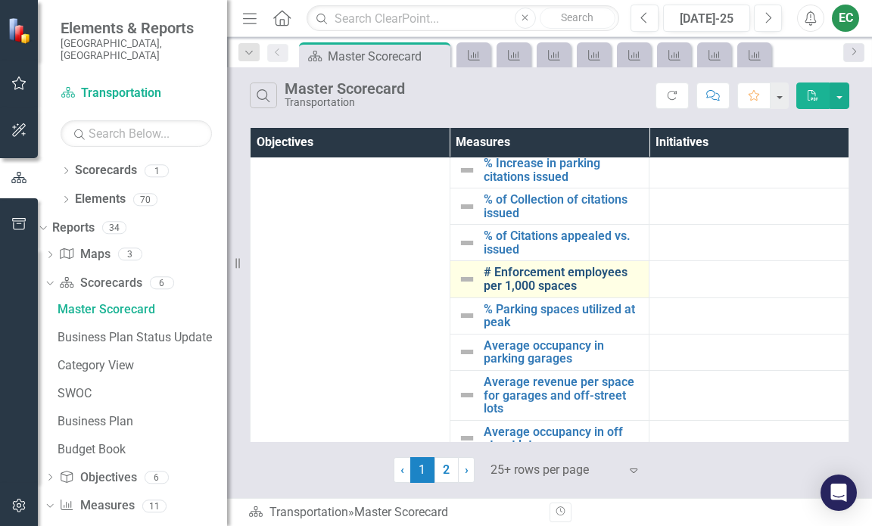
click at [525, 292] on link "# Enforcement employees per 1,000 spaces" at bounding box center [563, 279] width 158 height 27
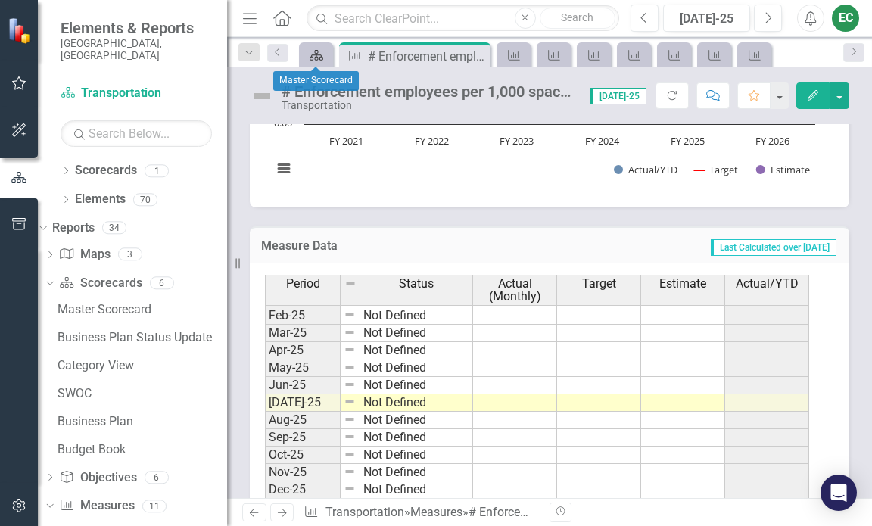
click at [312, 56] on icon at bounding box center [317, 55] width 14 height 11
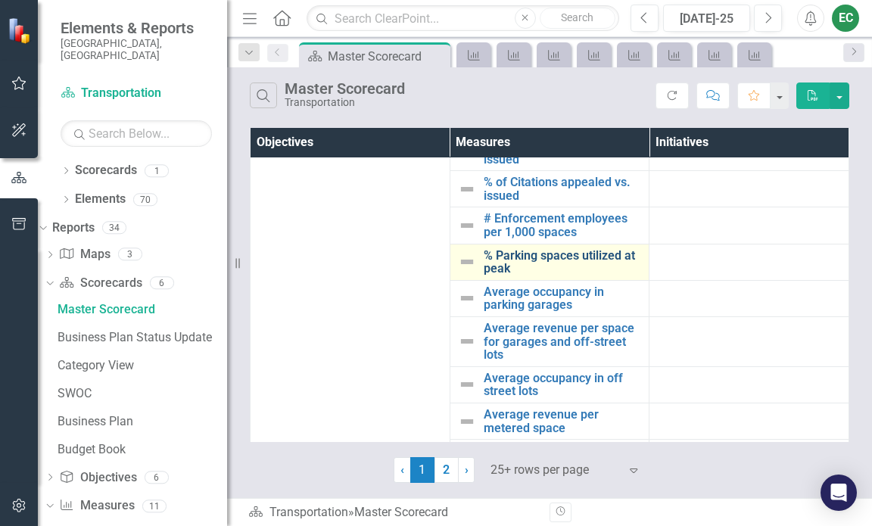
click at [535, 276] on link "% Parking spaces utilized at peak" at bounding box center [563, 262] width 158 height 27
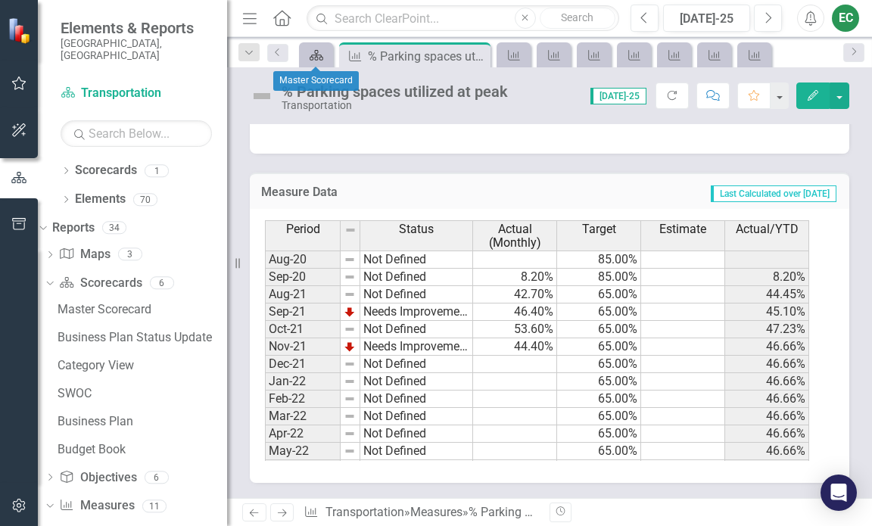
click at [309, 53] on icon "Scorecard" at bounding box center [316, 55] width 15 height 12
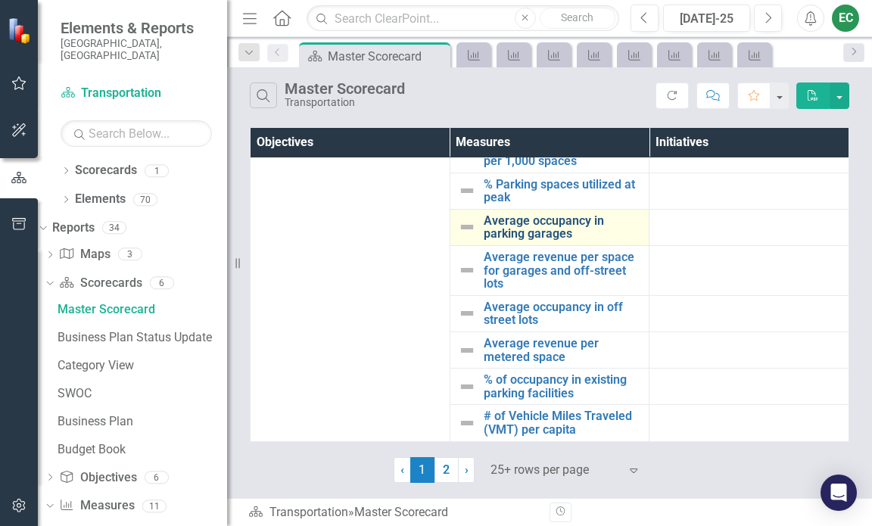
click at [499, 241] on link "Average occupancy in parking garages" at bounding box center [563, 227] width 158 height 27
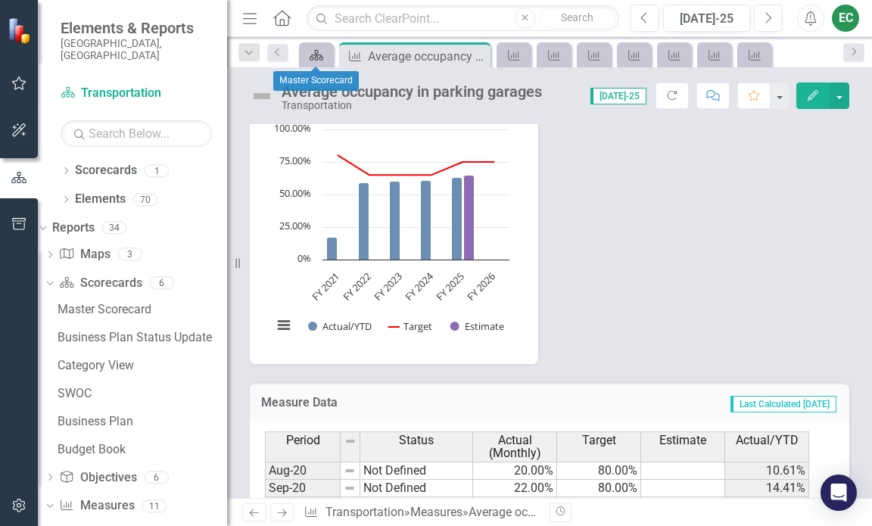
click at [313, 56] on icon "Scorecard" at bounding box center [316, 55] width 15 height 12
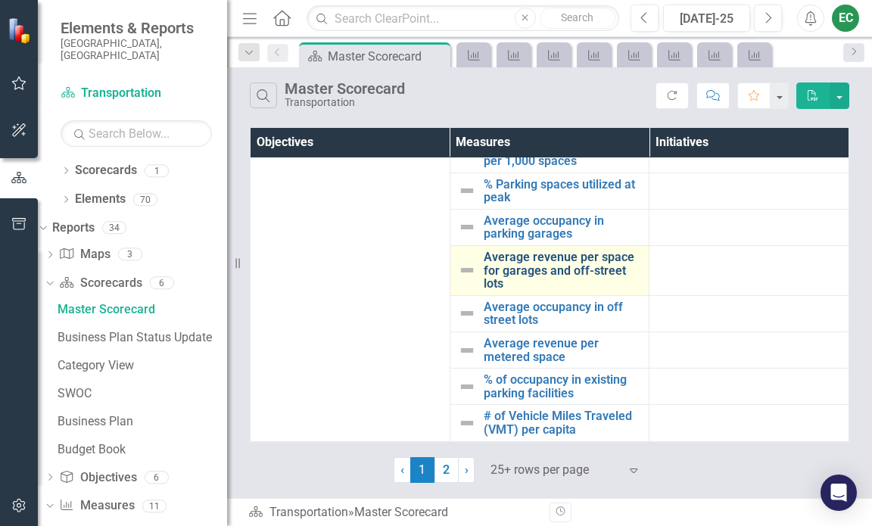
click at [510, 261] on link "Average revenue per space for garages and off-street lots" at bounding box center [563, 271] width 158 height 40
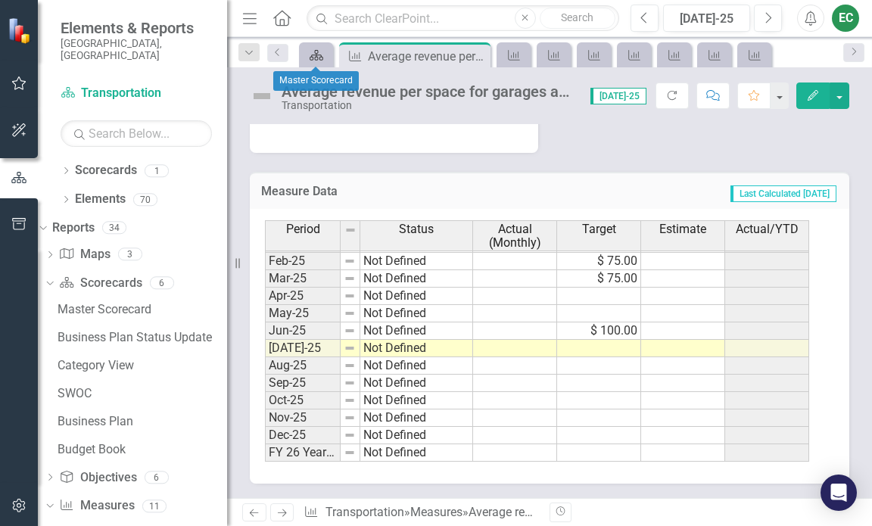
click at [305, 53] on div "Scorecard" at bounding box center [313, 54] width 21 height 19
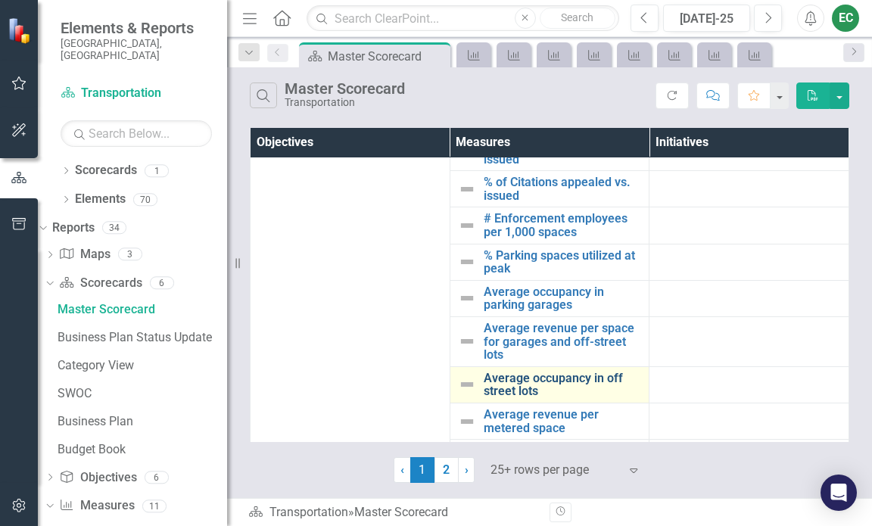
click at [535, 398] on link "Average occupancy in off street lots" at bounding box center [563, 385] width 158 height 27
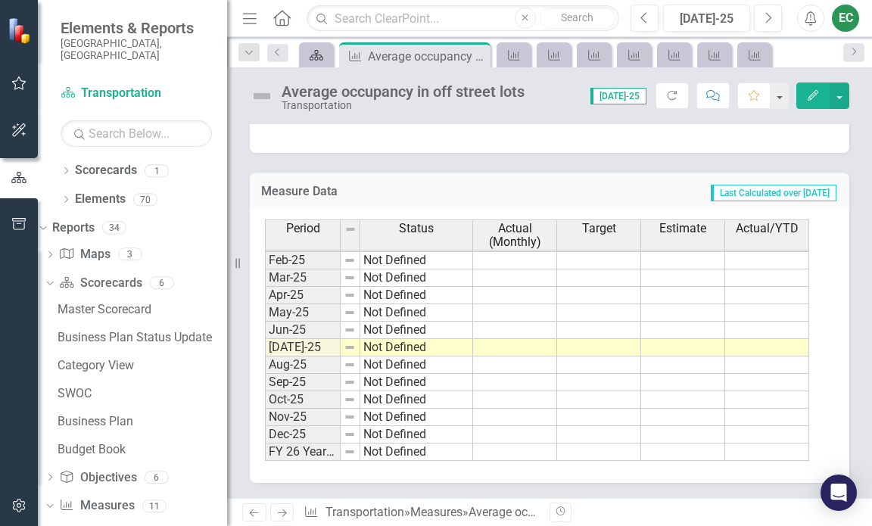
click at [317, 56] on icon "Scorecard" at bounding box center [316, 55] width 15 height 12
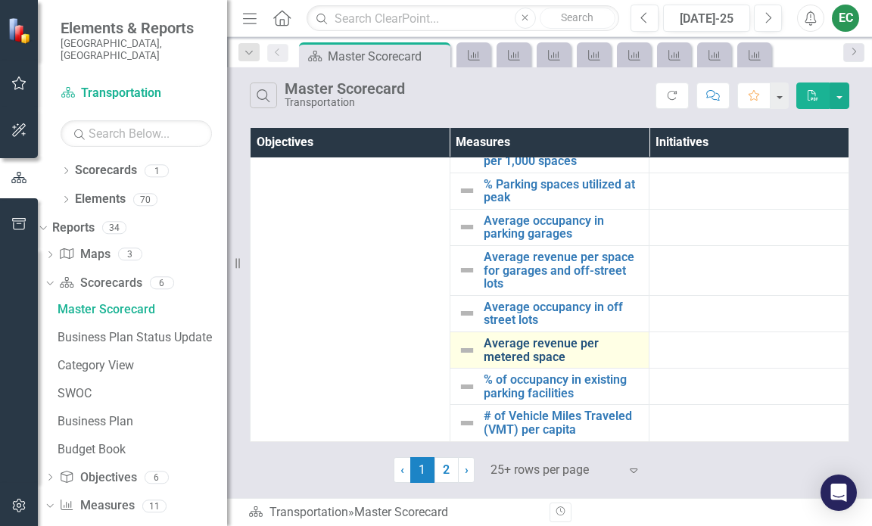
click at [528, 351] on link "Average revenue per metered space" at bounding box center [563, 350] width 158 height 27
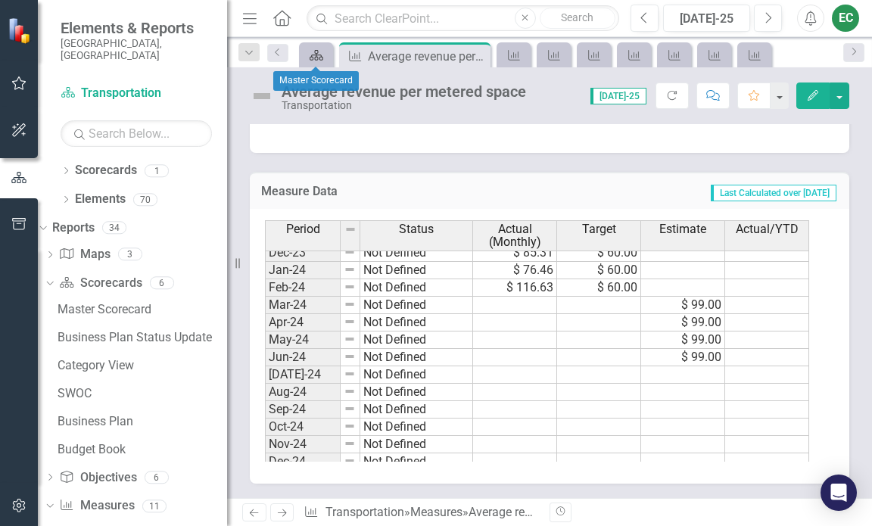
click at [312, 48] on div "Scorecard" at bounding box center [313, 54] width 21 height 19
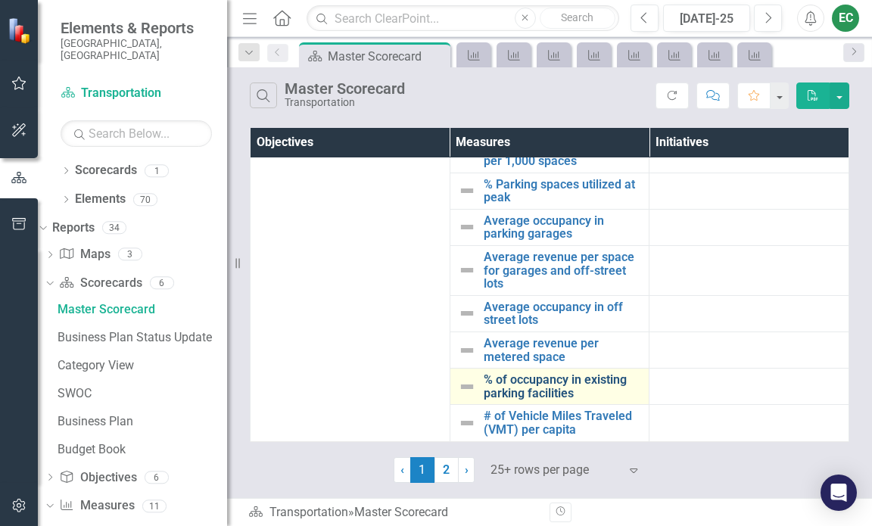
click at [529, 391] on link "% of occupancy in existing parking facilities" at bounding box center [563, 386] width 158 height 27
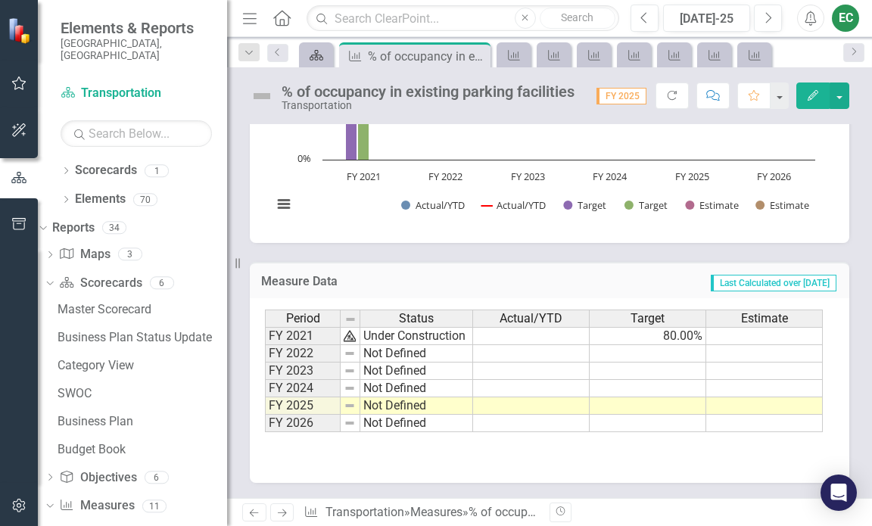
click at [322, 55] on icon "Scorecard" at bounding box center [316, 55] width 15 height 12
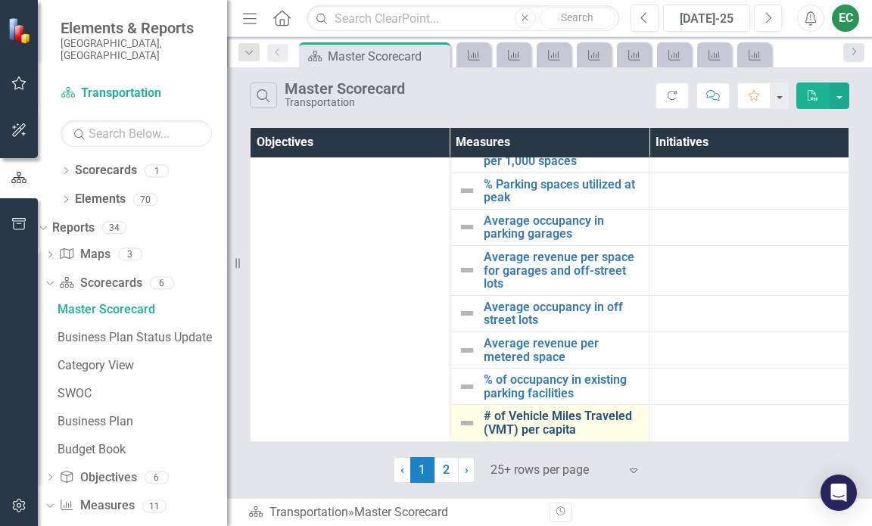
click at [537, 425] on link "# of Vehicle Miles Traveled (VMT) per capita" at bounding box center [563, 423] width 158 height 27
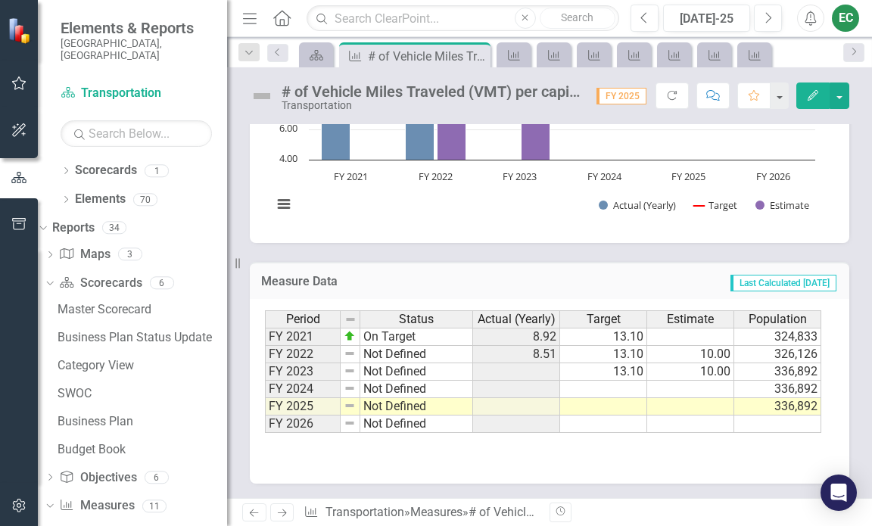
scroll to position [571, 0]
